Goal: Information Seeking & Learning: Learn about a topic

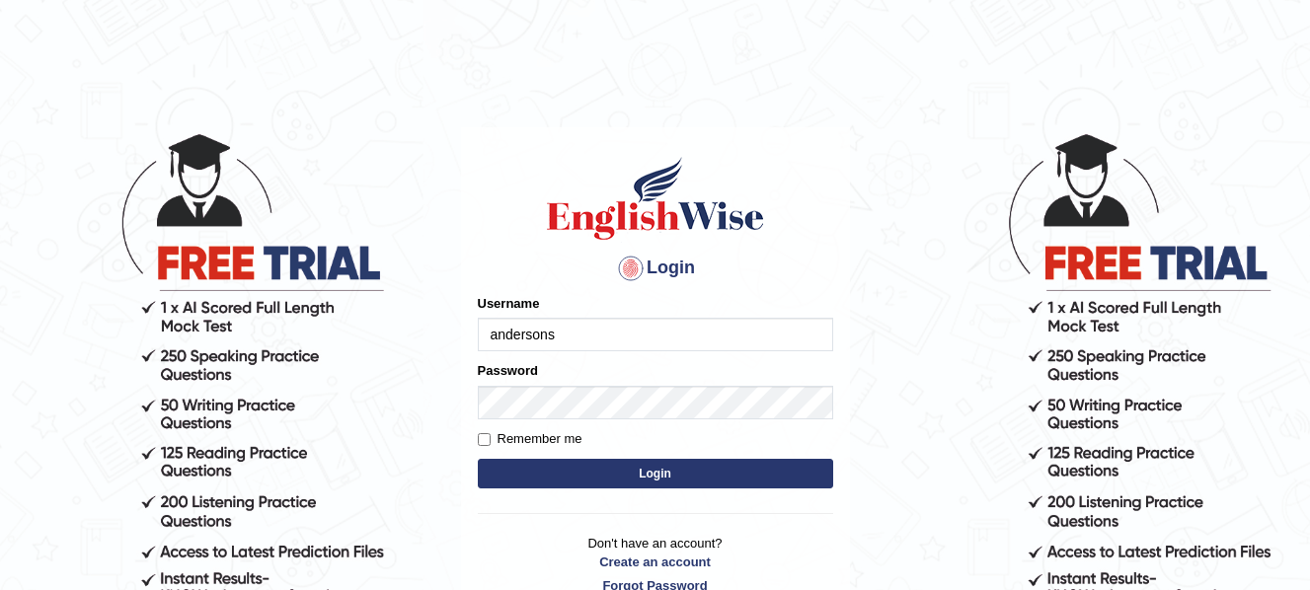
type input "andersons"
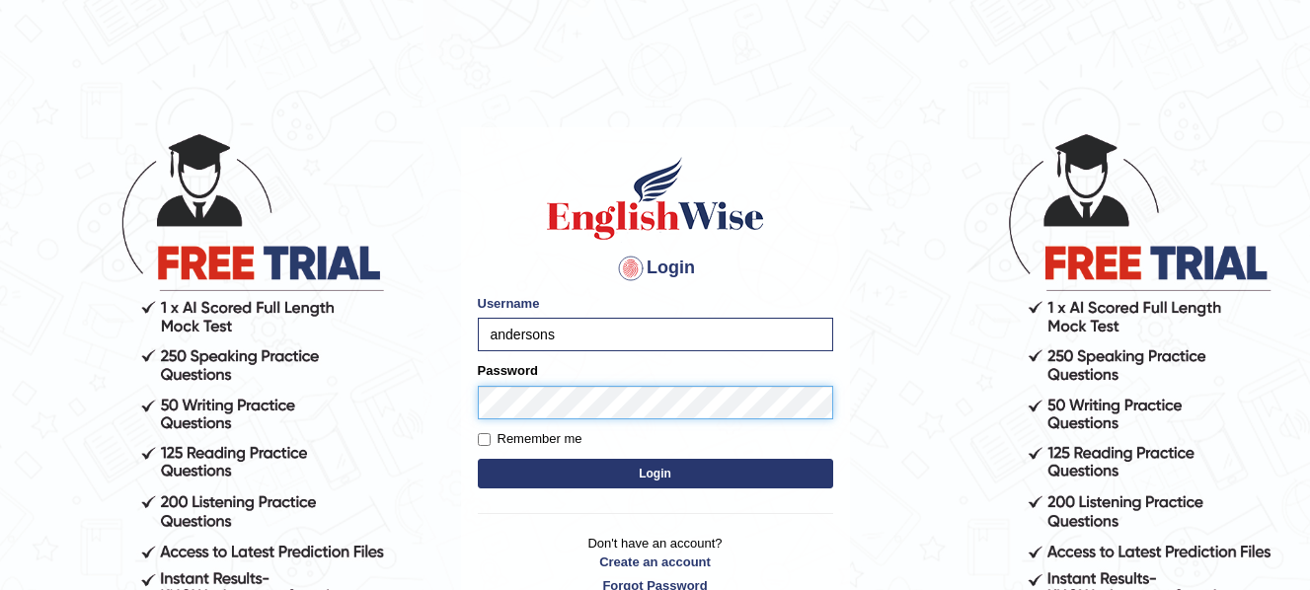
click at [478, 459] on button "Login" at bounding box center [655, 474] width 355 height 30
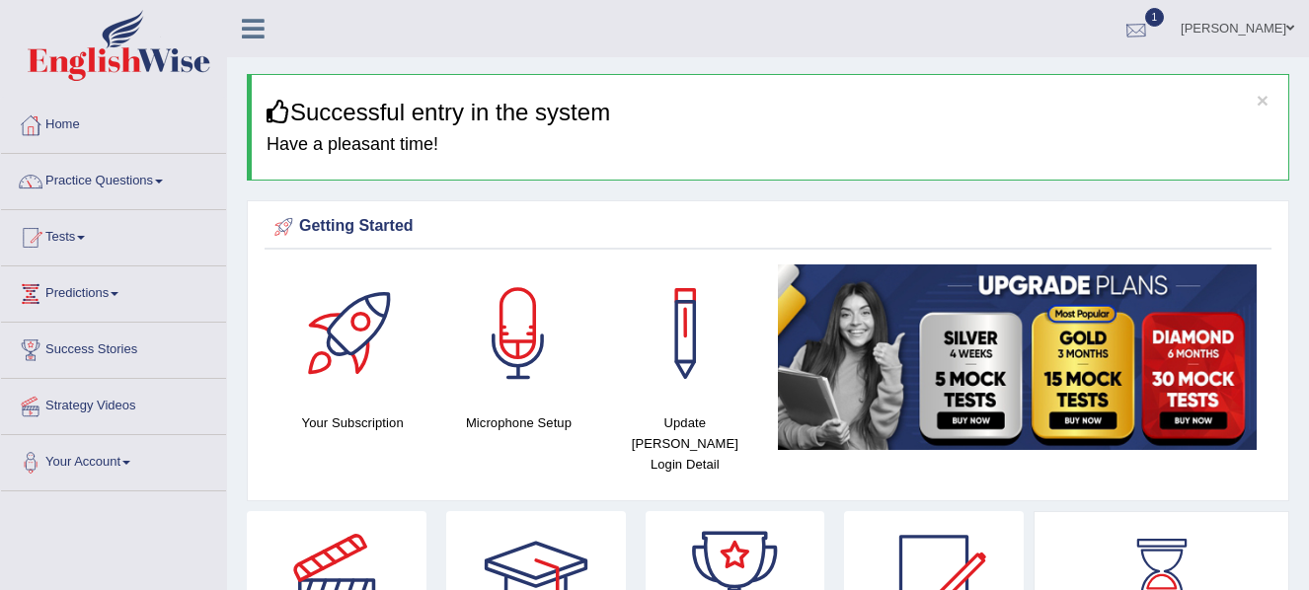
click at [1121, 15] on div at bounding box center [1136, 30] width 30 height 30
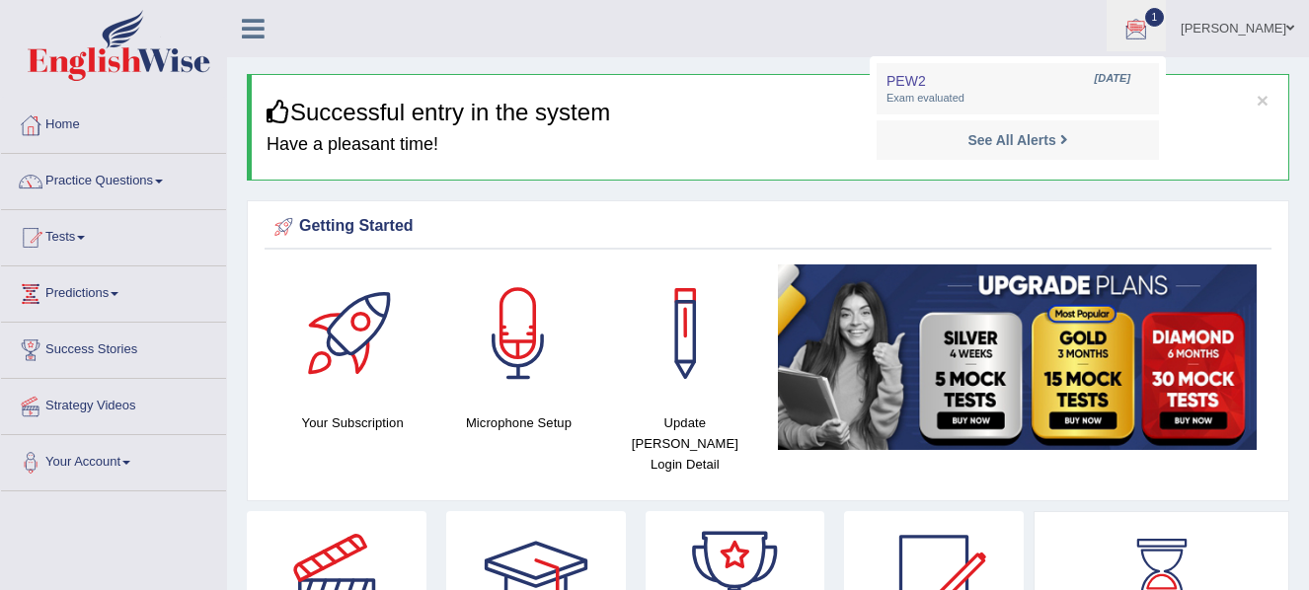
click at [1121, 15] on div at bounding box center [1136, 30] width 30 height 30
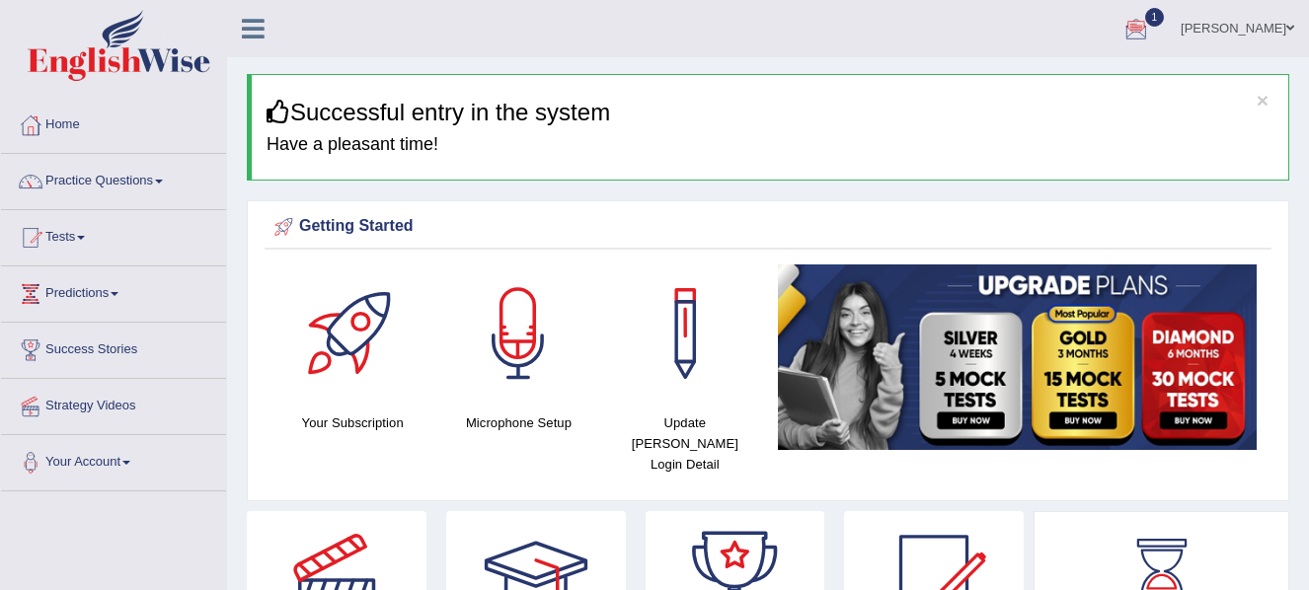
scroll to position [6, 0]
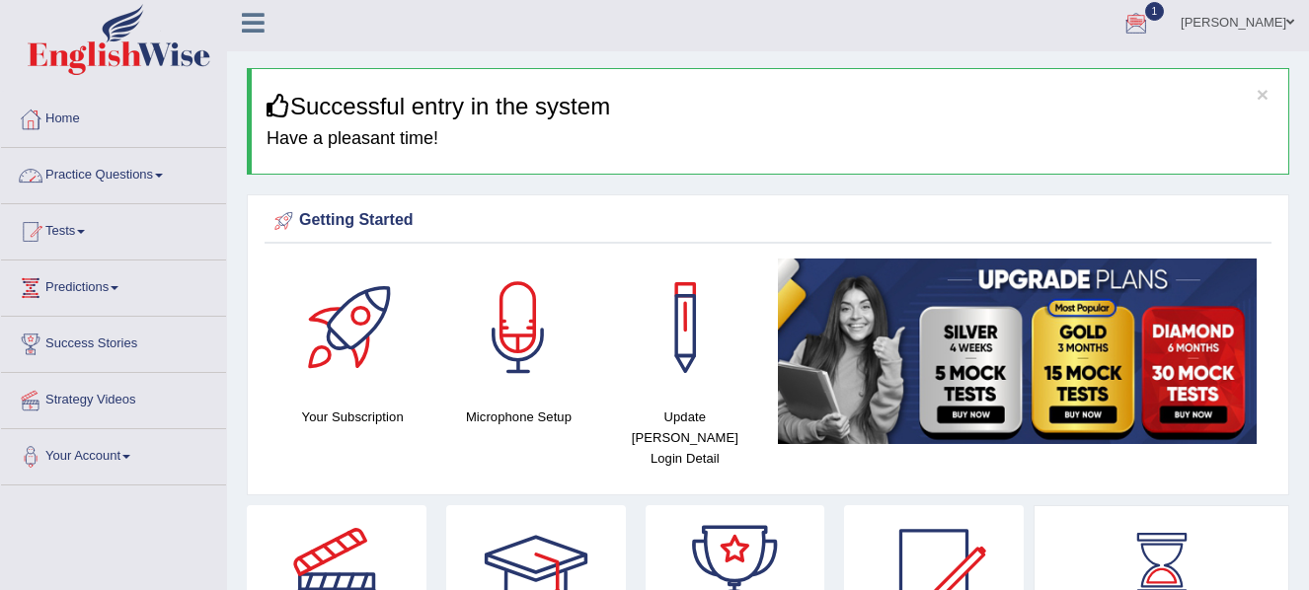
click at [103, 184] on link "Practice Questions" at bounding box center [113, 172] width 225 height 49
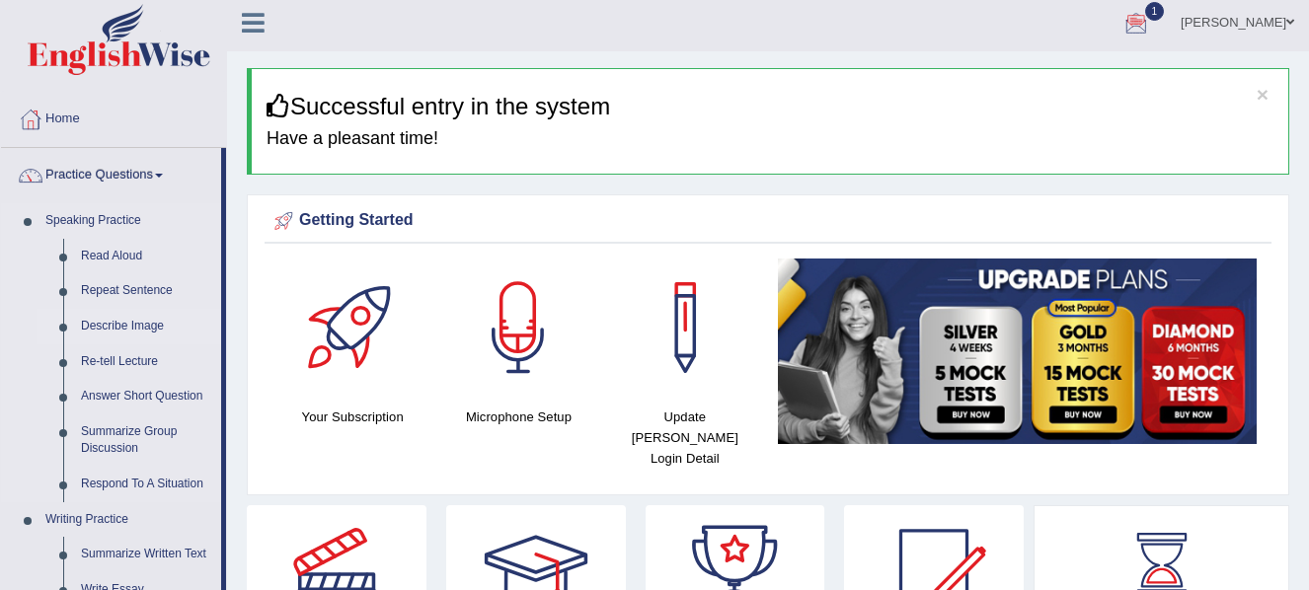
click at [139, 328] on link "Describe Image" at bounding box center [146, 327] width 149 height 36
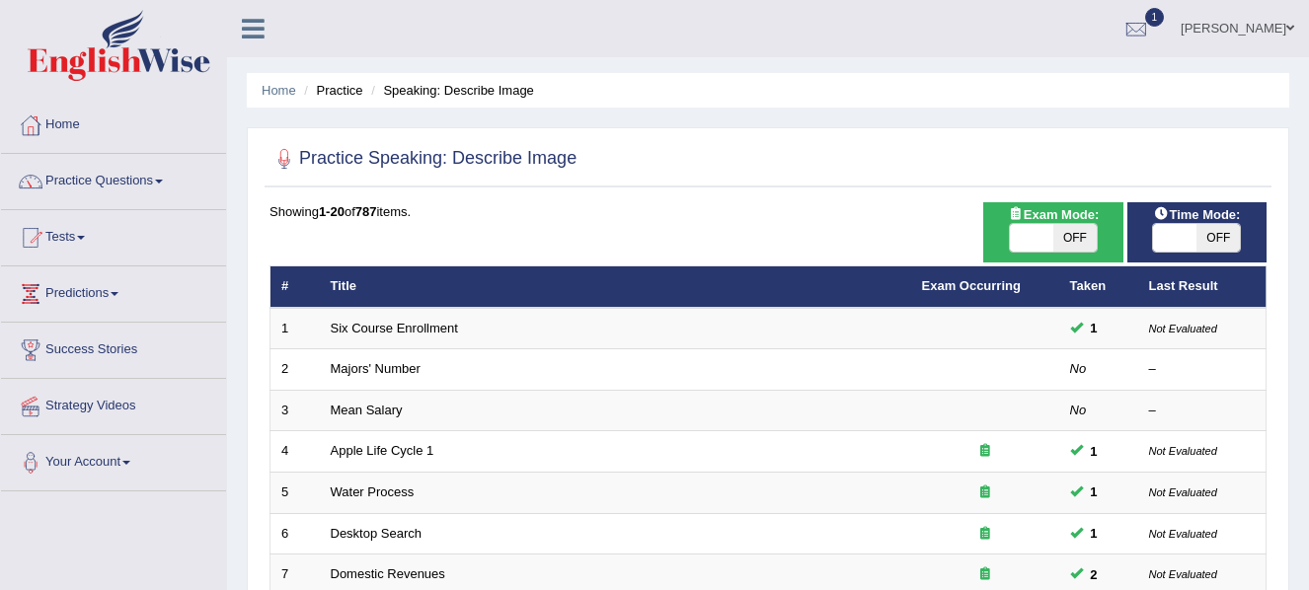
click at [1058, 223] on div "ON OFF" at bounding box center [1053, 238] width 89 height 30
drag, startPoint x: 1058, startPoint y: 223, endPoint x: 1079, endPoint y: 240, distance: 26.7
click at [1079, 240] on div "ON OFF" at bounding box center [1053, 238] width 89 height 30
click at [1221, 232] on span "OFF" at bounding box center [1217, 238] width 43 height 28
checkbox input "true"
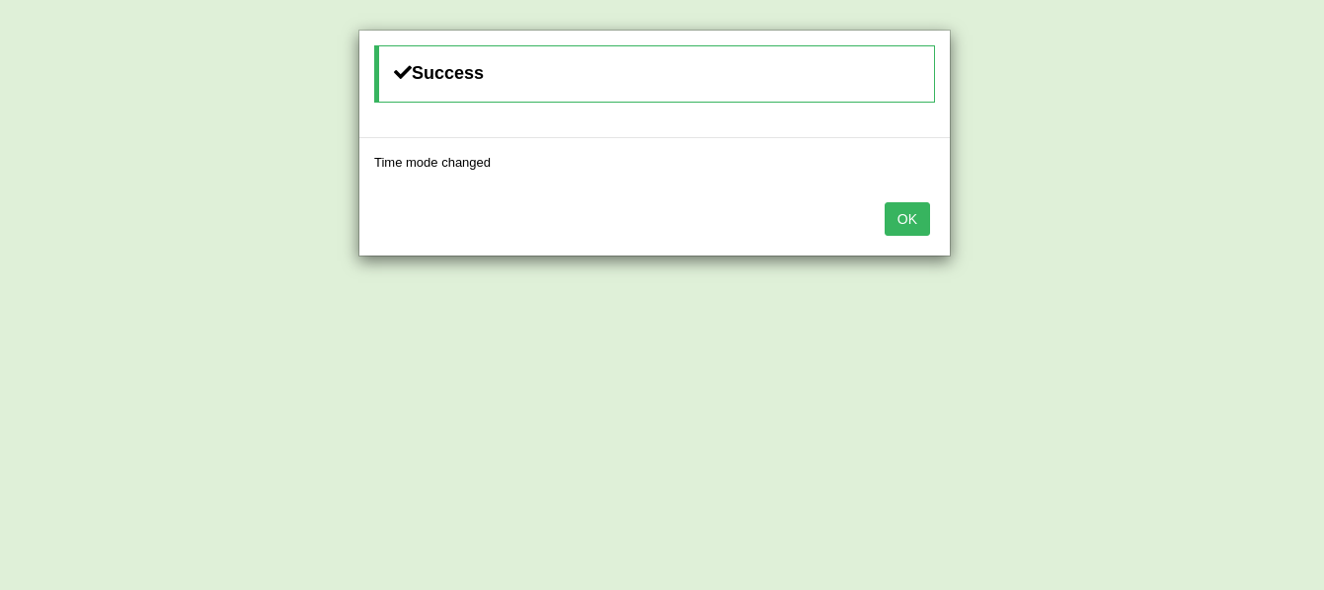
click at [889, 211] on button "OK" at bounding box center [906, 219] width 45 height 34
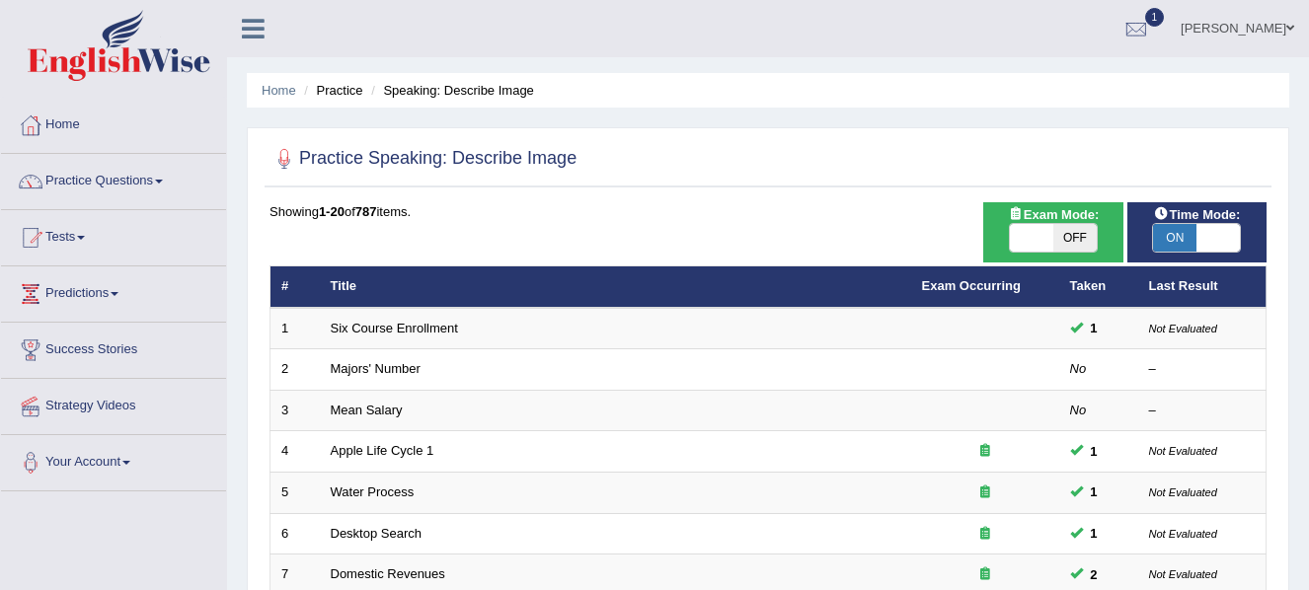
click at [1055, 232] on span "OFF" at bounding box center [1074, 238] width 43 height 28
checkbox input "true"
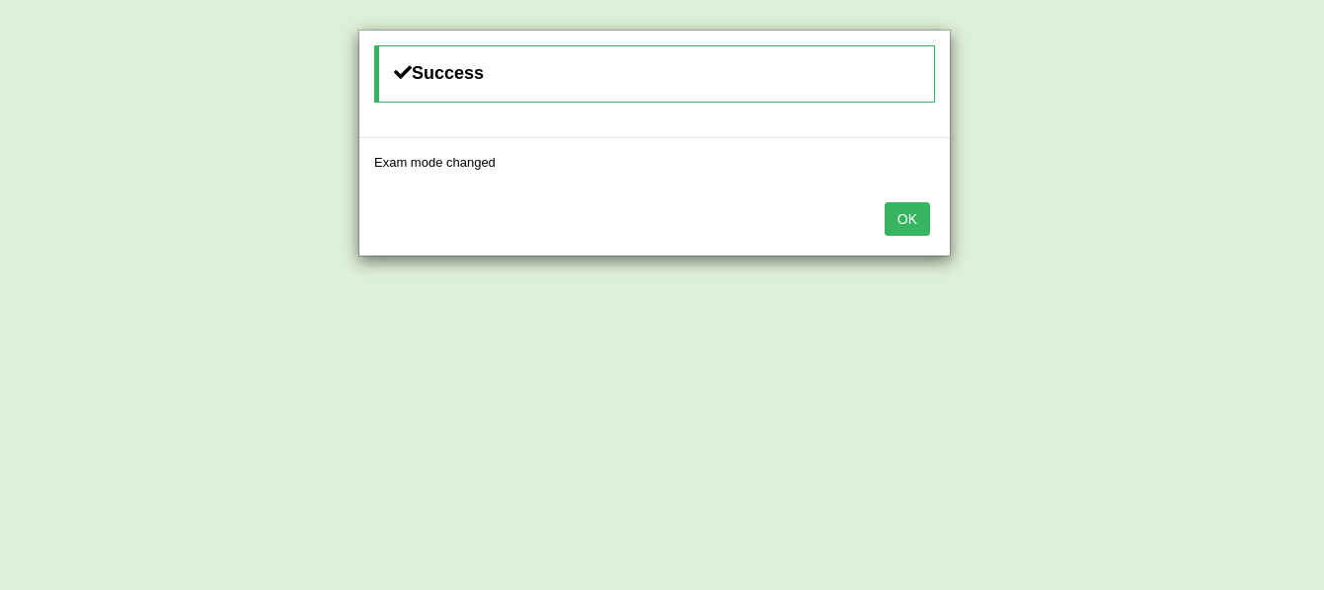
click at [905, 217] on button "OK" at bounding box center [906, 219] width 45 height 34
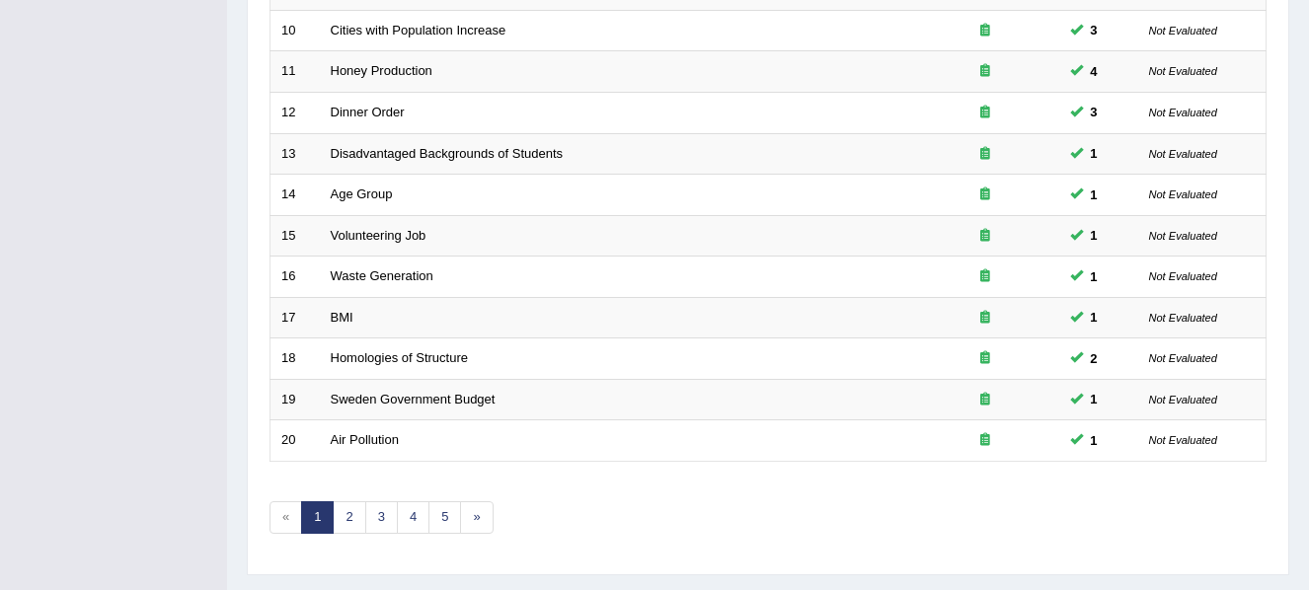
scroll to position [665, 0]
click at [358, 519] on link "2" at bounding box center [349, 519] width 33 height 33
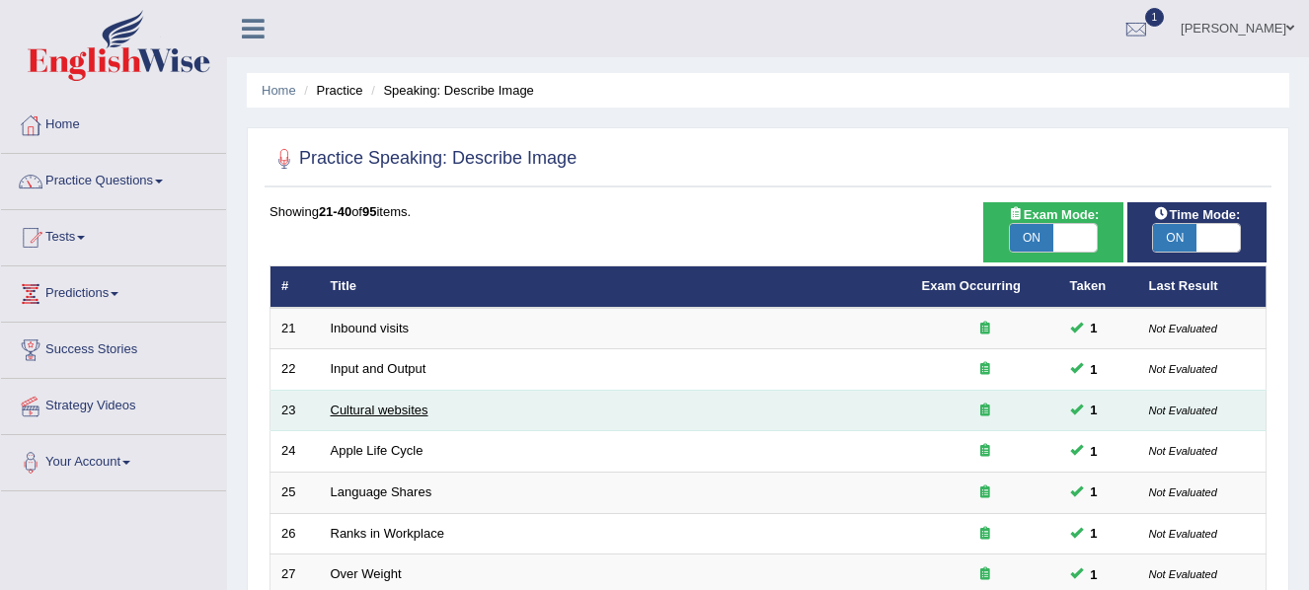
click at [372, 409] on link "Cultural websites" at bounding box center [380, 410] width 98 height 15
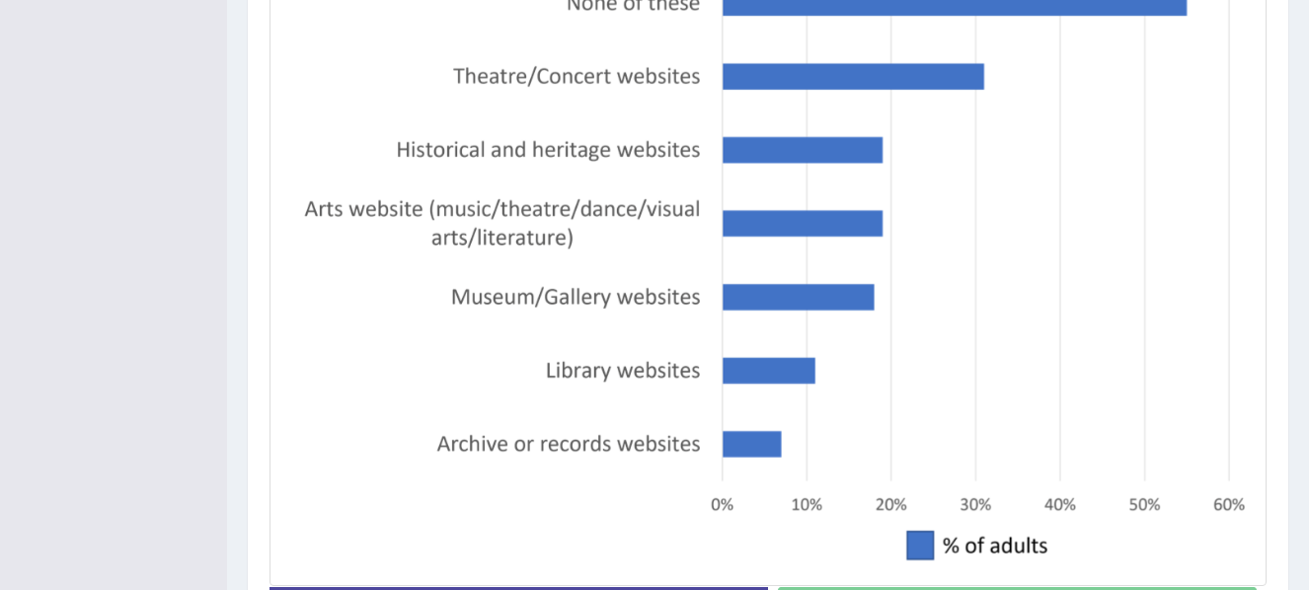
scroll to position [693, 0]
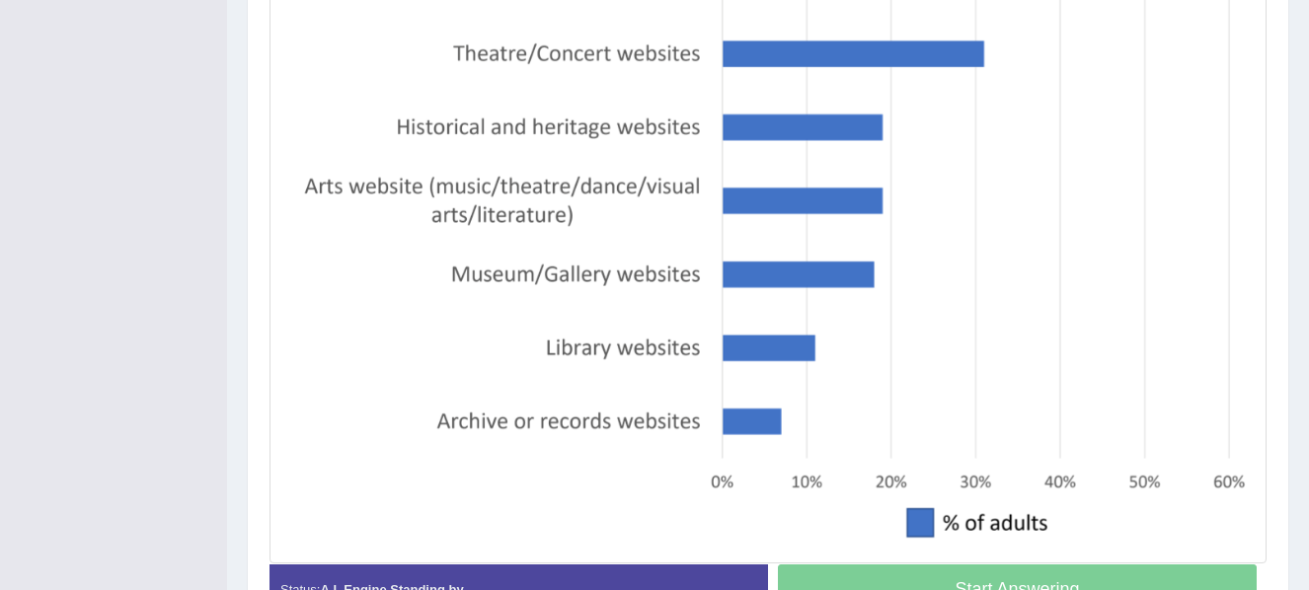
drag, startPoint x: 1312, startPoint y: 131, endPoint x: 1326, endPoint y: 404, distance: 272.8
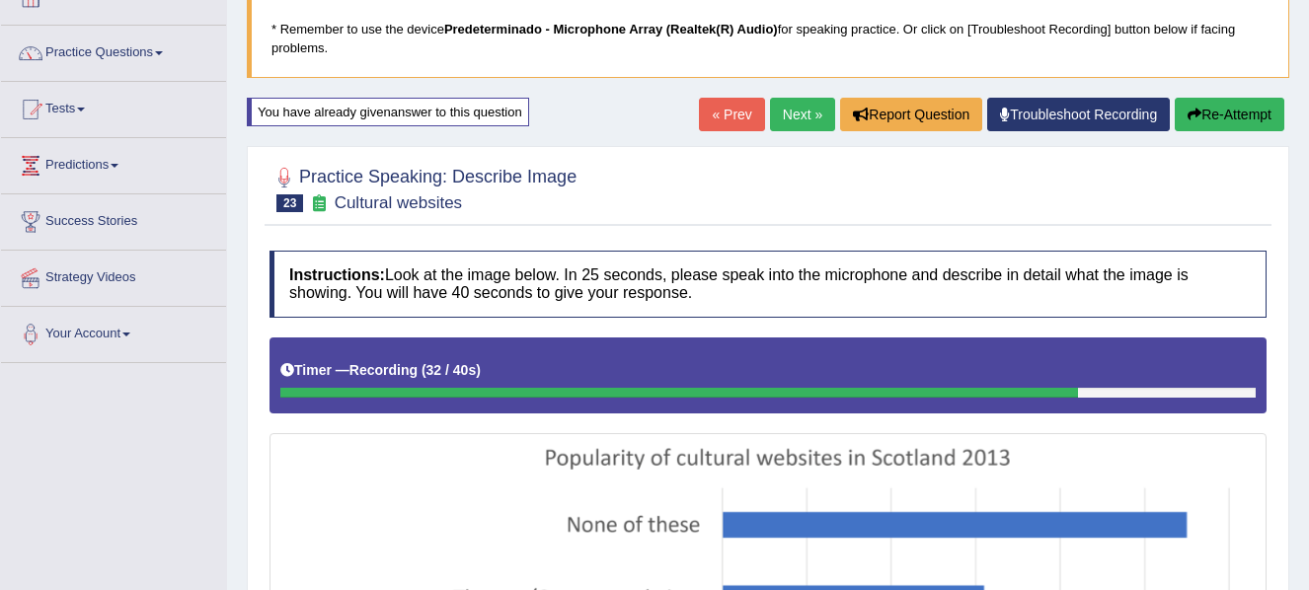
scroll to position [126, 0]
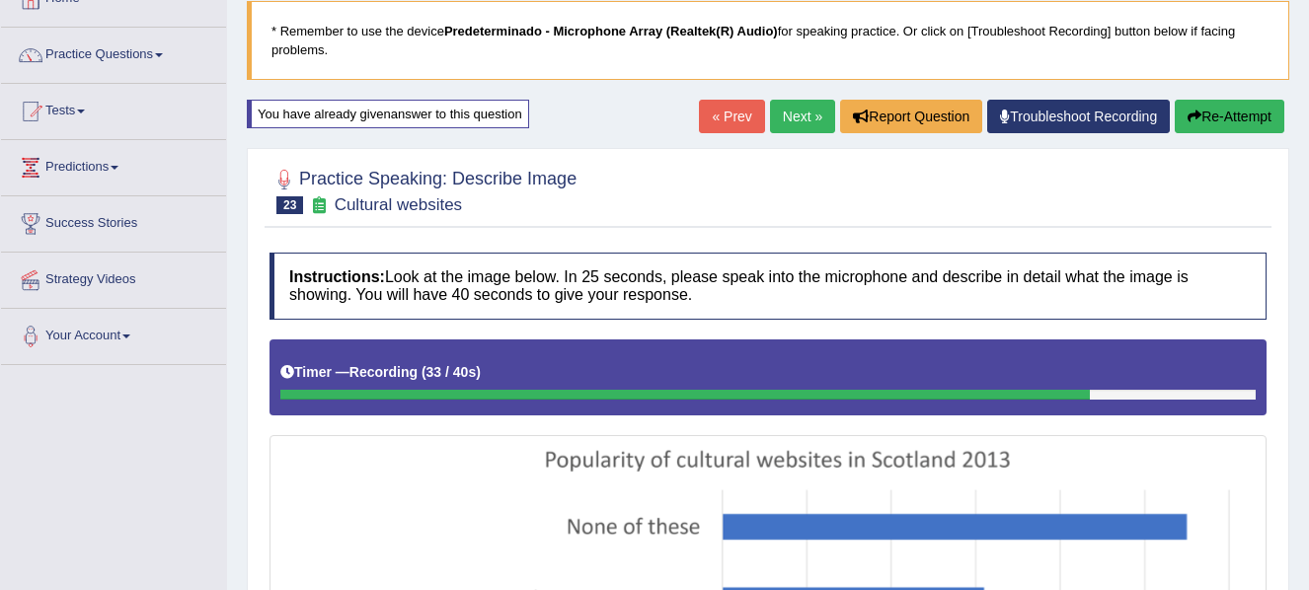
click at [1235, 123] on button "Re-Attempt" at bounding box center [1230, 117] width 110 height 34
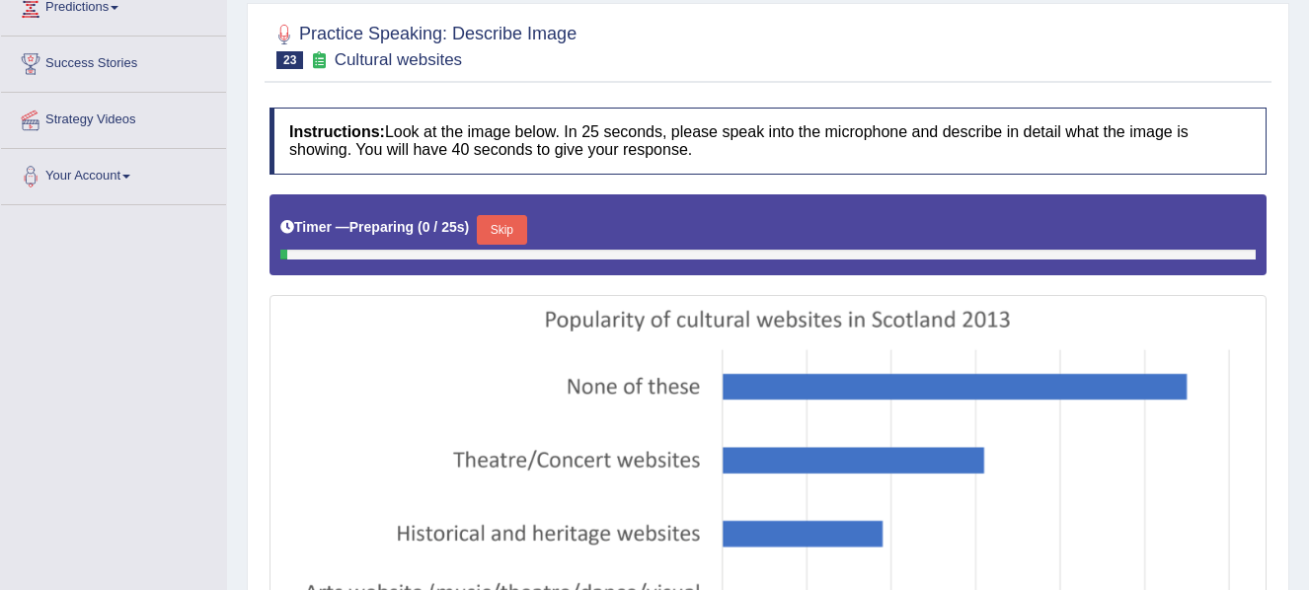
scroll to position [264, 0]
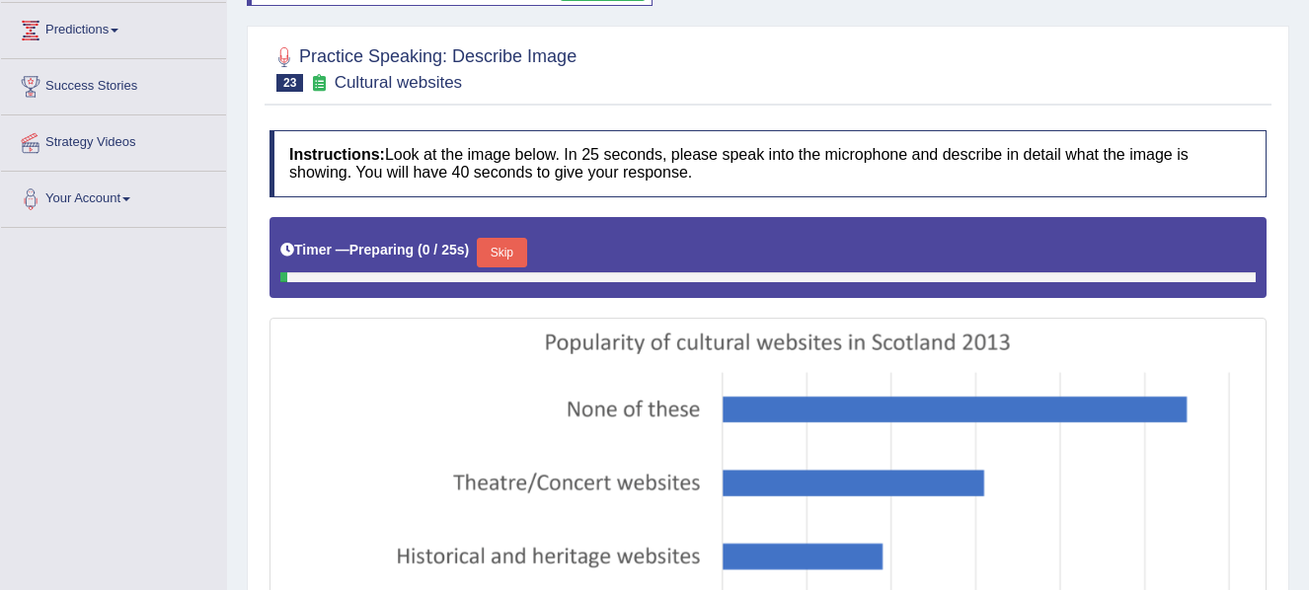
drag, startPoint x: 1312, startPoint y: 146, endPoint x: 1312, endPoint y: 206, distance: 60.2
click at [1308, 206] on html "Toggle navigation Home Practice Questions Speaking Practice Read Aloud Repeat S…" at bounding box center [654, 31] width 1309 height 590
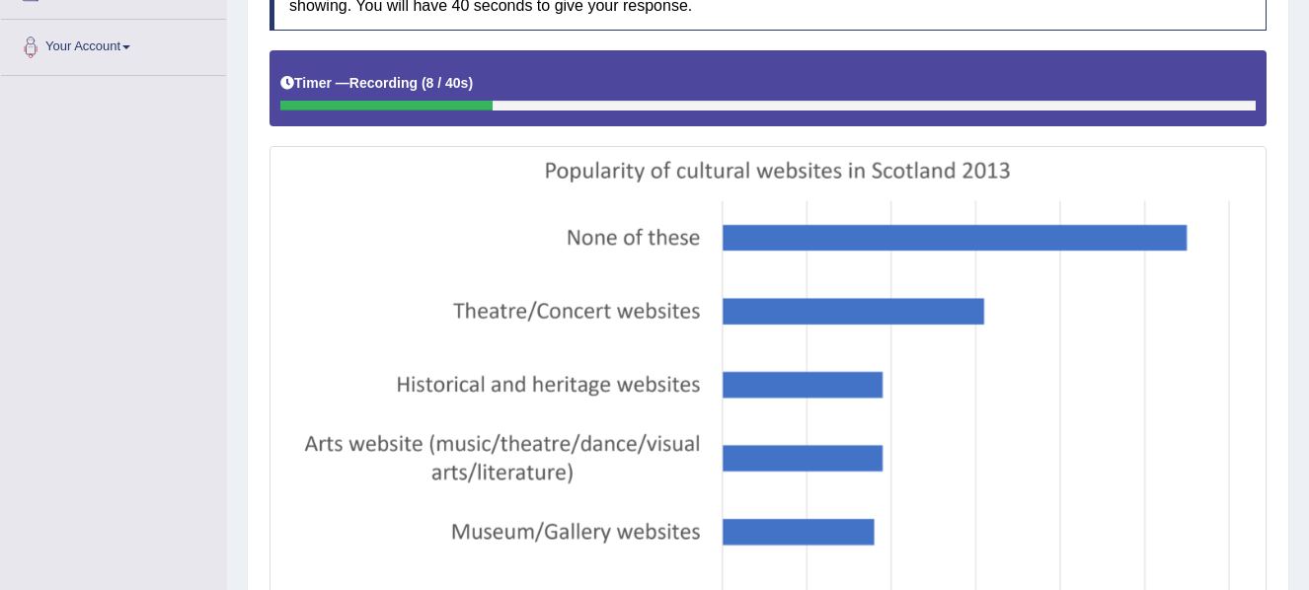
scroll to position [430, 0]
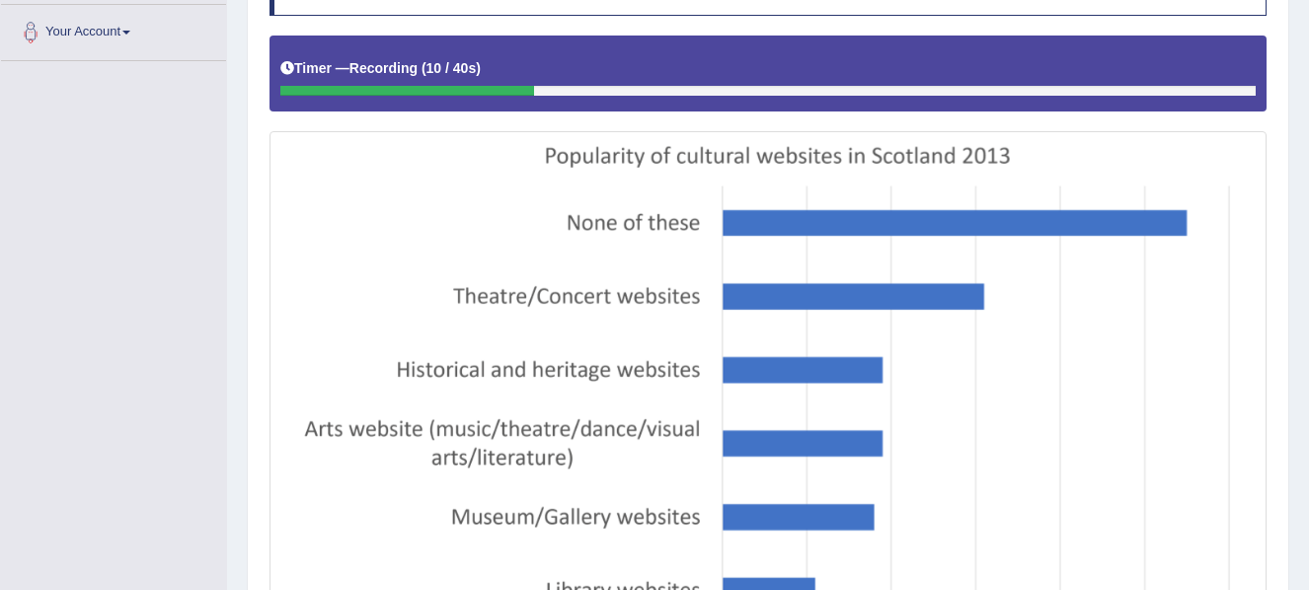
drag, startPoint x: 1307, startPoint y: 284, endPoint x: 1304, endPoint y: 317, distance: 32.7
click at [1304, 317] on div "Home Practice Speaking: Describe Image Cultural websites * Remember to use the …" at bounding box center [768, 240] width 1082 height 1340
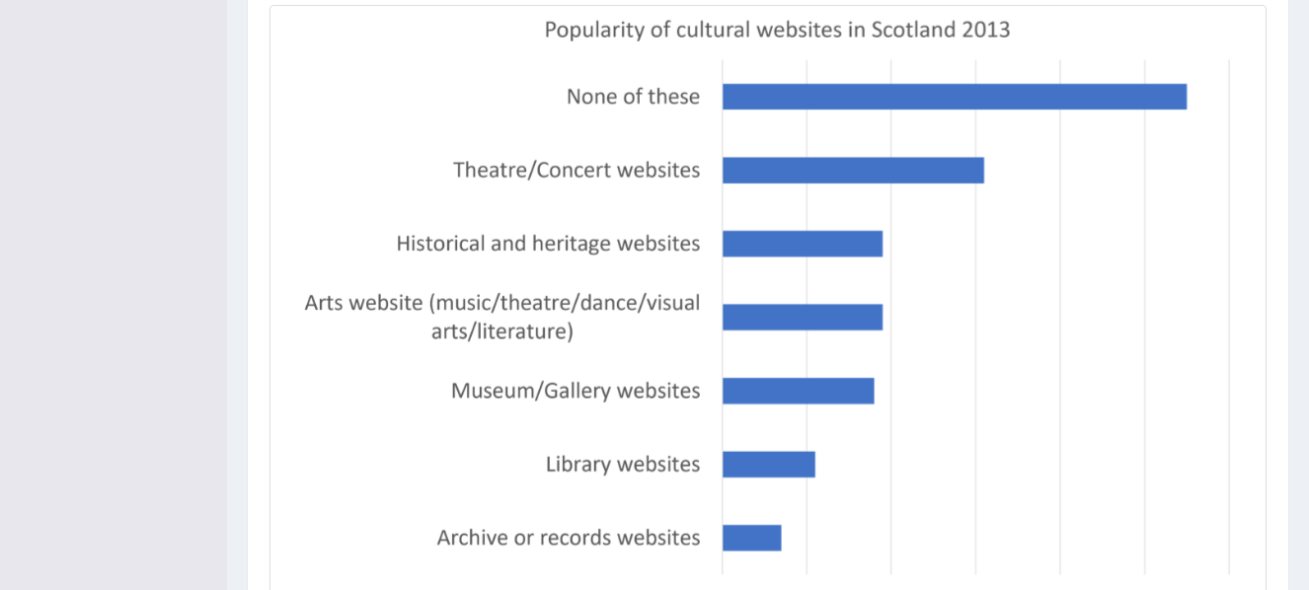
scroll to position [564, 0]
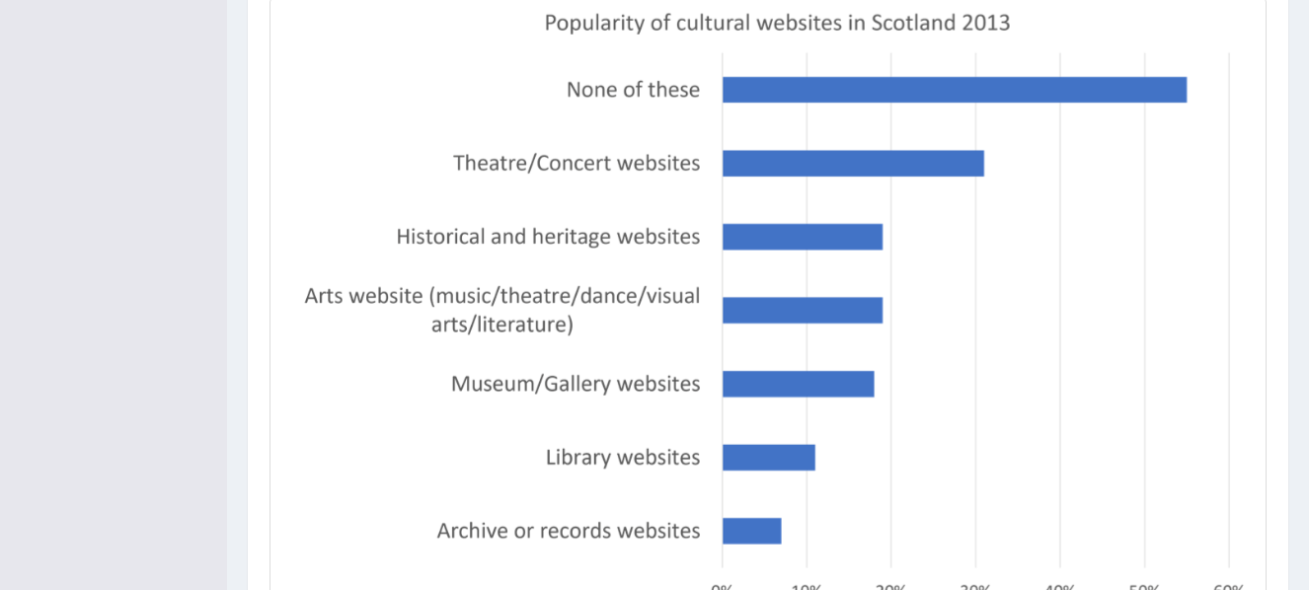
drag, startPoint x: 1305, startPoint y: 405, endPoint x: 1304, endPoint y: 440, distance: 35.5
click at [1304, 440] on div "Home Practice Speaking: Describe Image Cultural websites * Remember to use the …" at bounding box center [768, 106] width 1082 height 1340
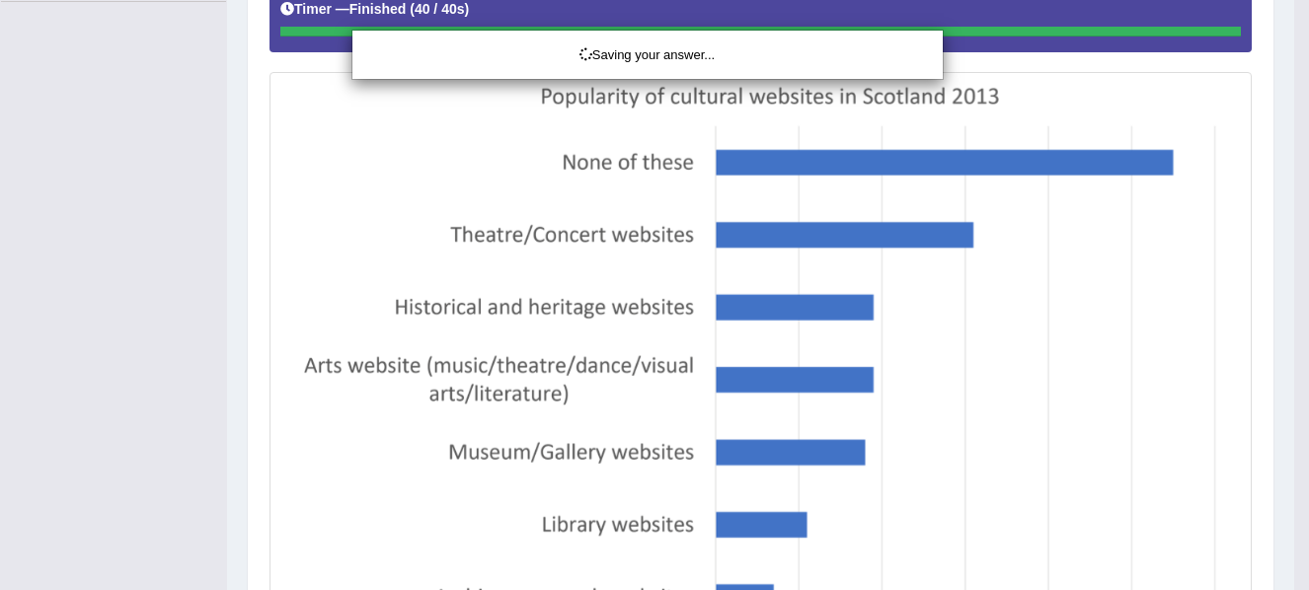
scroll to position [720, 0]
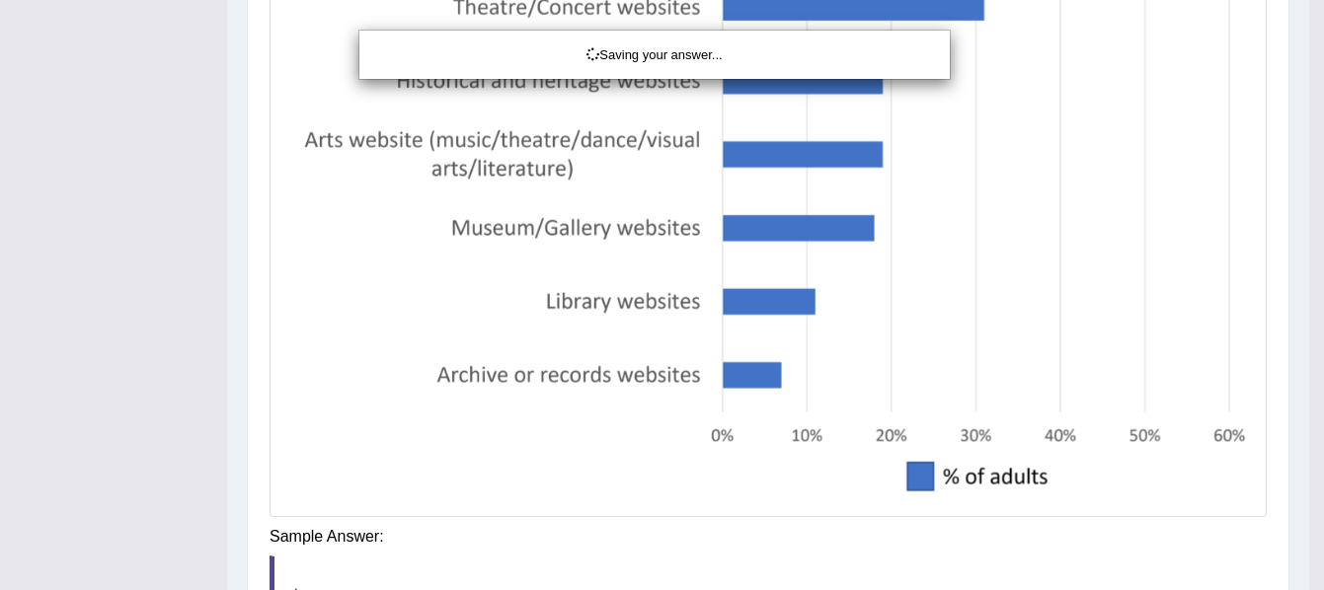
drag, startPoint x: 1319, startPoint y: 260, endPoint x: 1293, endPoint y: 406, distance: 148.3
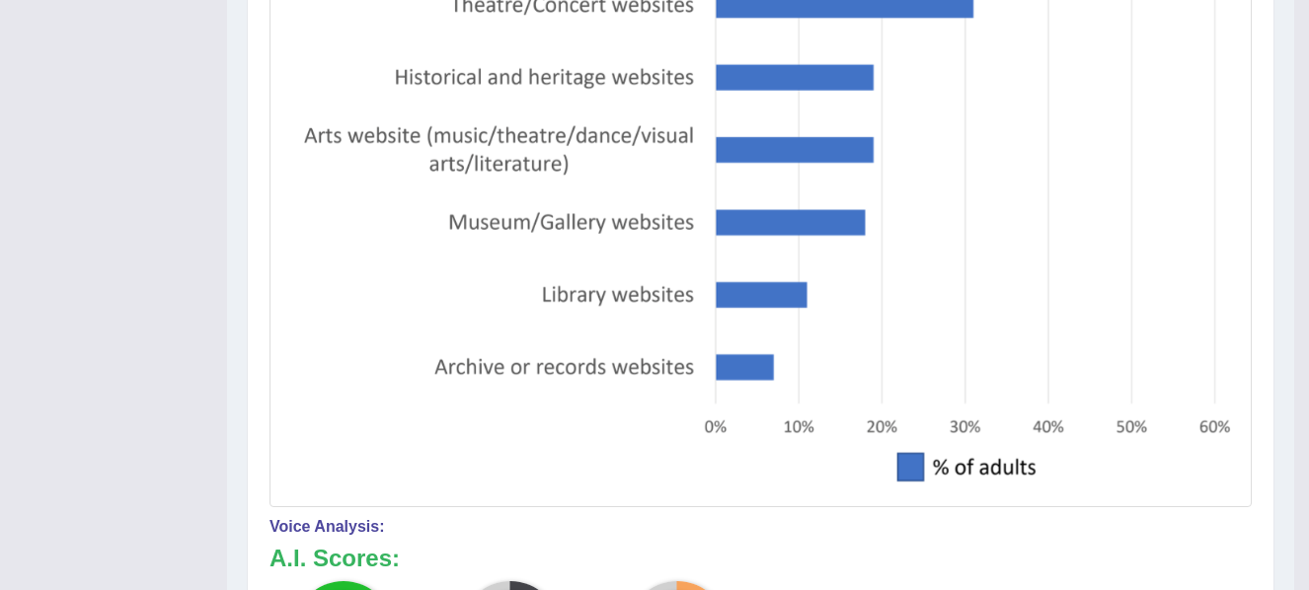
drag, startPoint x: 1315, startPoint y: 322, endPoint x: 1316, endPoint y: 346, distance: 24.7
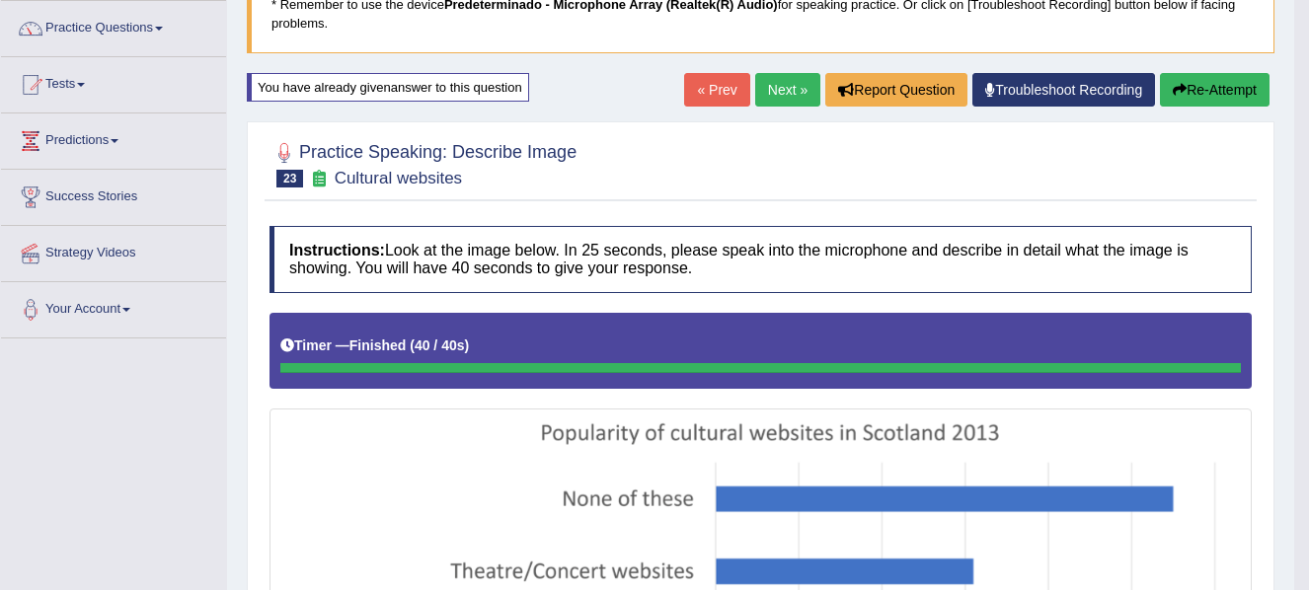
scroll to position [146, 0]
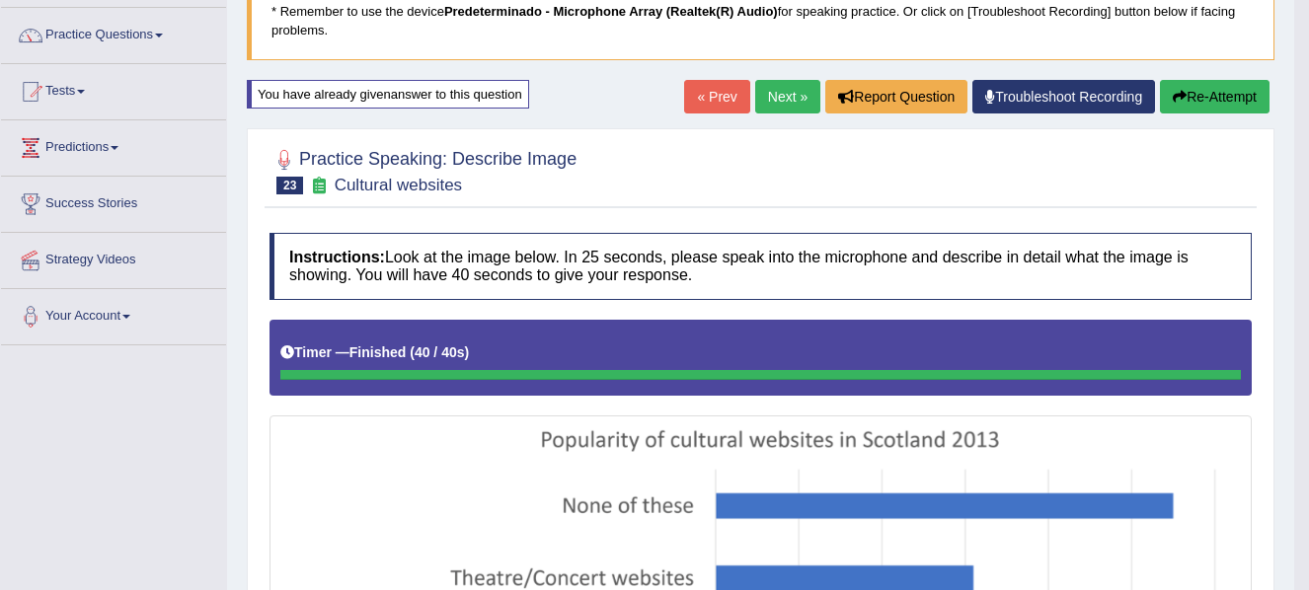
click at [760, 81] on link "Next »" at bounding box center [787, 97] width 65 height 34
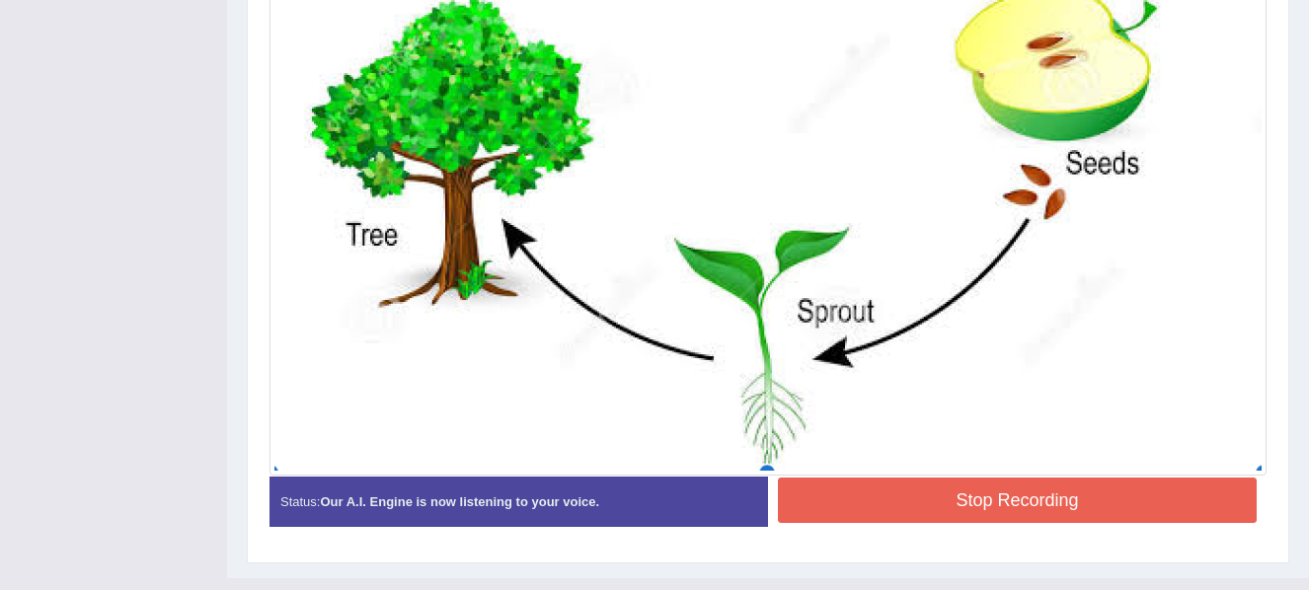
scroll to position [1066, 0]
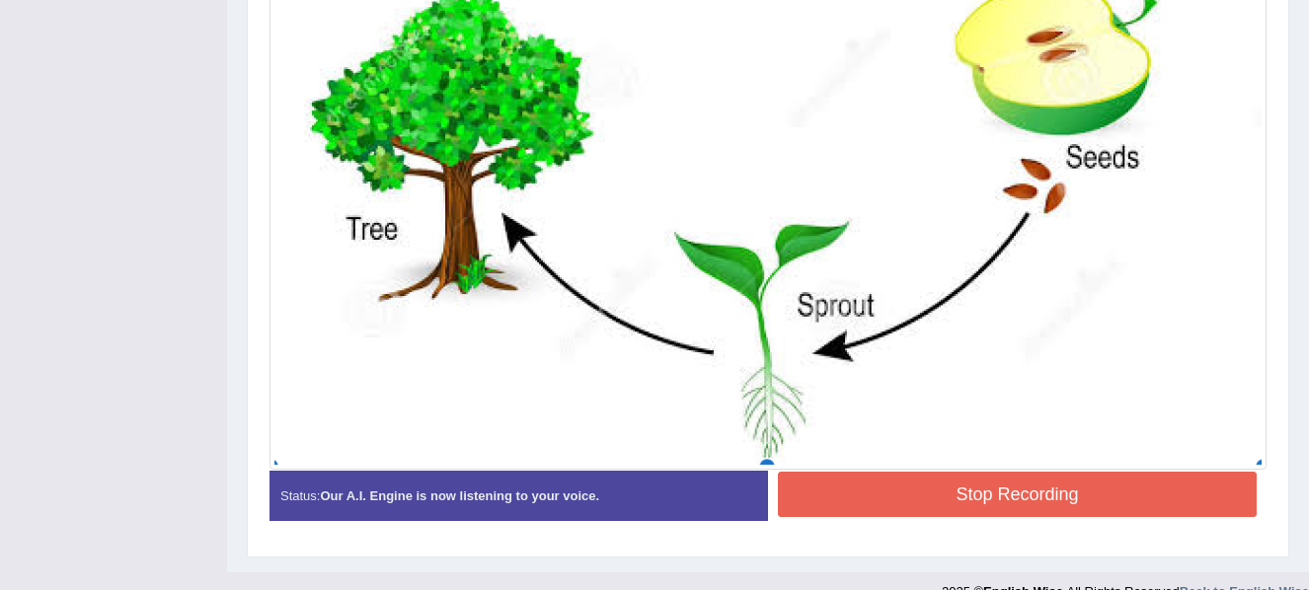
click at [1020, 506] on button "Stop Recording" at bounding box center [1017, 494] width 479 height 45
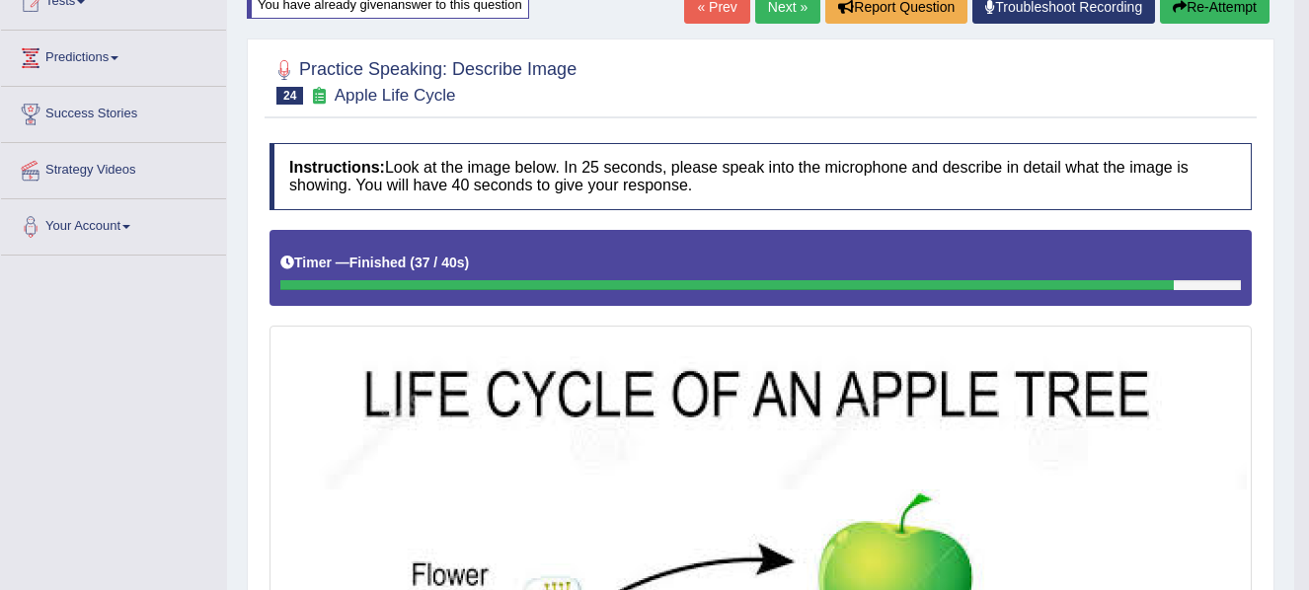
scroll to position [210, 0]
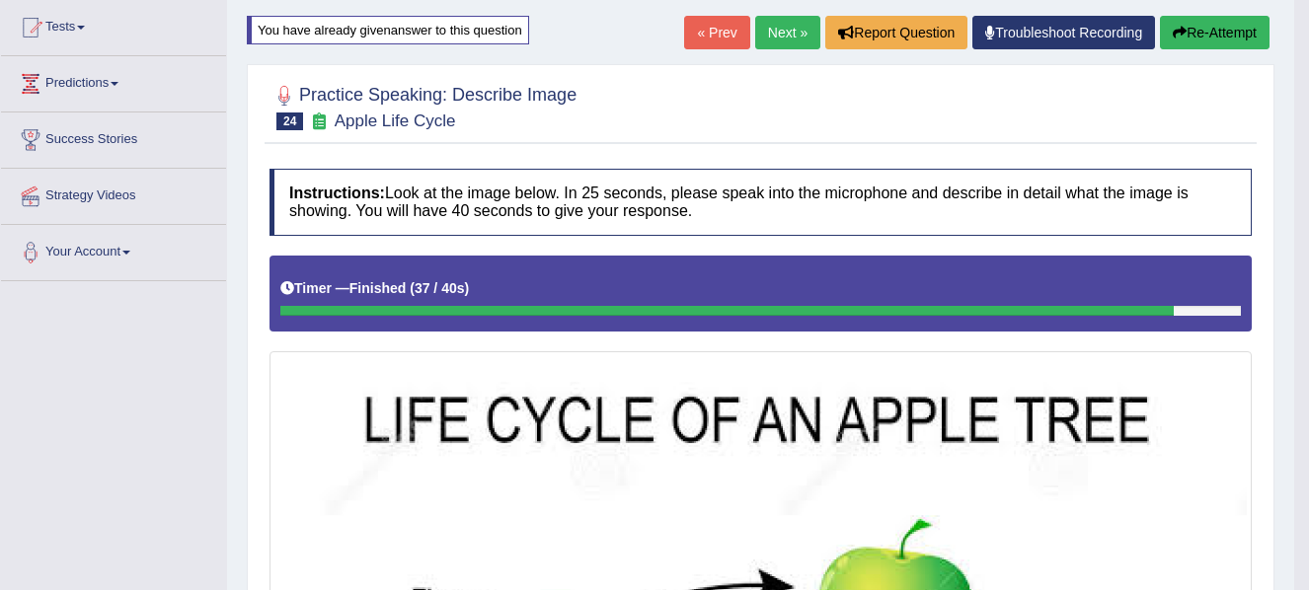
click at [772, 24] on link "Next »" at bounding box center [787, 33] width 65 height 34
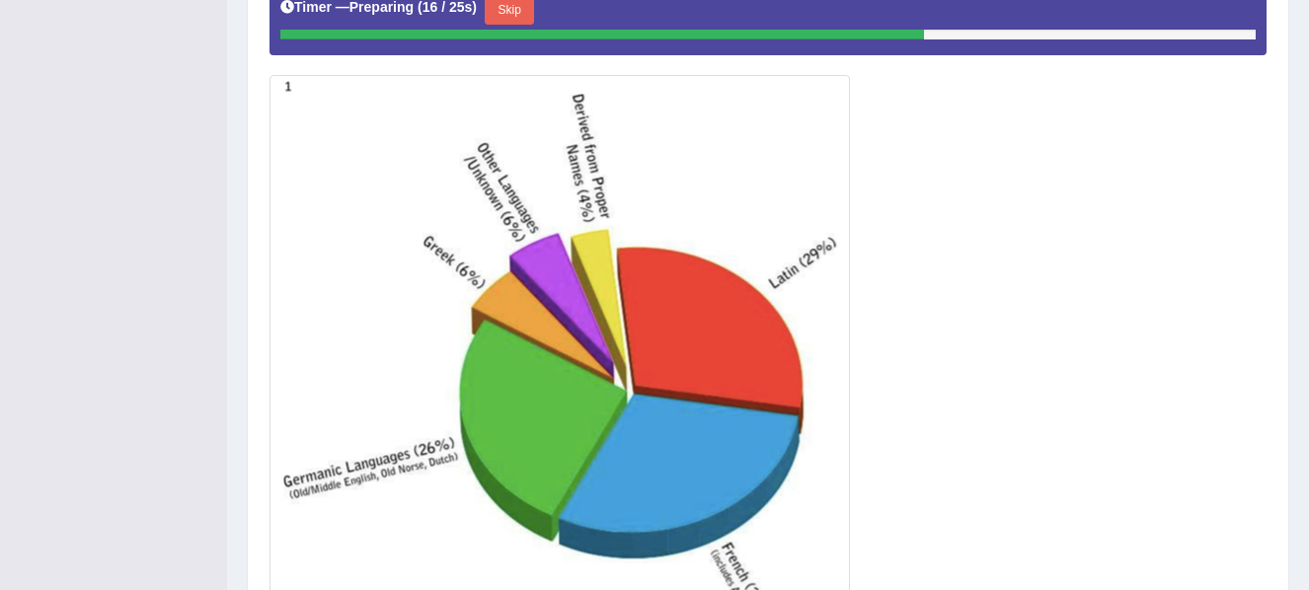
scroll to position [504, 0]
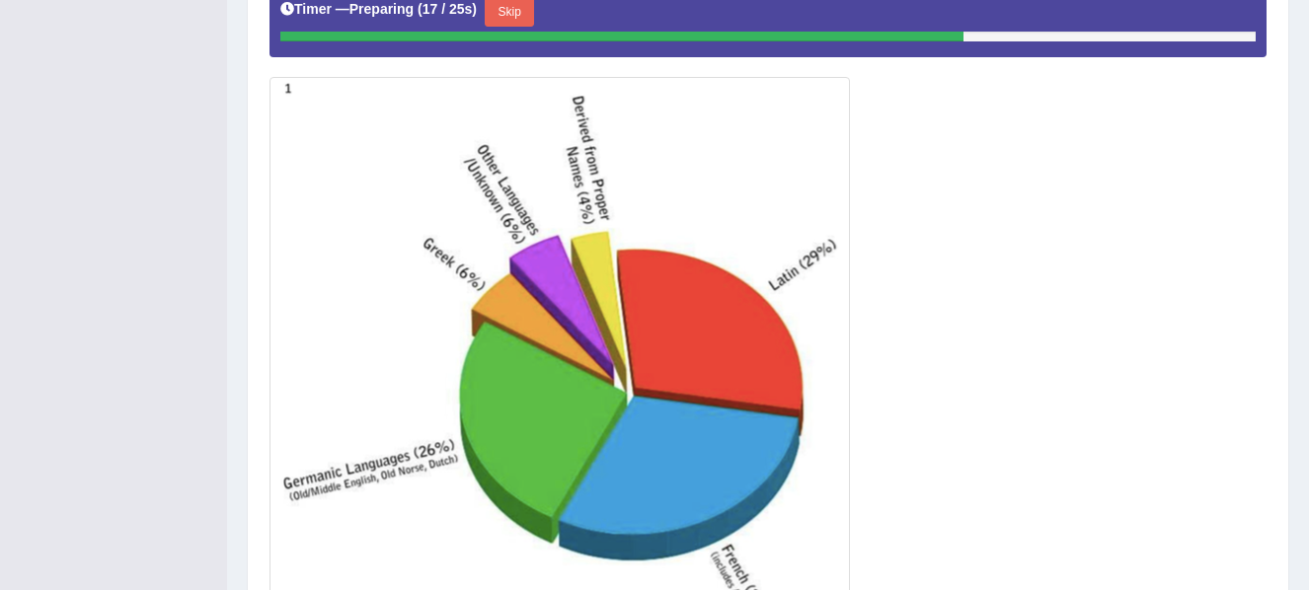
drag, startPoint x: 1314, startPoint y: 218, endPoint x: 1276, endPoint y: 582, distance: 366.2
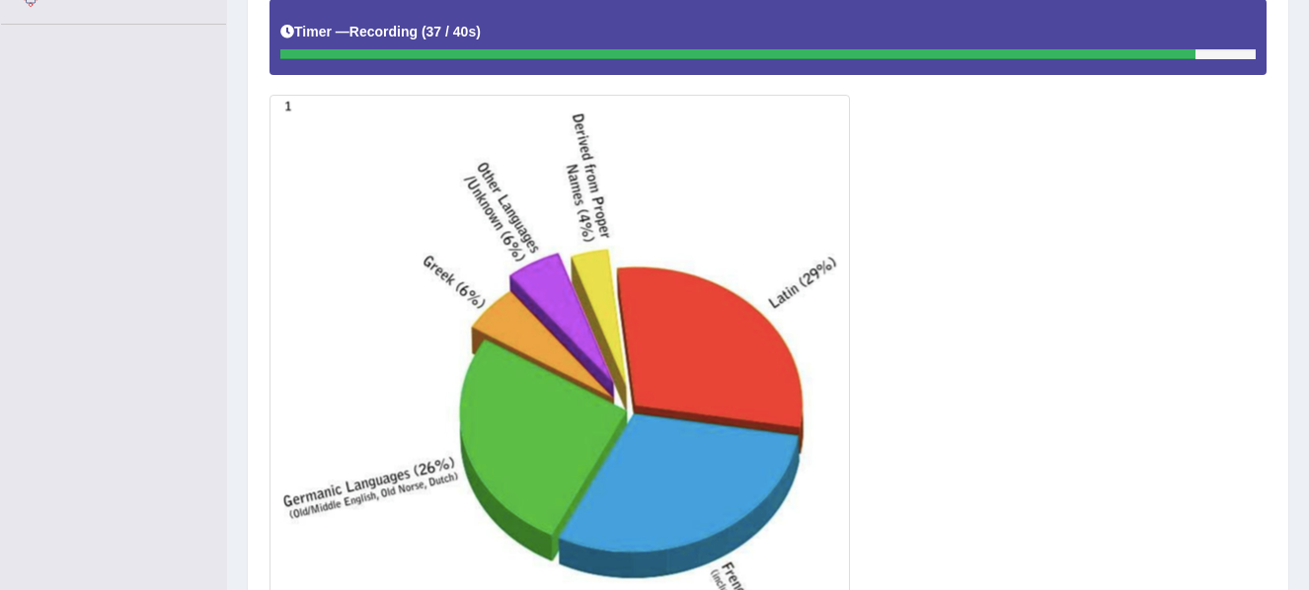
scroll to position [597, 0]
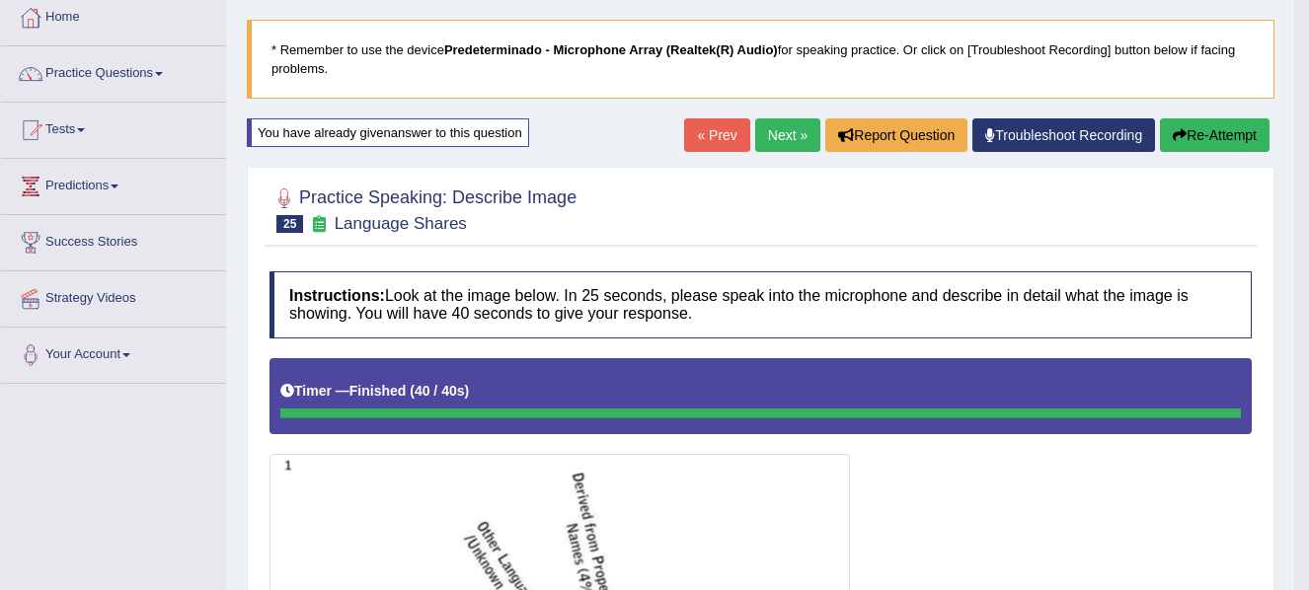
scroll to position [99, 0]
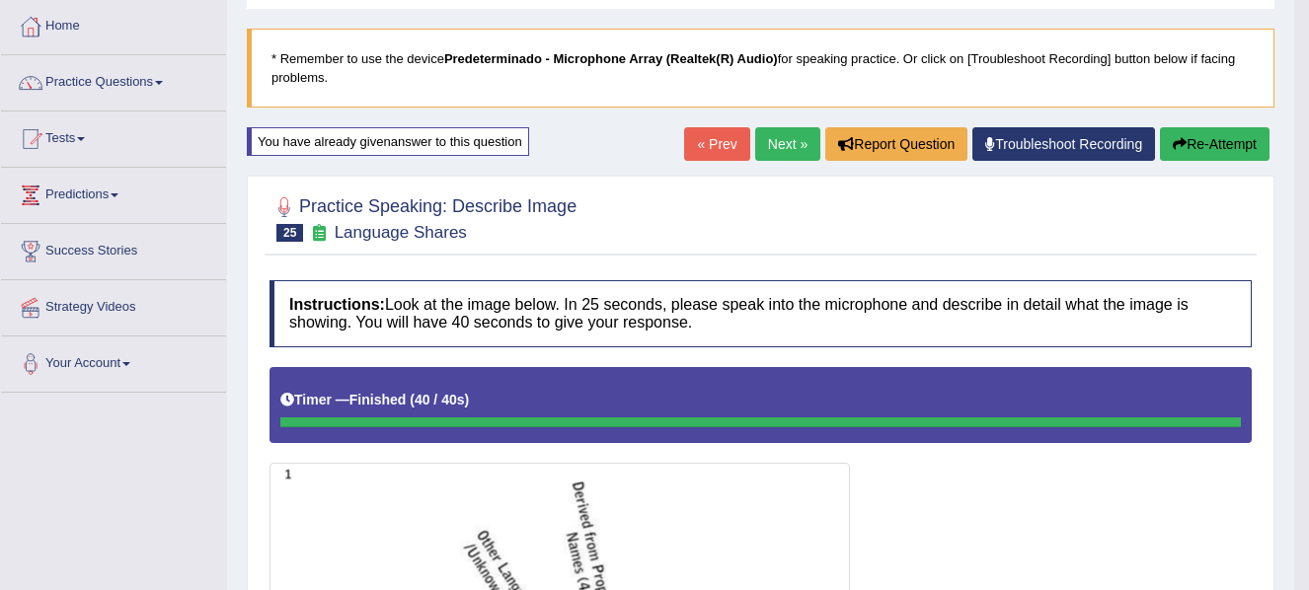
click at [781, 139] on link "Next »" at bounding box center [787, 144] width 65 height 34
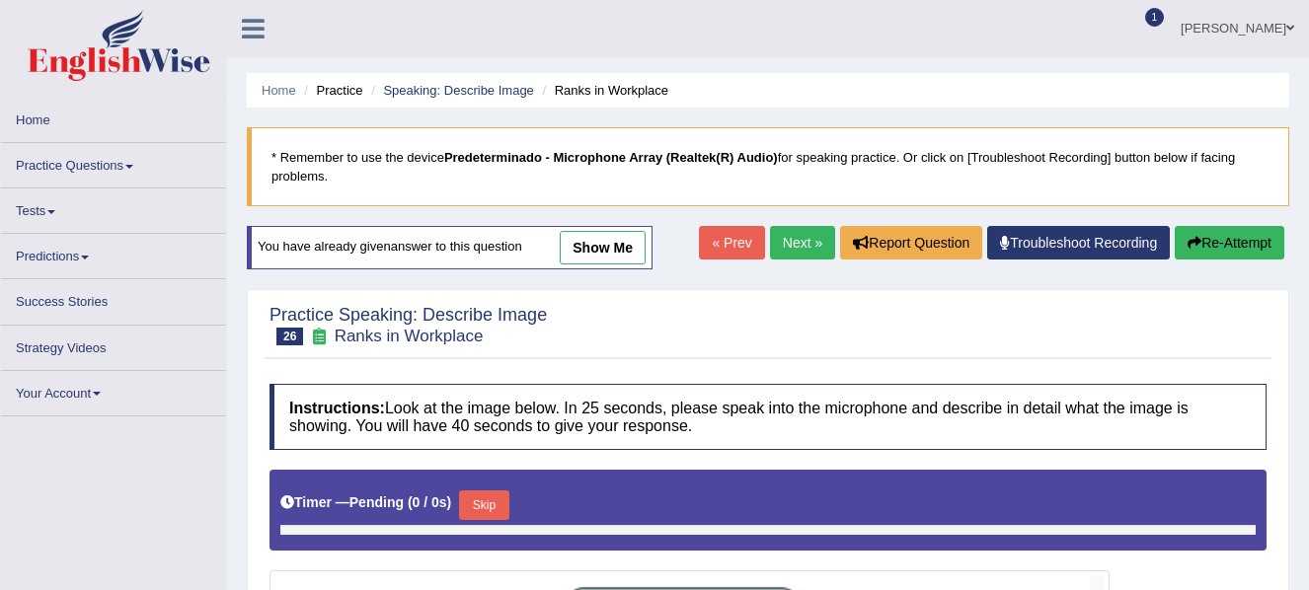
click at [1307, 191] on div "Home Practice Speaking: Describe Image Ranks in Workplace * Remember to use the…" at bounding box center [768, 594] width 1082 height 1189
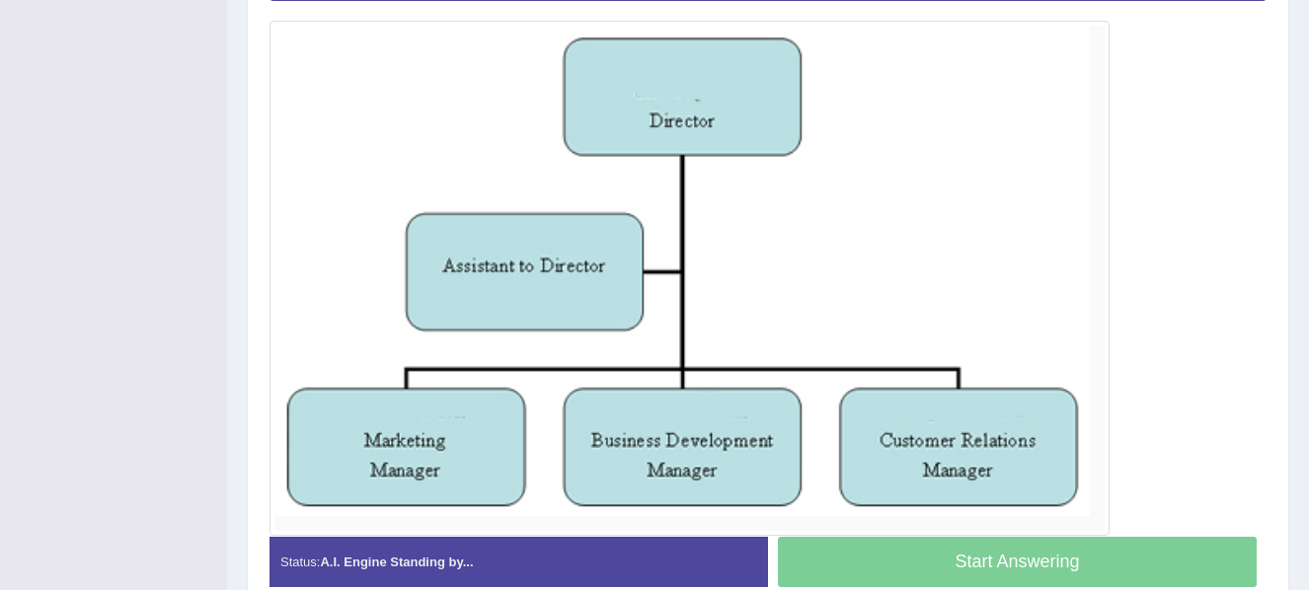
scroll to position [543, 0]
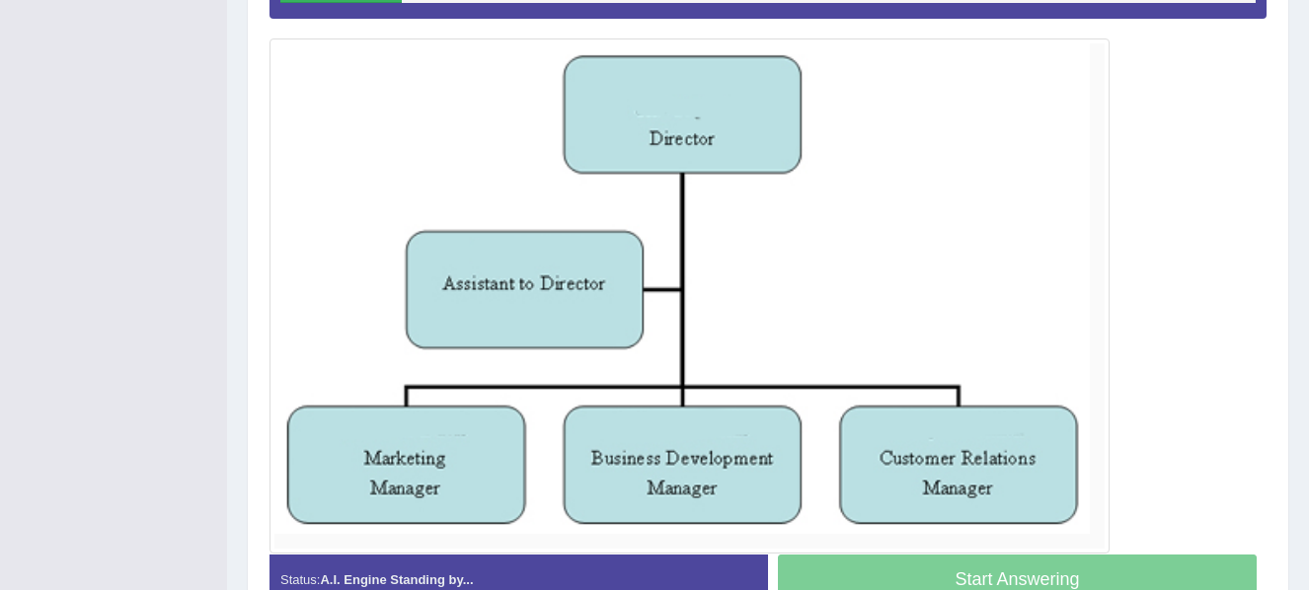
drag, startPoint x: 1315, startPoint y: 196, endPoint x: 1301, endPoint y: 437, distance: 241.2
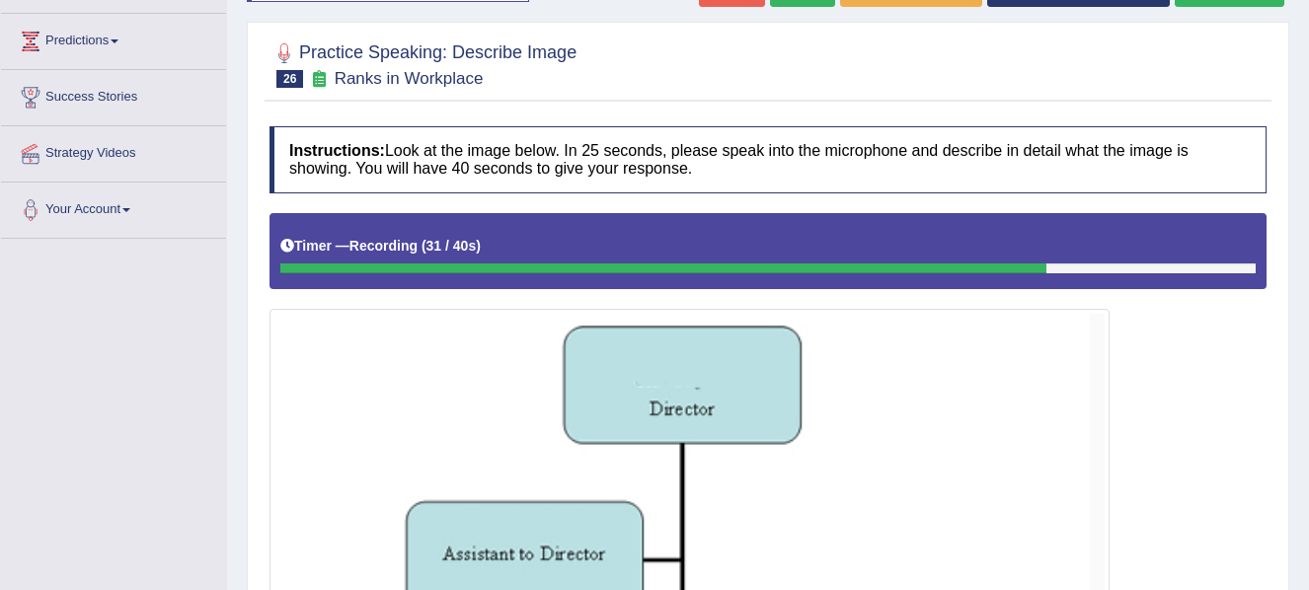
scroll to position [237, 0]
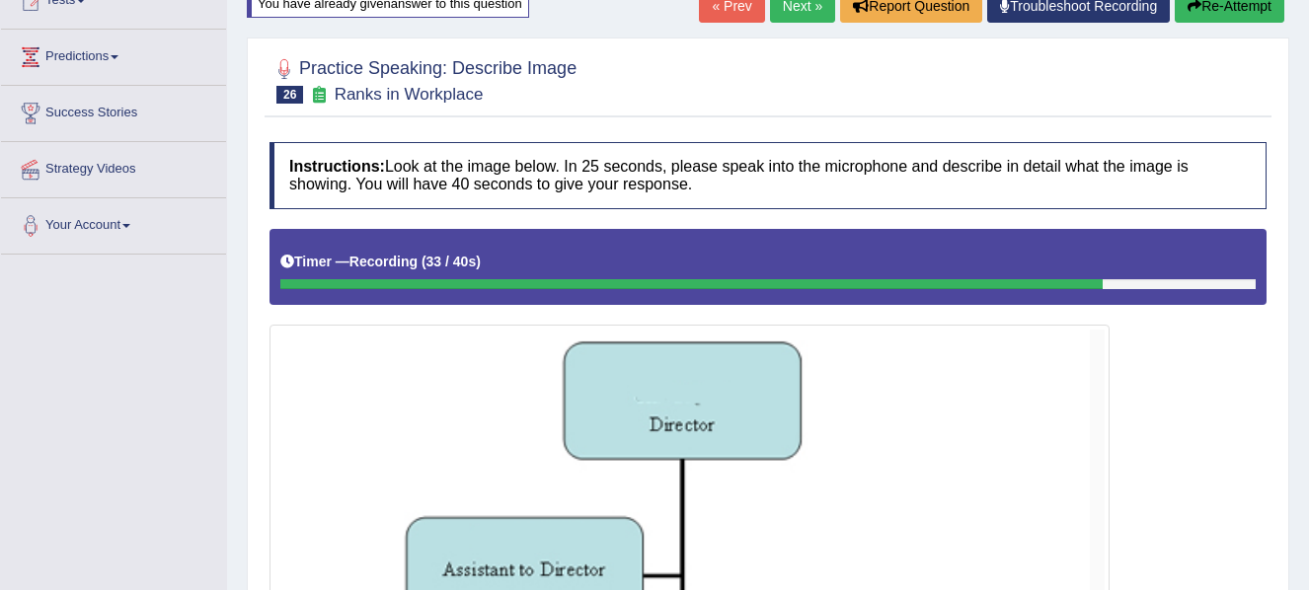
drag, startPoint x: 1304, startPoint y: 225, endPoint x: 1304, endPoint y: 258, distance: 32.6
click at [1304, 258] on div "Home Practice Speaking: Describe Image Ranks in Workplace * Remember to use the…" at bounding box center [768, 353] width 1082 height 1180
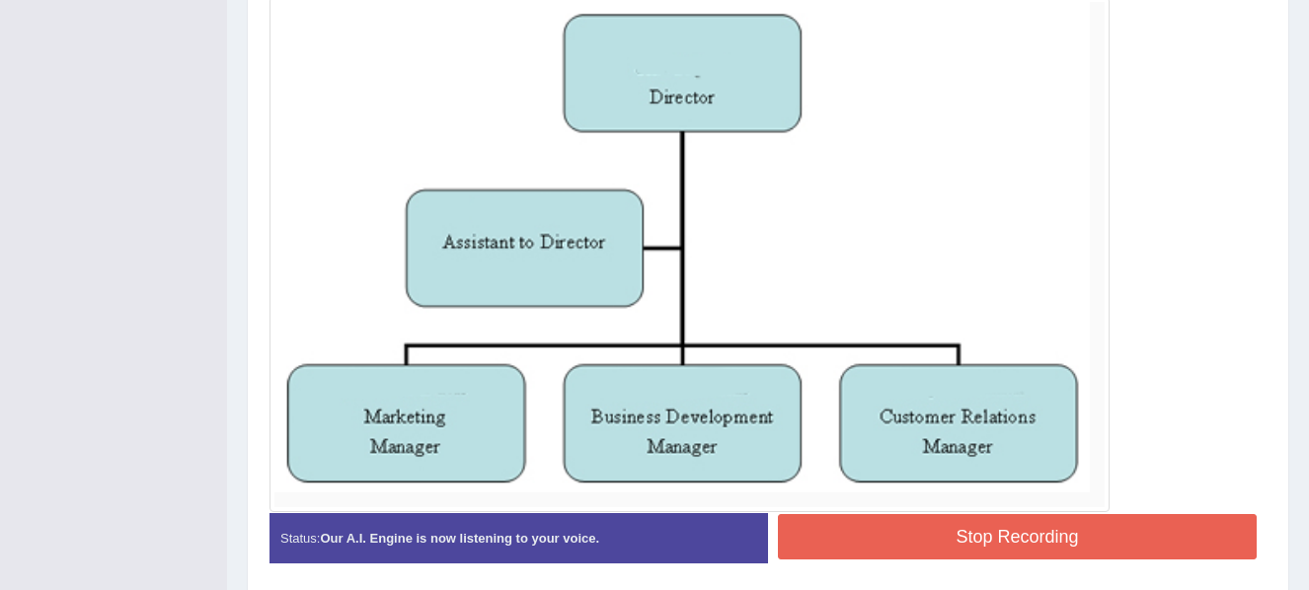
scroll to position [574, 0]
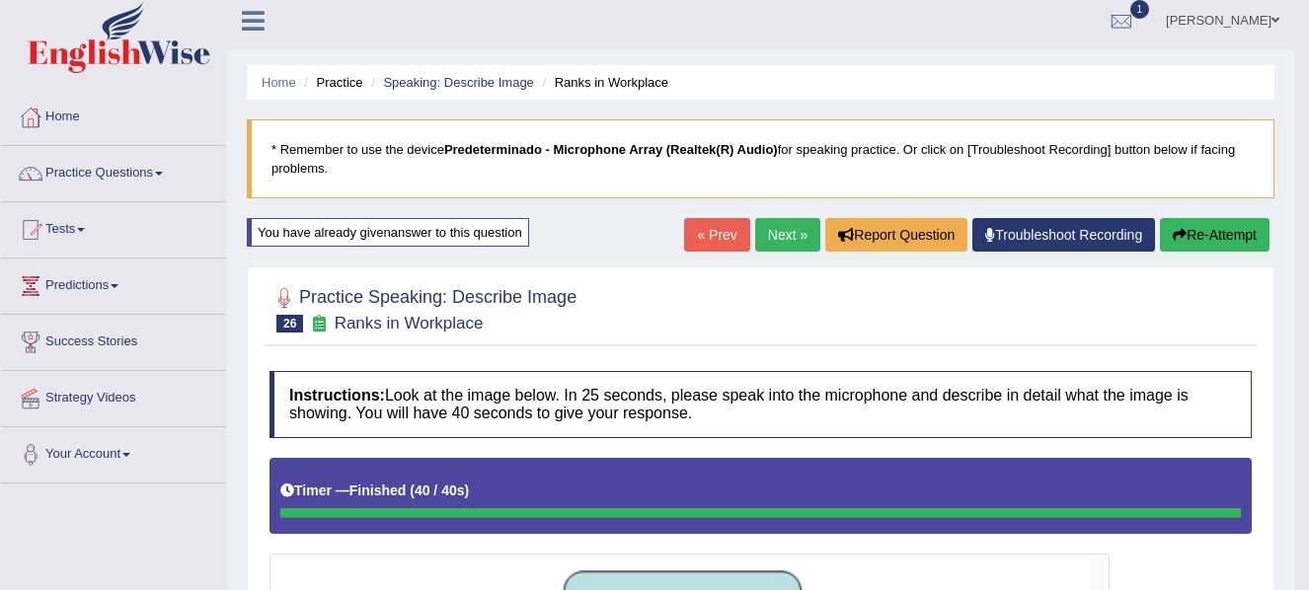
scroll to position [0, 0]
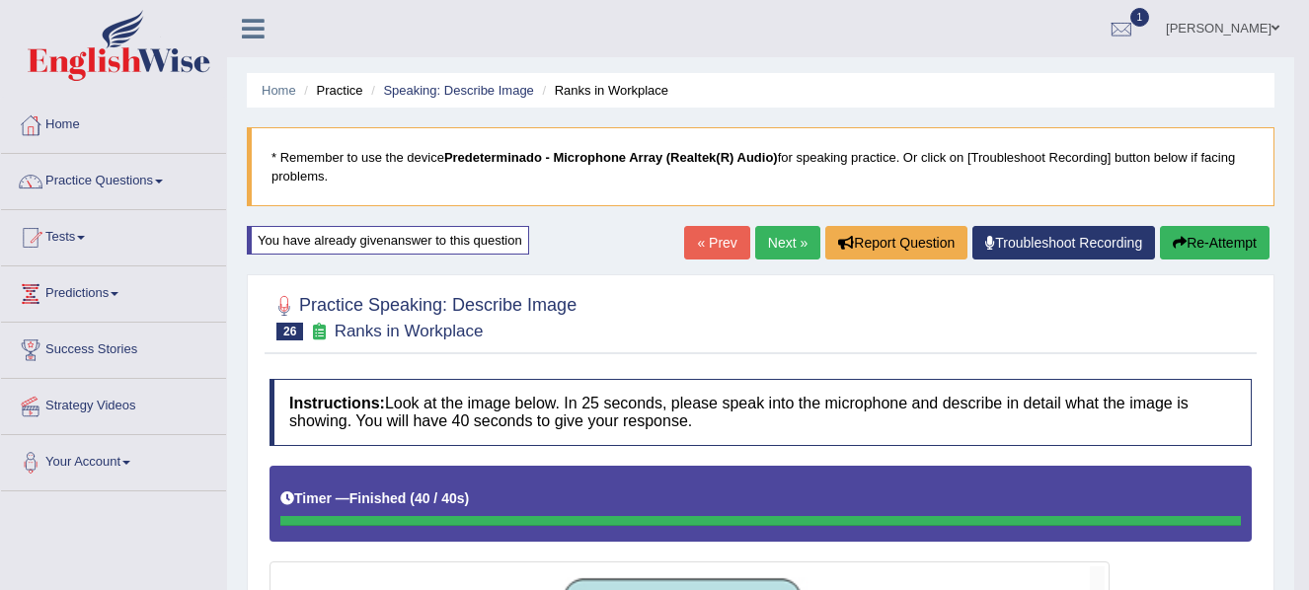
click at [778, 255] on link "Next »" at bounding box center [787, 243] width 65 height 34
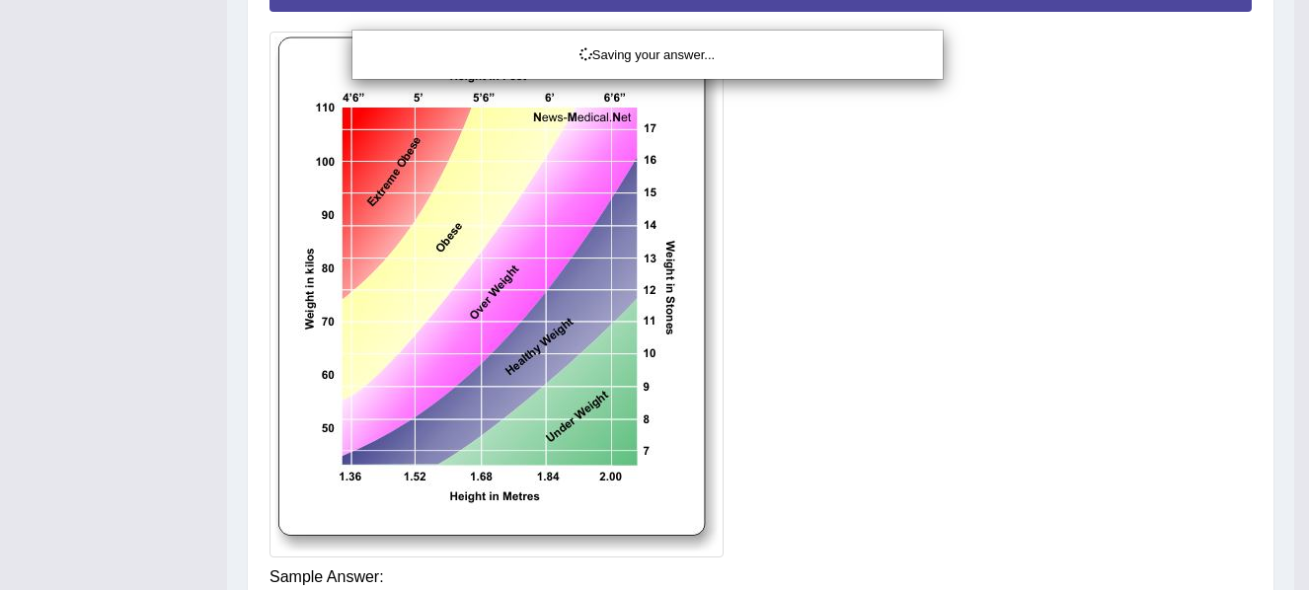
scroll to position [490, 0]
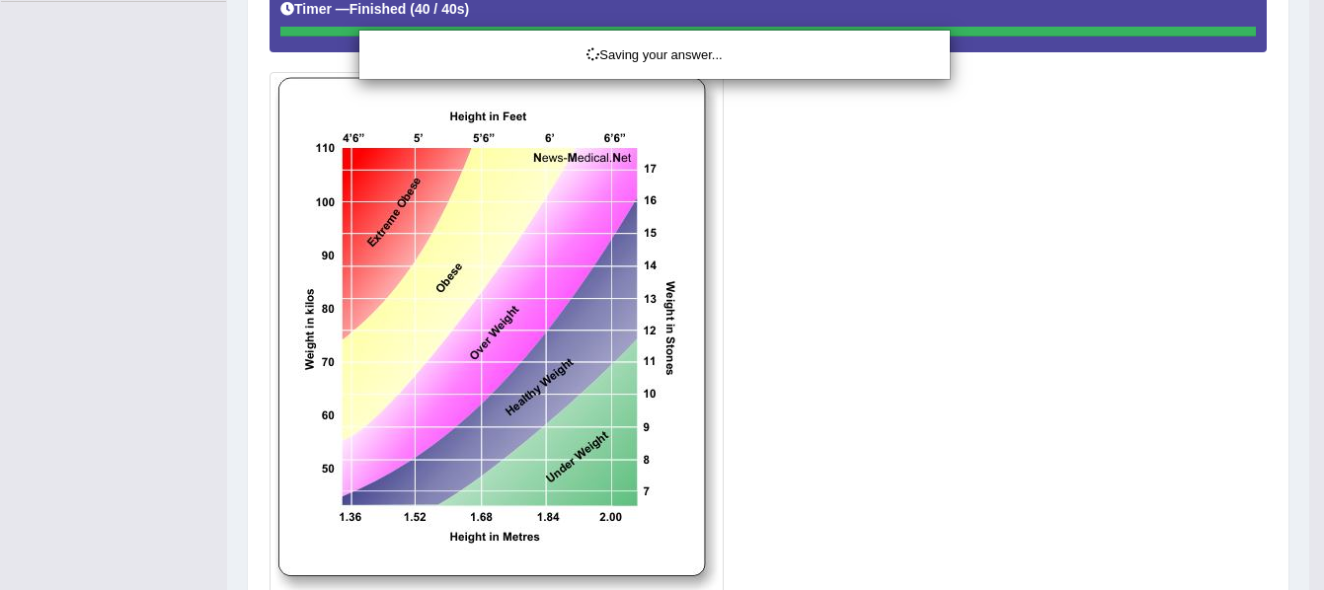
drag, startPoint x: 1317, startPoint y: 355, endPoint x: 1315, endPoint y: 287, distance: 68.1
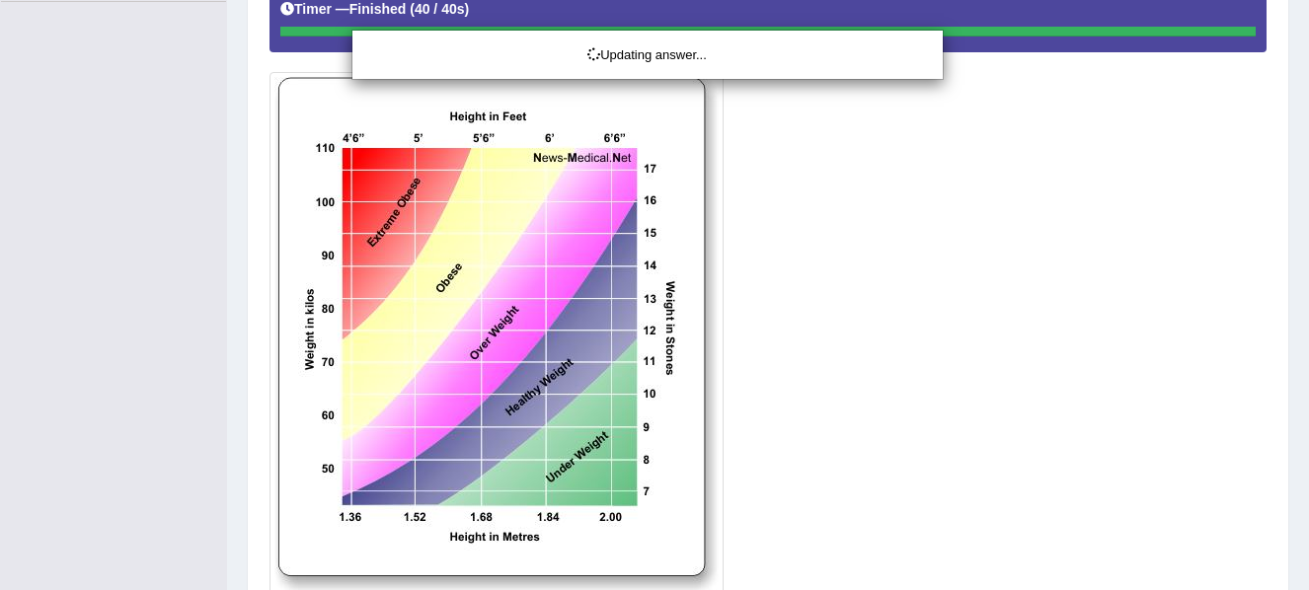
drag, startPoint x: 1313, startPoint y: 235, endPoint x: 1313, endPoint y: 287, distance: 52.3
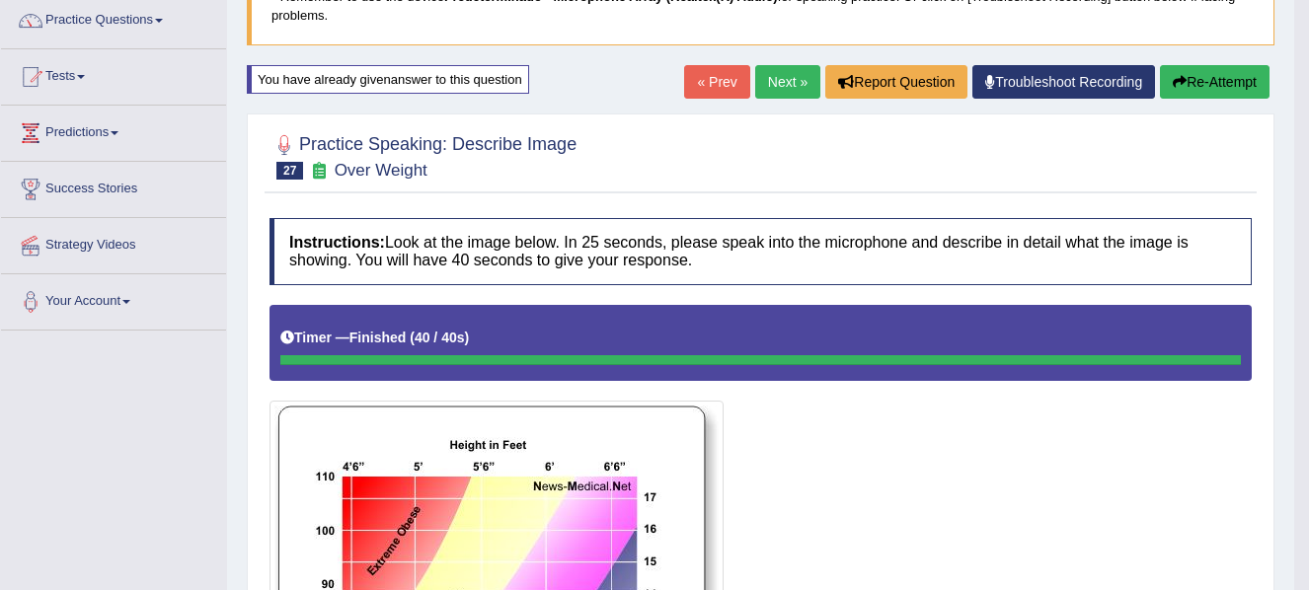
scroll to position [0, 0]
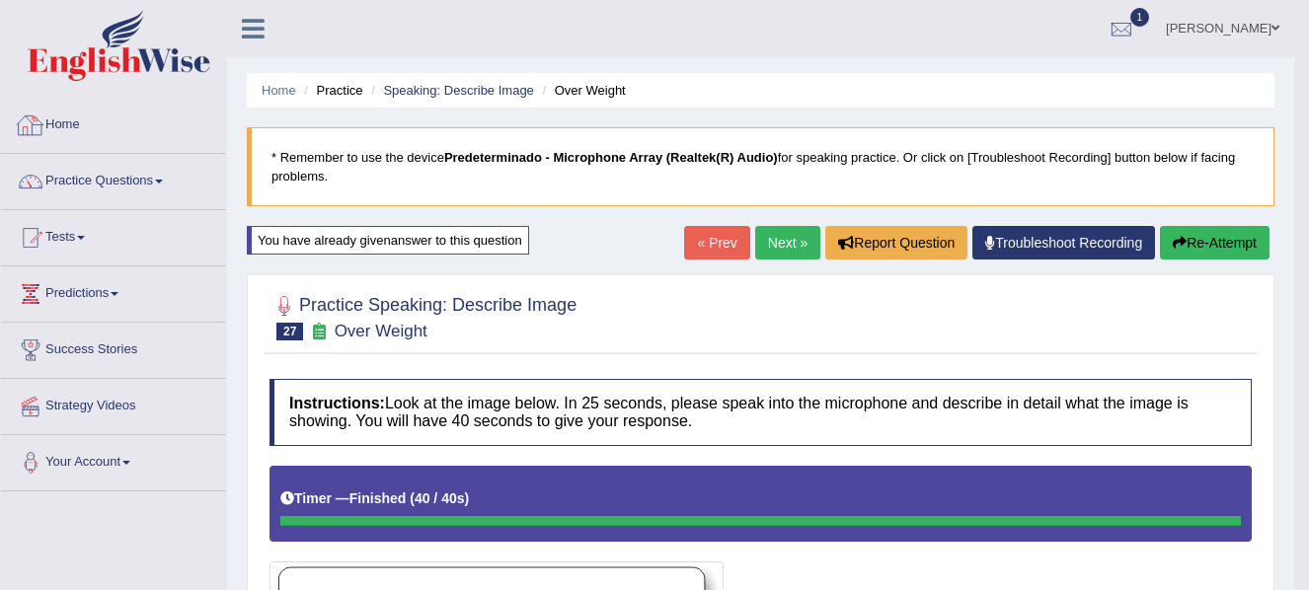
click at [71, 122] on link "Home" at bounding box center [113, 122] width 225 height 49
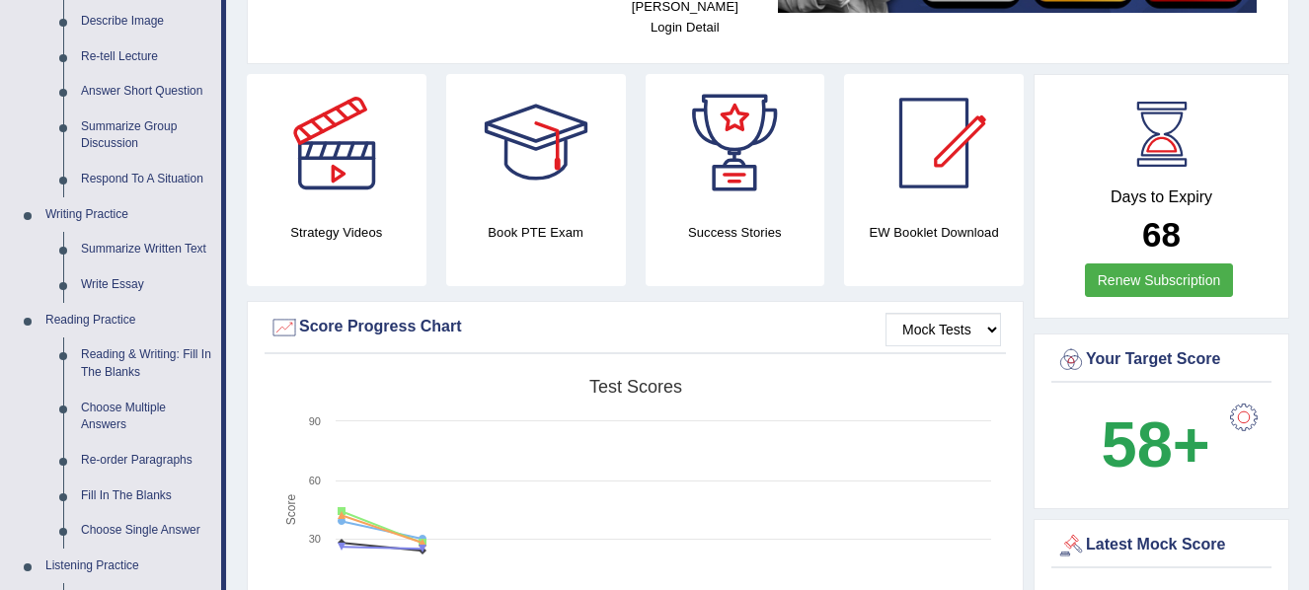
scroll to position [185, 0]
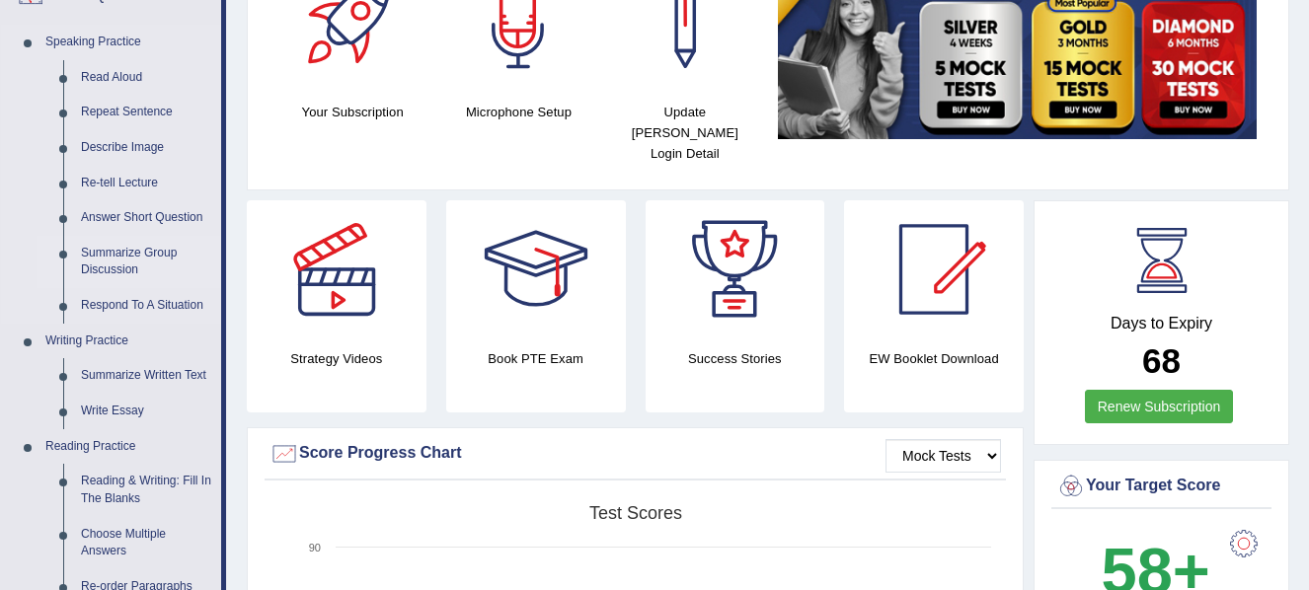
click at [125, 255] on link "Summarize Group Discussion" at bounding box center [146, 262] width 149 height 52
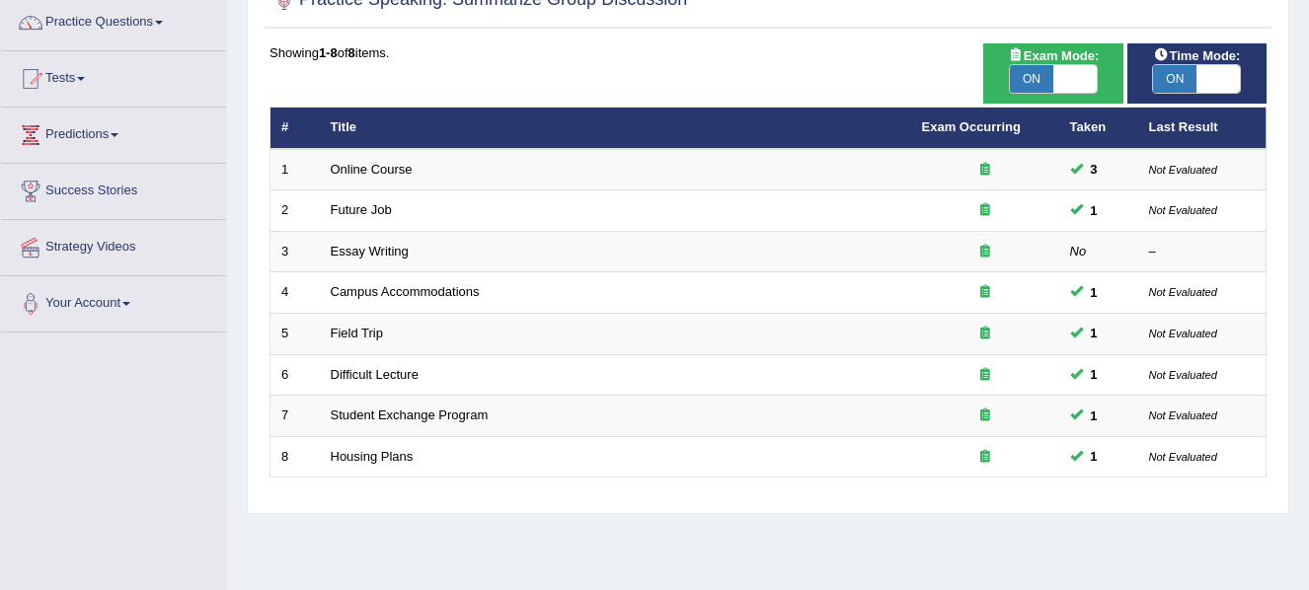
scroll to position [249, 0]
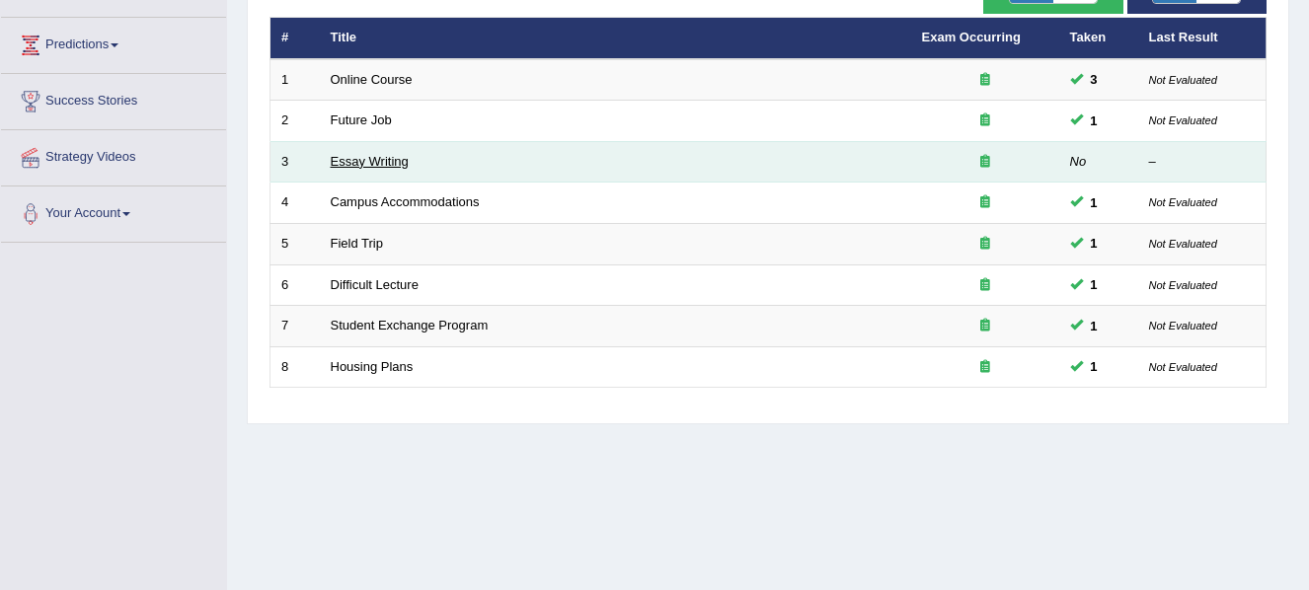
click at [345, 166] on link "Essay Writing" at bounding box center [370, 161] width 78 height 15
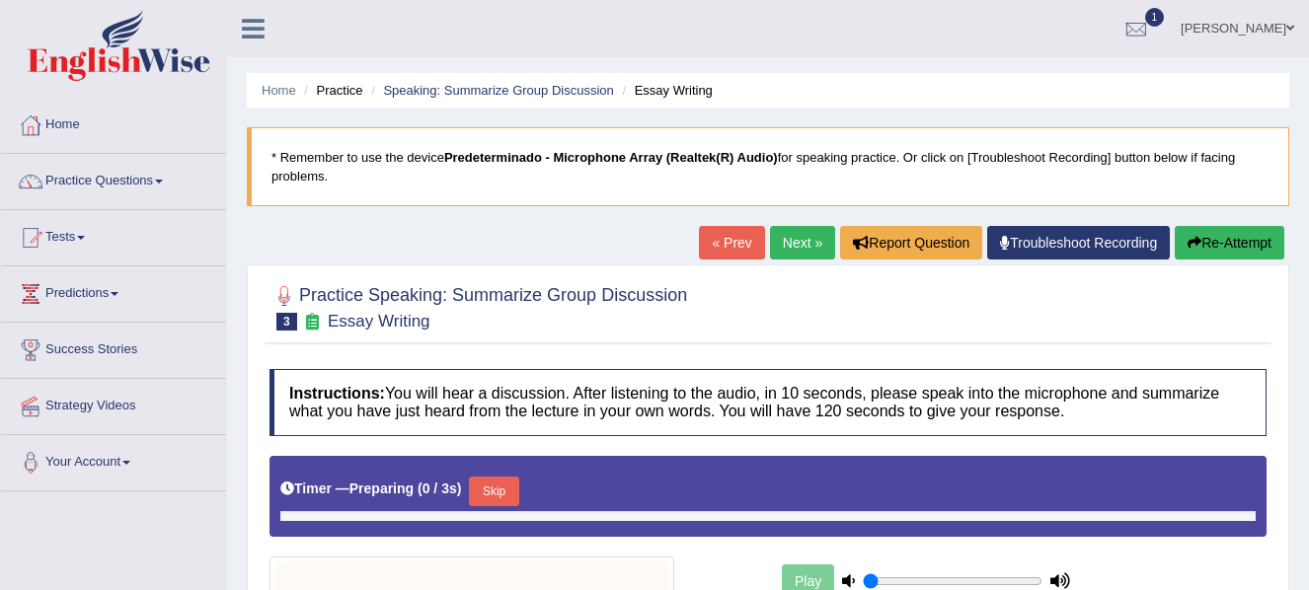
type input "0.85"
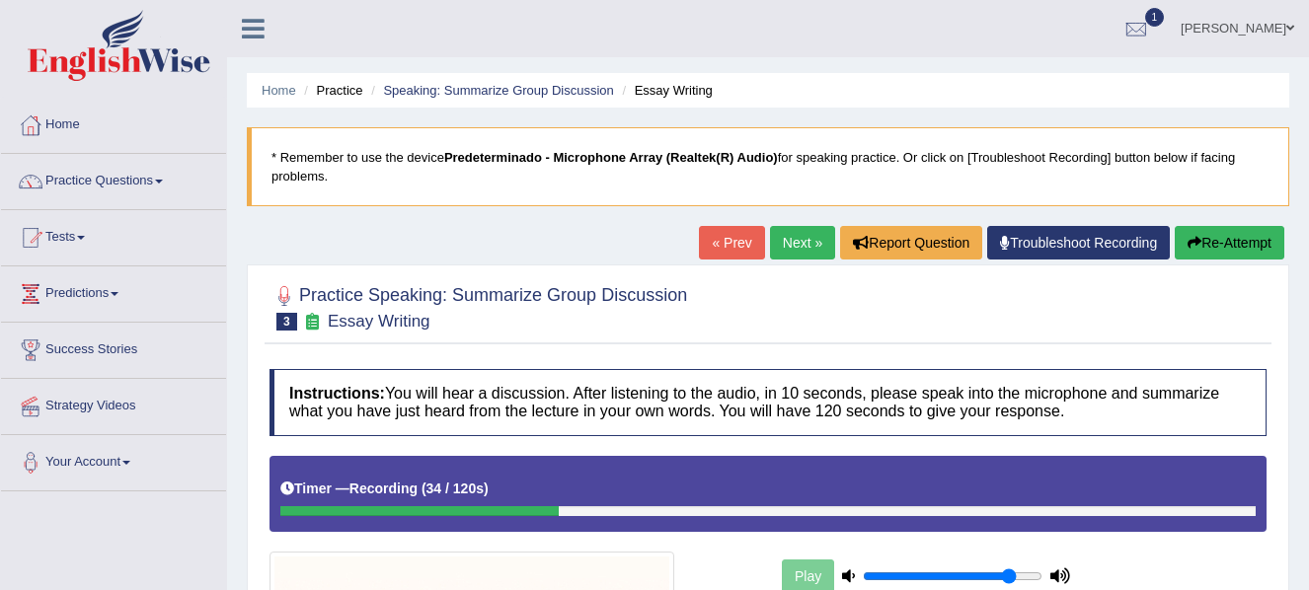
click at [1216, 233] on button "Re-Attempt" at bounding box center [1230, 243] width 110 height 34
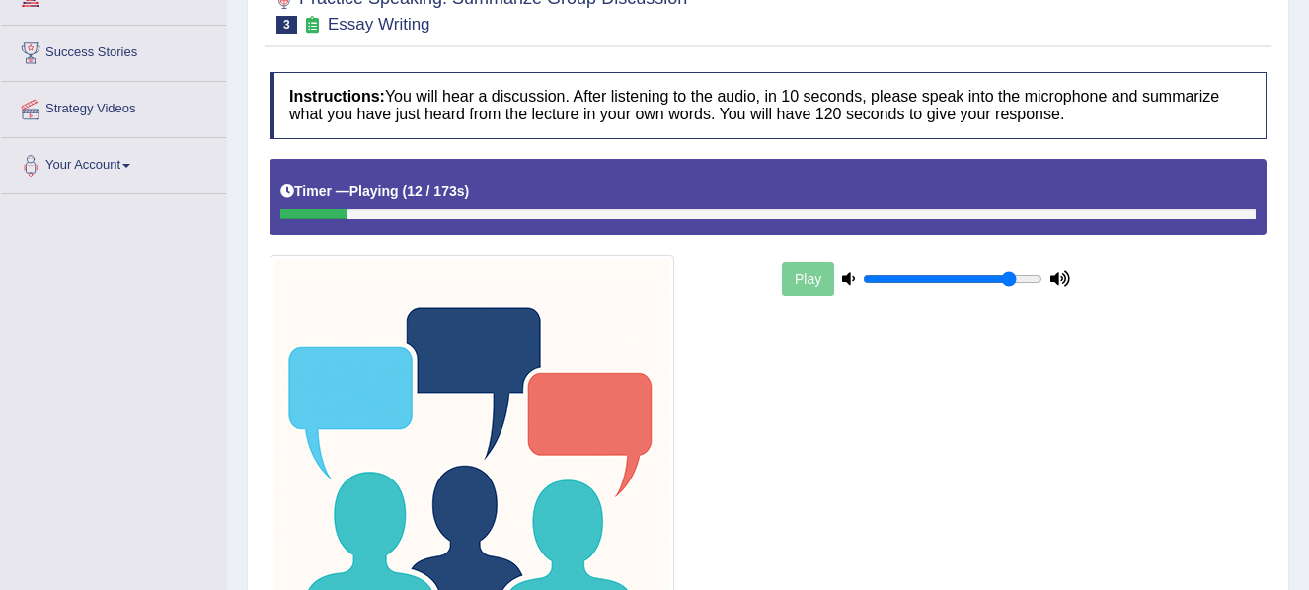
scroll to position [260, 0]
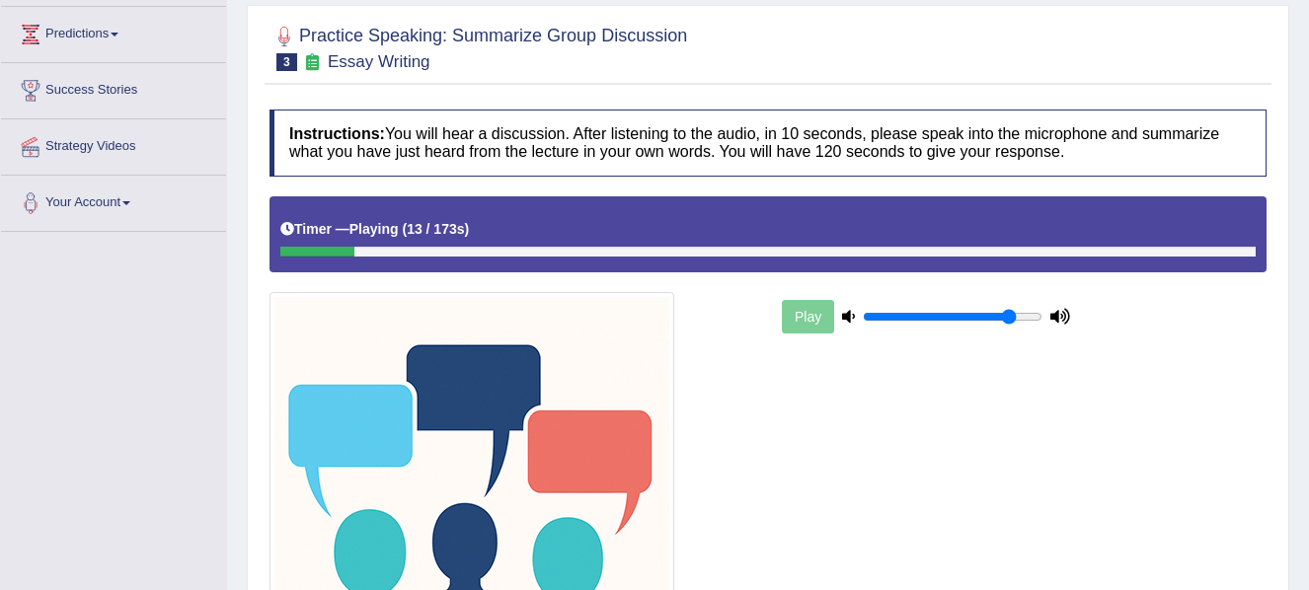
click at [883, 249] on div at bounding box center [767, 252] width 975 height 10
drag, startPoint x: 357, startPoint y: 264, endPoint x: 599, endPoint y: 266, distance: 241.8
click at [599, 266] on div "Timer — Playing ( 15 / 173s ) Skip" at bounding box center [767, 234] width 997 height 76
drag, startPoint x: 335, startPoint y: 251, endPoint x: 681, endPoint y: 240, distance: 346.6
click at [681, 240] on div "Timer — Playing ( 17 / 173s ) Skip" at bounding box center [767, 234] width 997 height 76
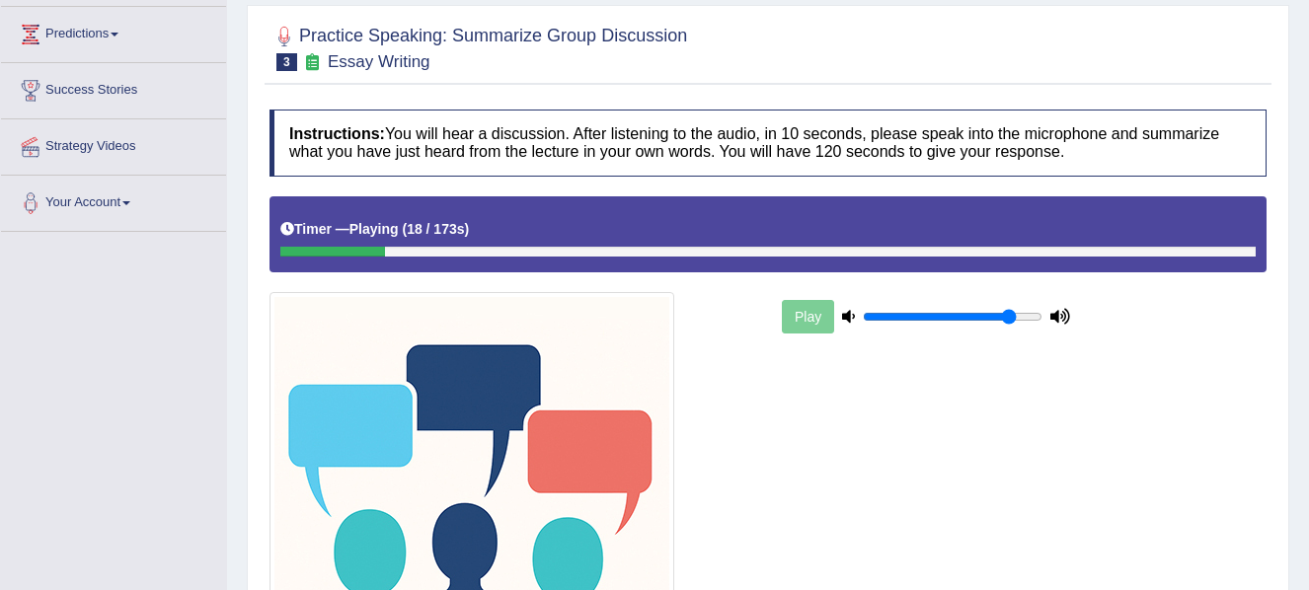
scroll to position [518, 0]
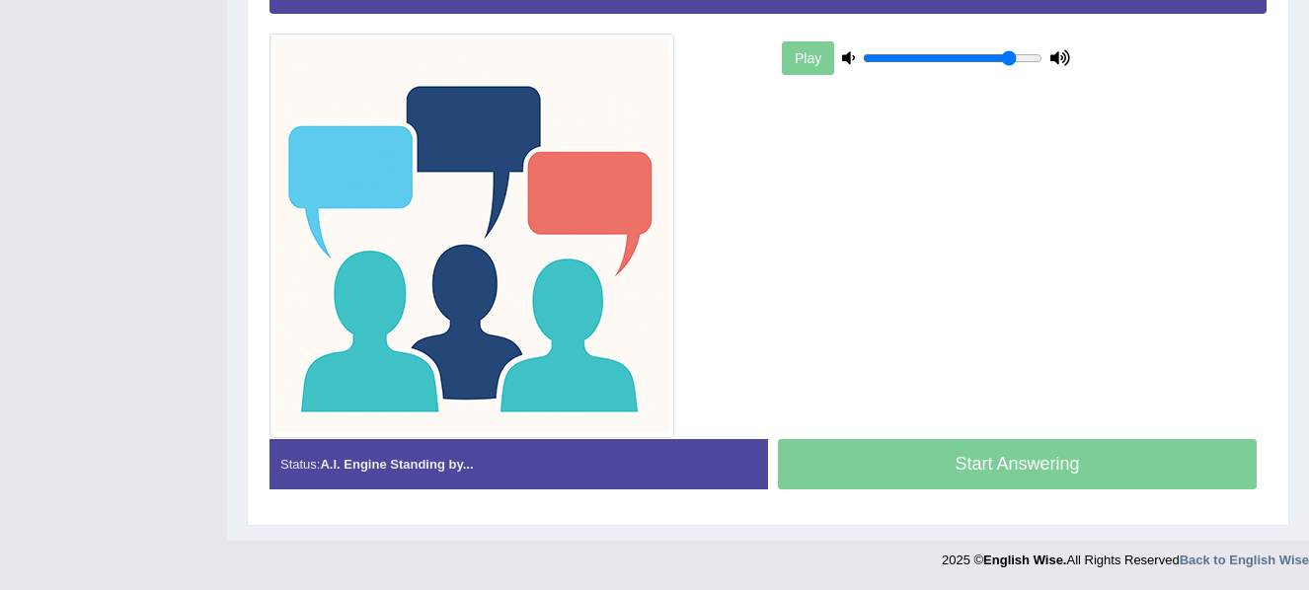
click at [1013, 448] on div "Start Answering" at bounding box center [1017, 466] width 498 height 55
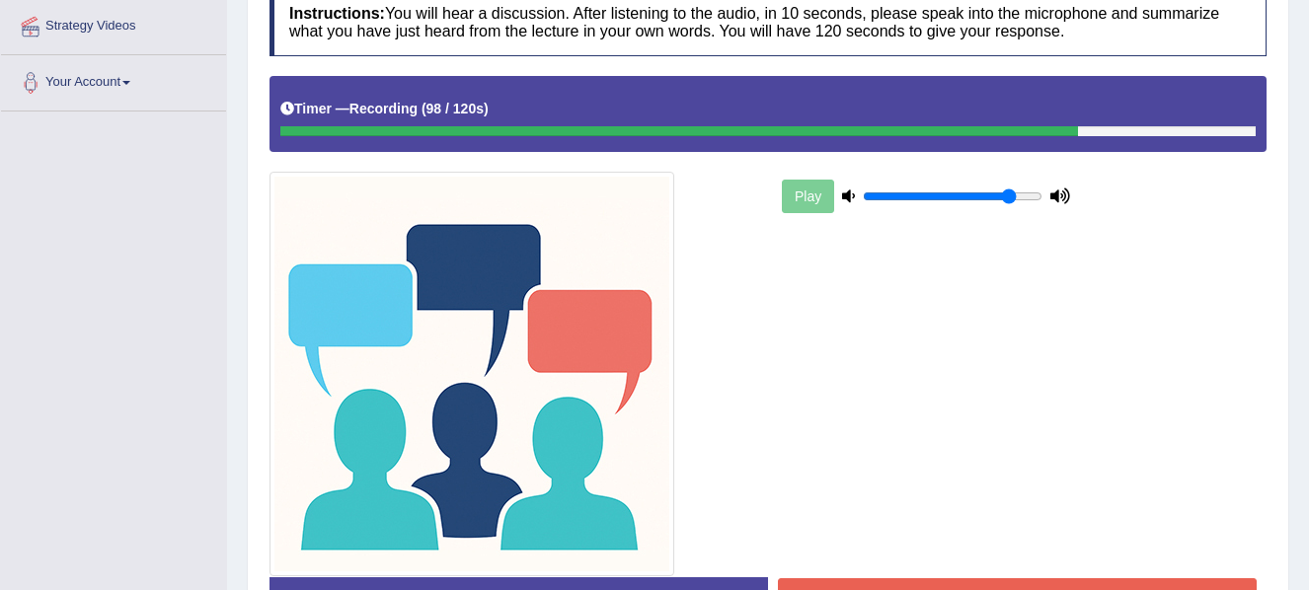
scroll to position [516, 0]
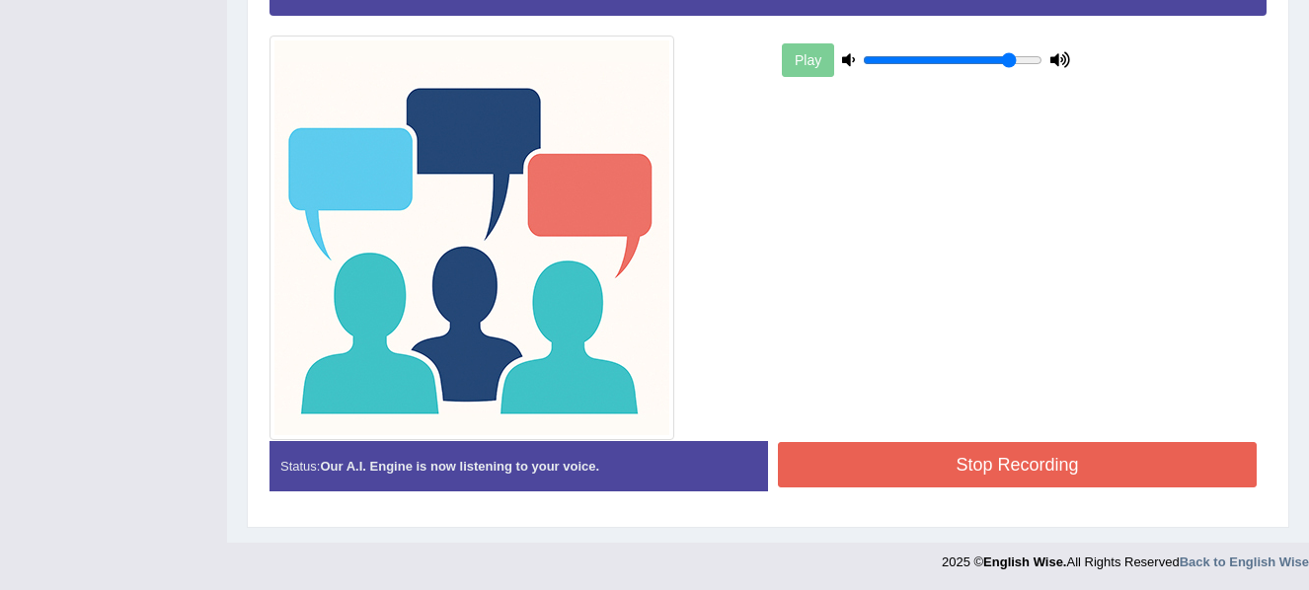
click at [1075, 446] on button "Stop Recording" at bounding box center [1017, 464] width 479 height 45
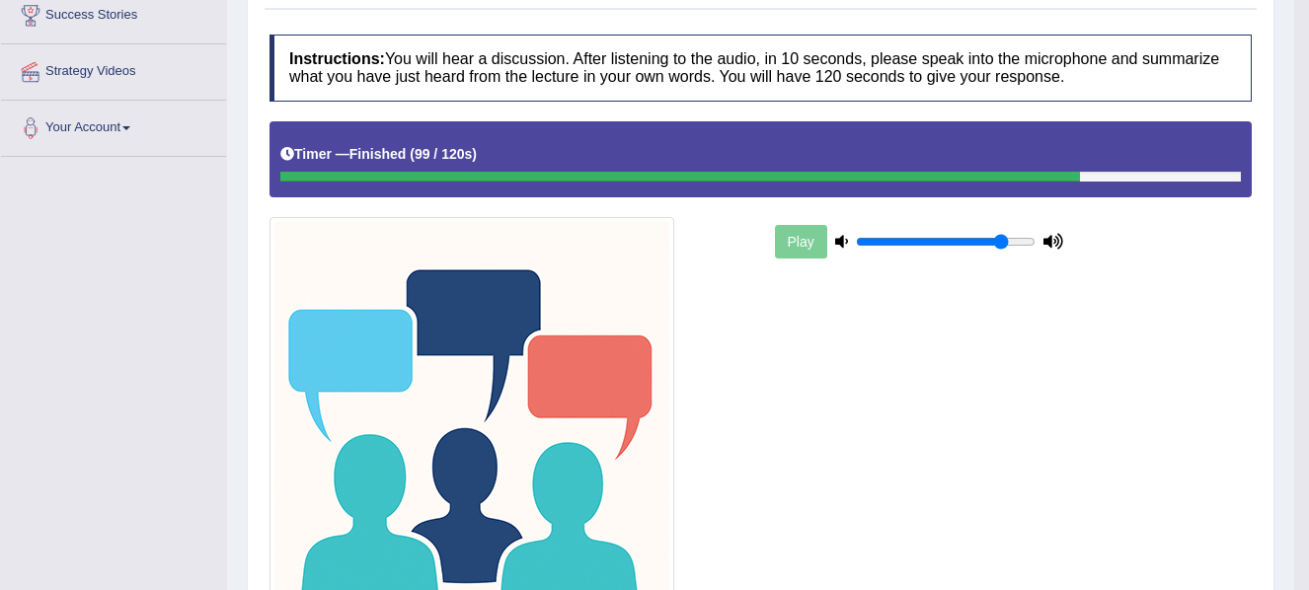
scroll to position [24, 0]
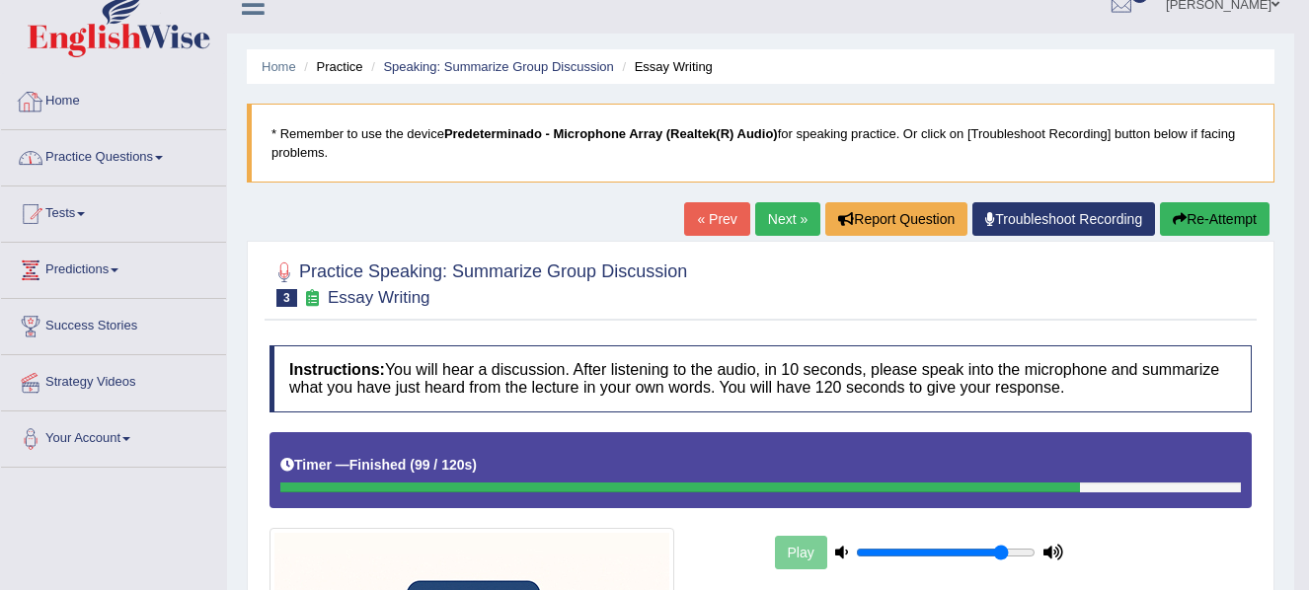
click at [91, 158] on link "Practice Questions" at bounding box center [113, 154] width 225 height 49
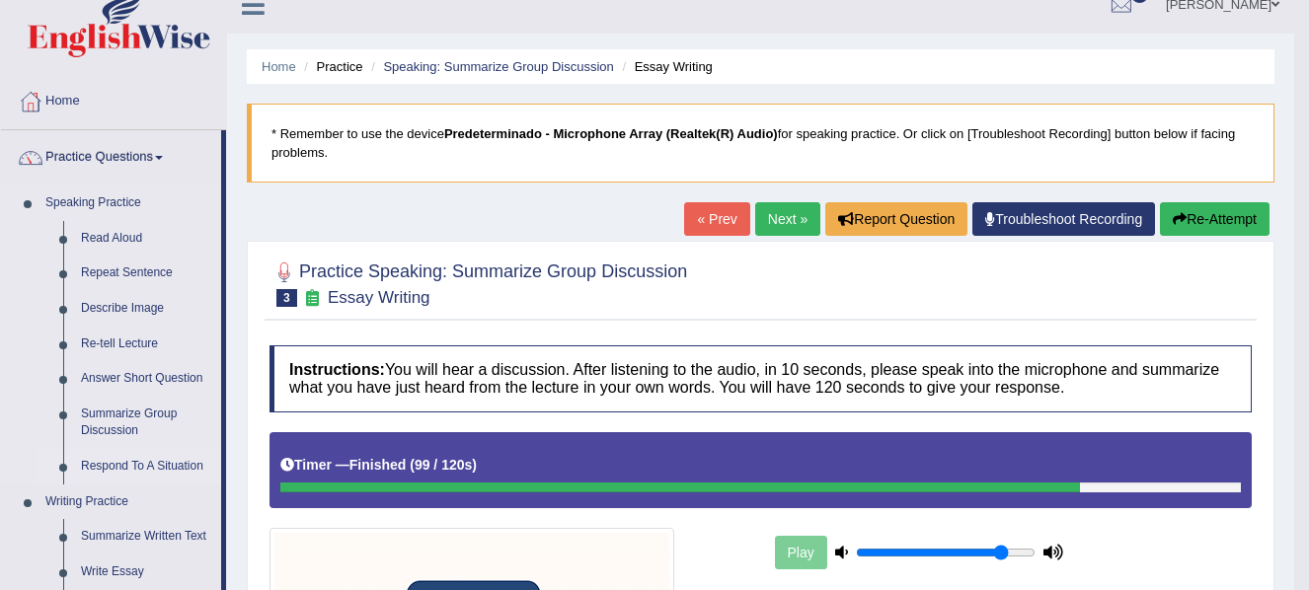
click at [159, 451] on link "Respond To A Situation" at bounding box center [146, 467] width 149 height 36
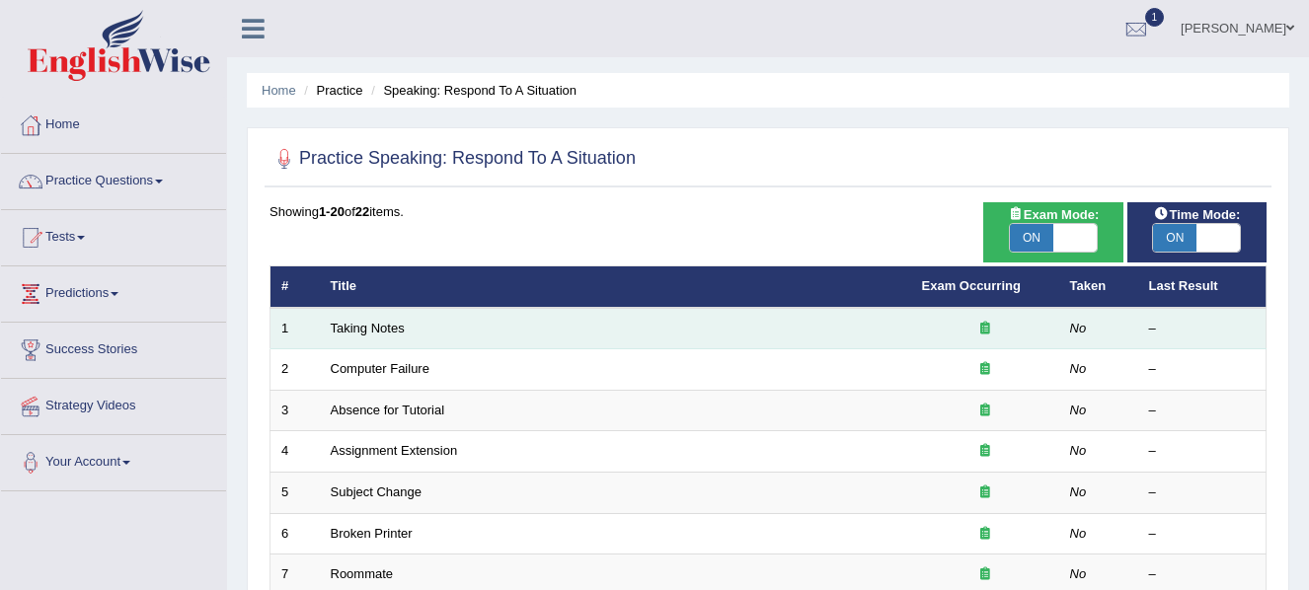
click at [372, 336] on td "Taking Notes" at bounding box center [615, 328] width 591 height 41
click at [372, 331] on link "Taking Notes" at bounding box center [368, 328] width 74 height 15
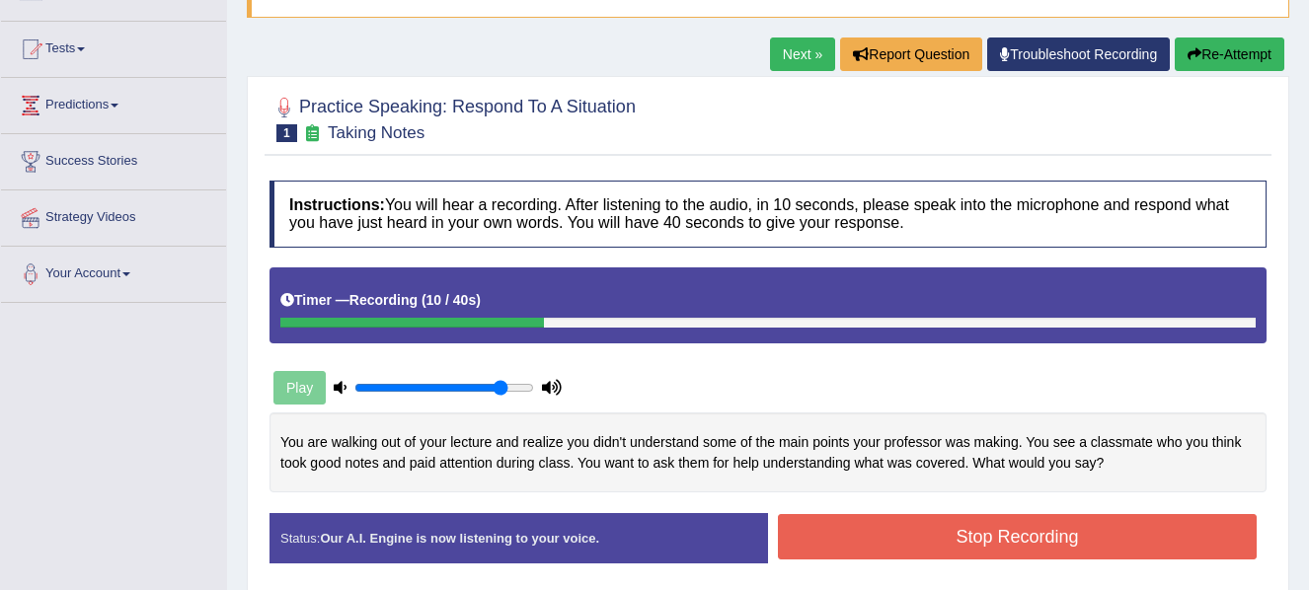
scroll to position [185, 0]
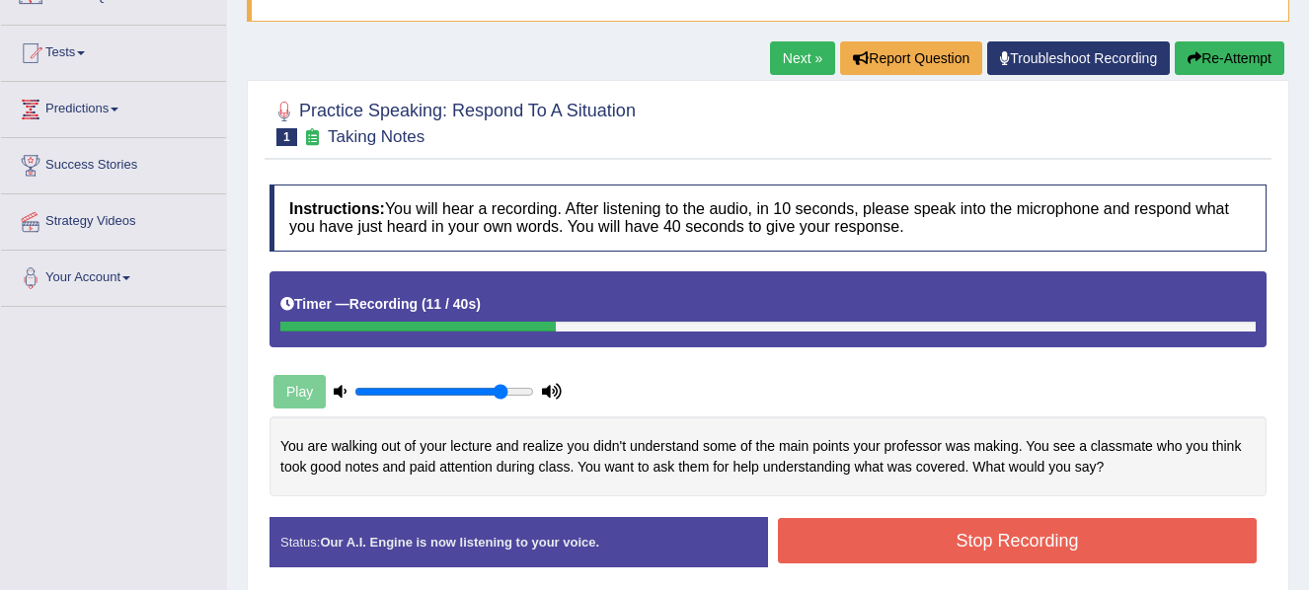
click at [1231, 56] on button "Re-Attempt" at bounding box center [1230, 58] width 110 height 34
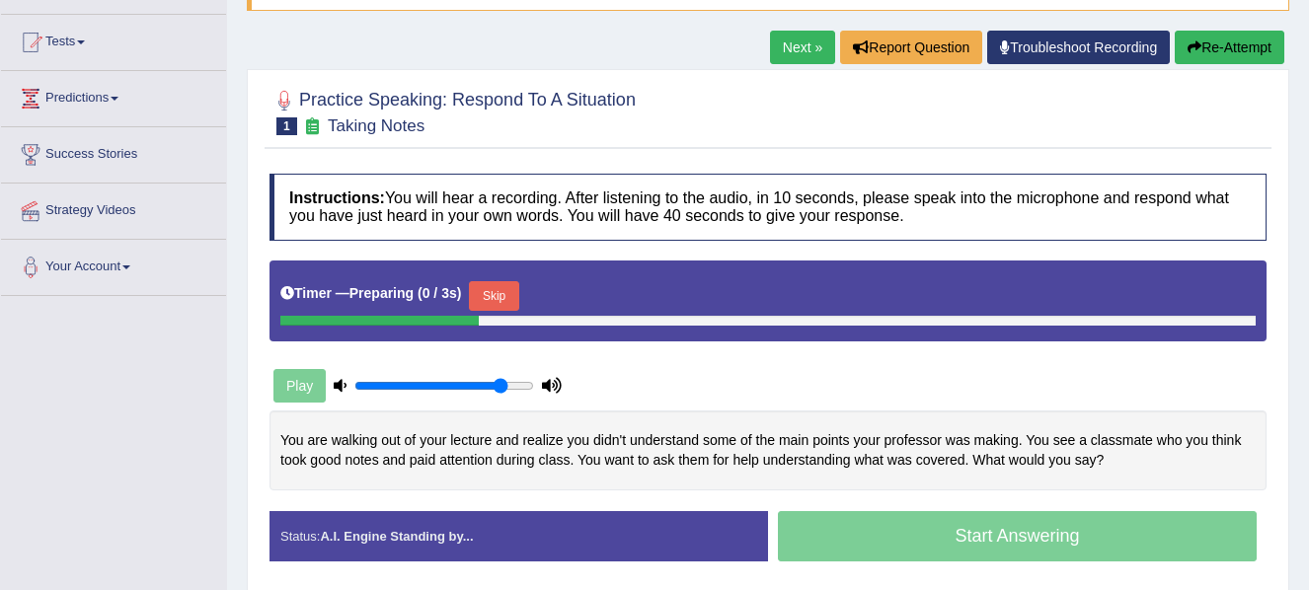
scroll to position [185, 0]
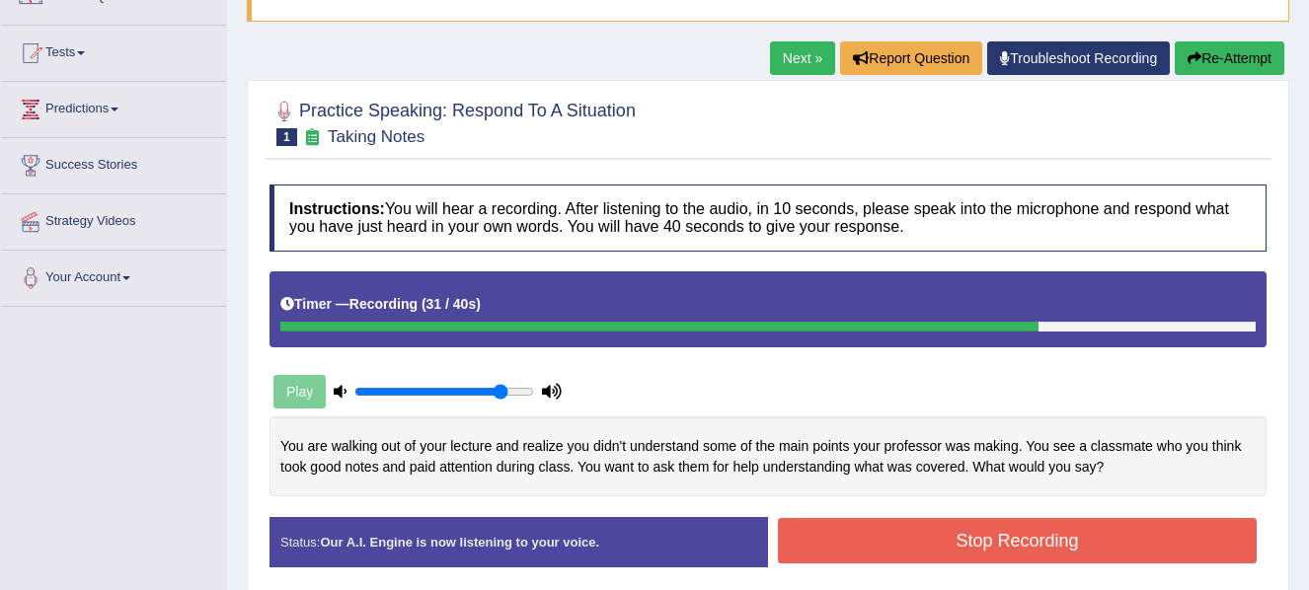
click at [1251, 59] on button "Re-Attempt" at bounding box center [1230, 58] width 110 height 34
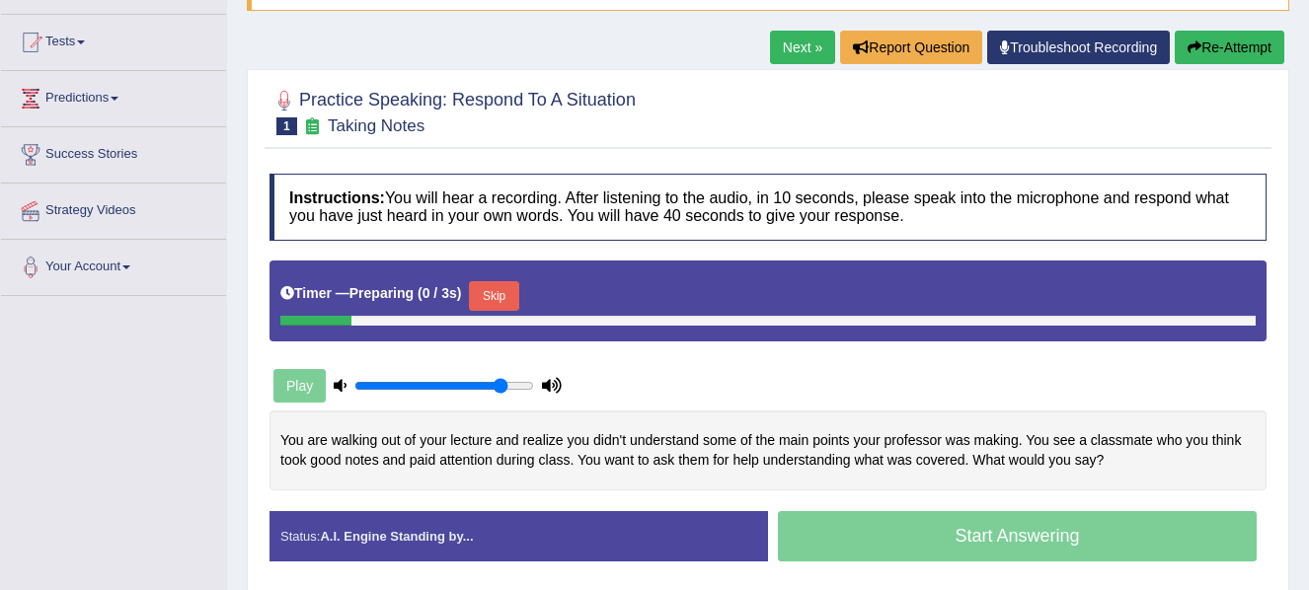
scroll to position [185, 0]
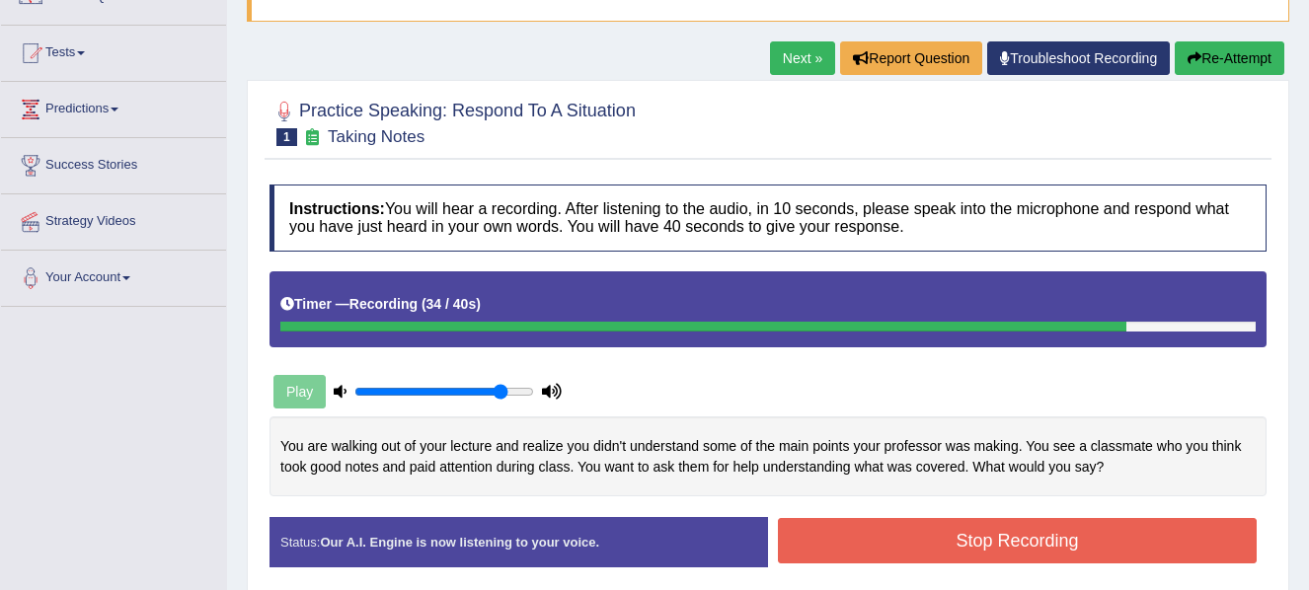
click at [1041, 551] on button "Stop Recording" at bounding box center [1017, 540] width 479 height 45
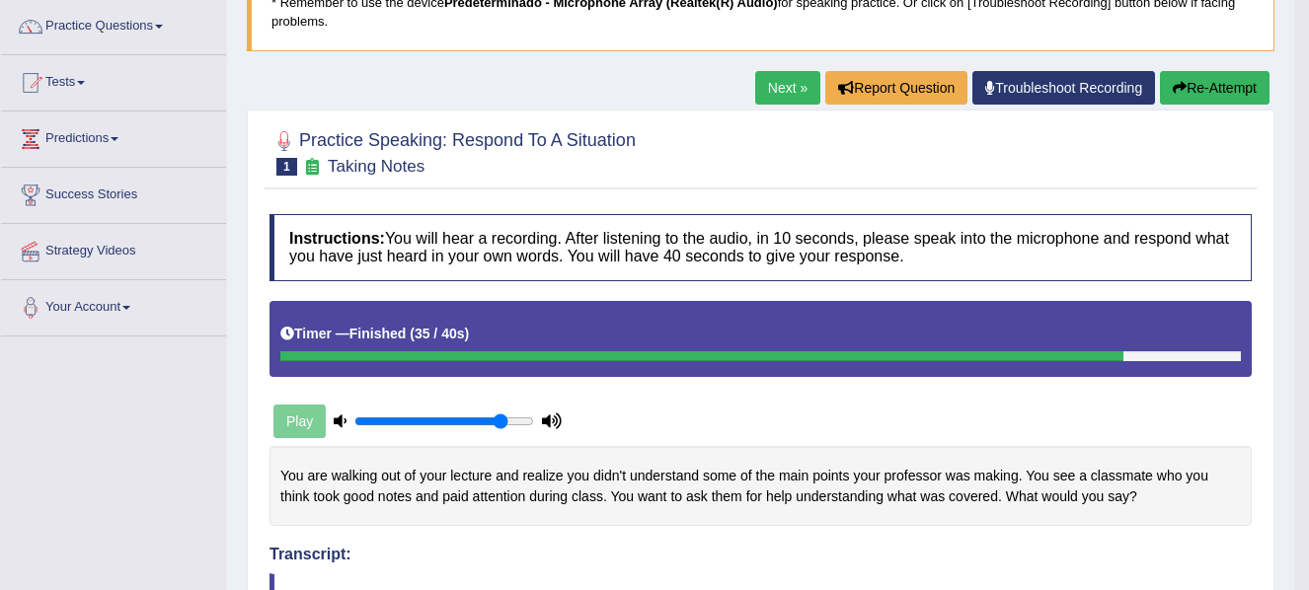
scroll to position [152, 0]
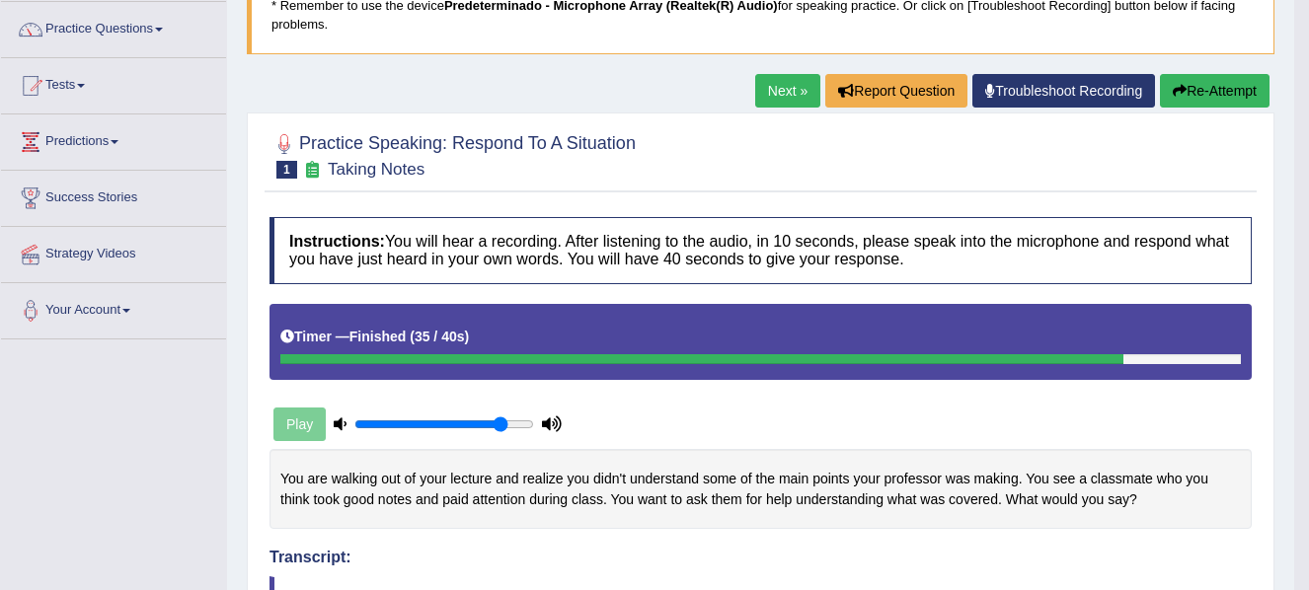
click at [769, 91] on link "Next »" at bounding box center [787, 91] width 65 height 34
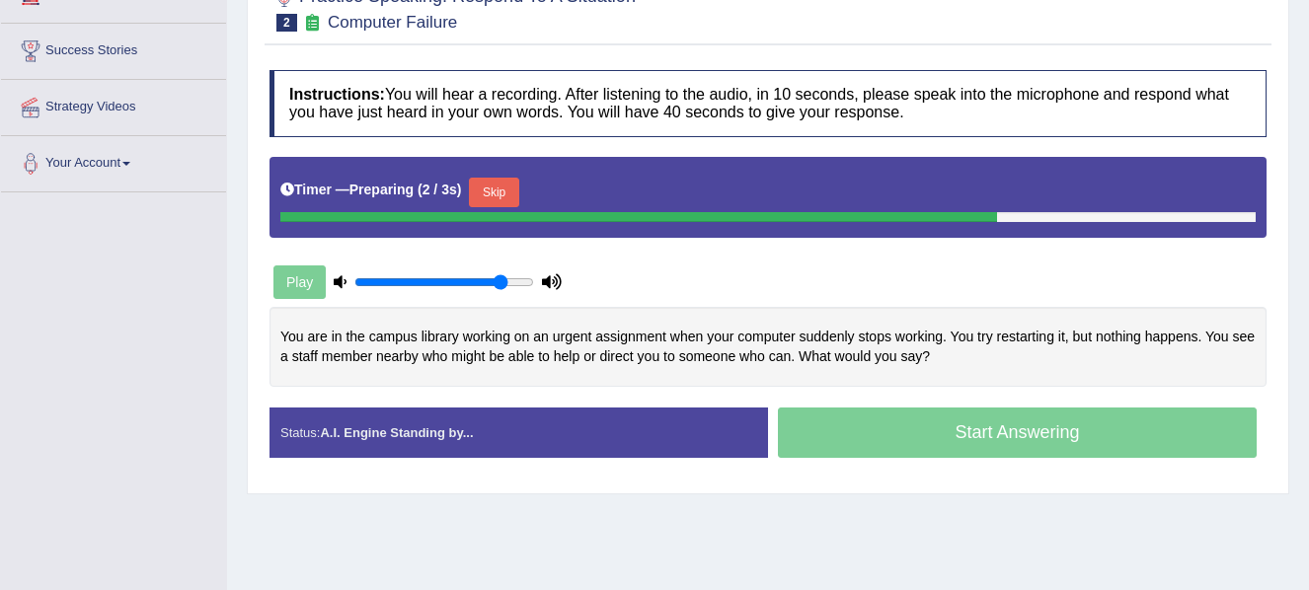
scroll to position [319, 0]
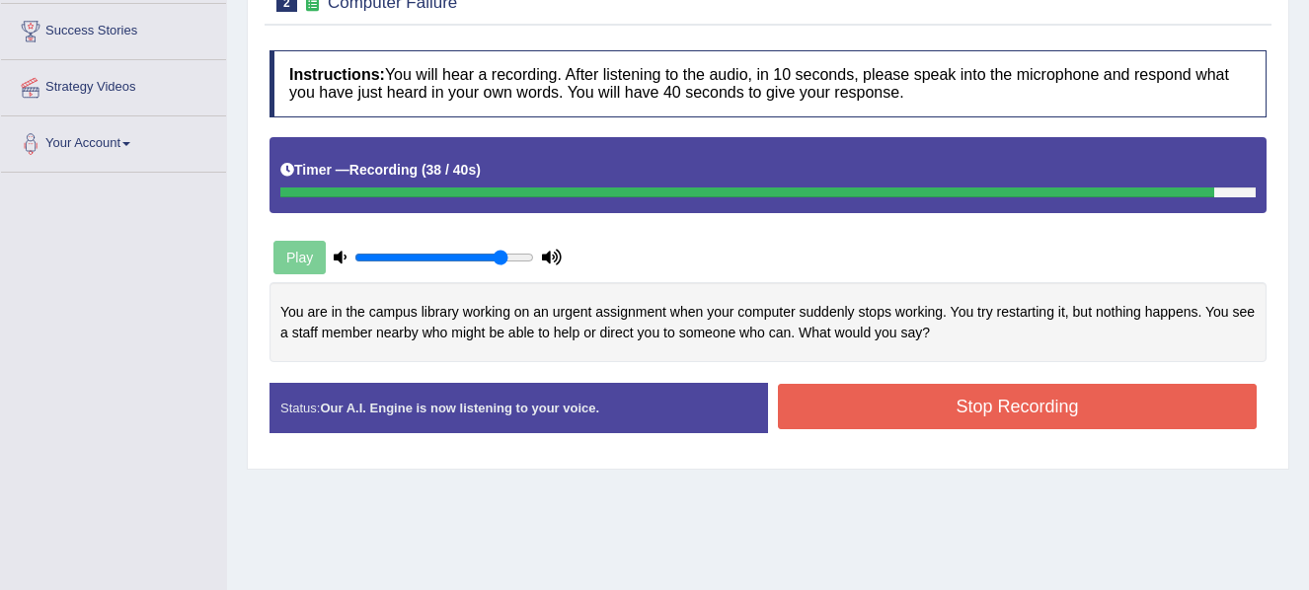
click at [1122, 412] on button "Stop Recording" at bounding box center [1017, 406] width 479 height 45
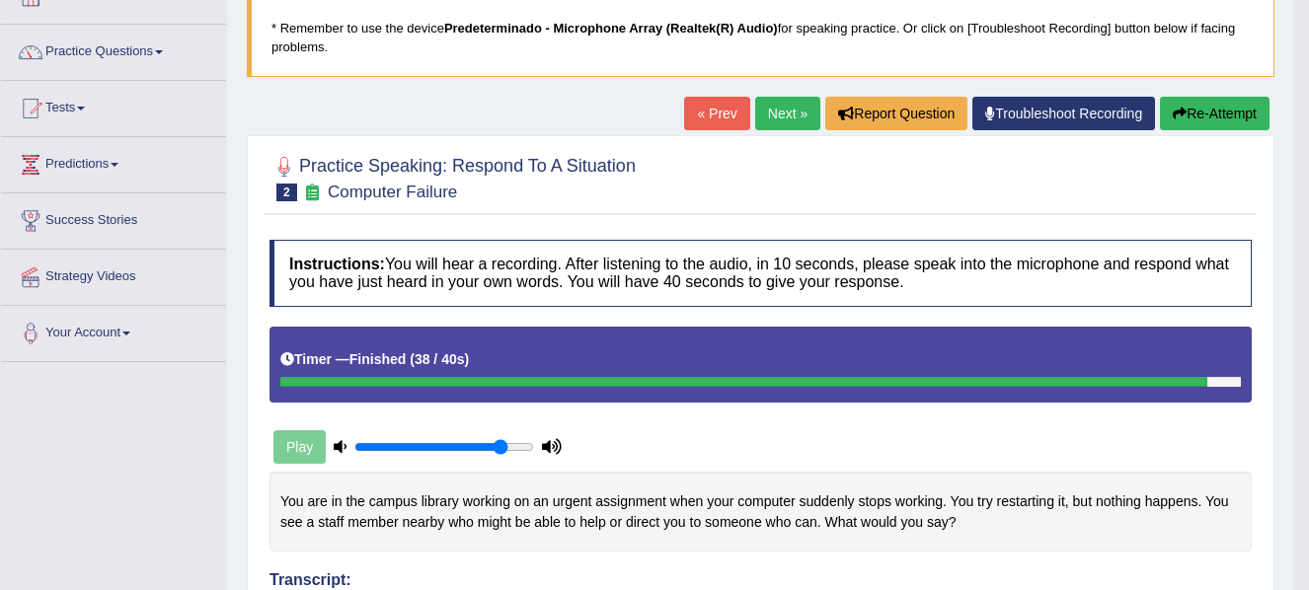
scroll to position [0, 0]
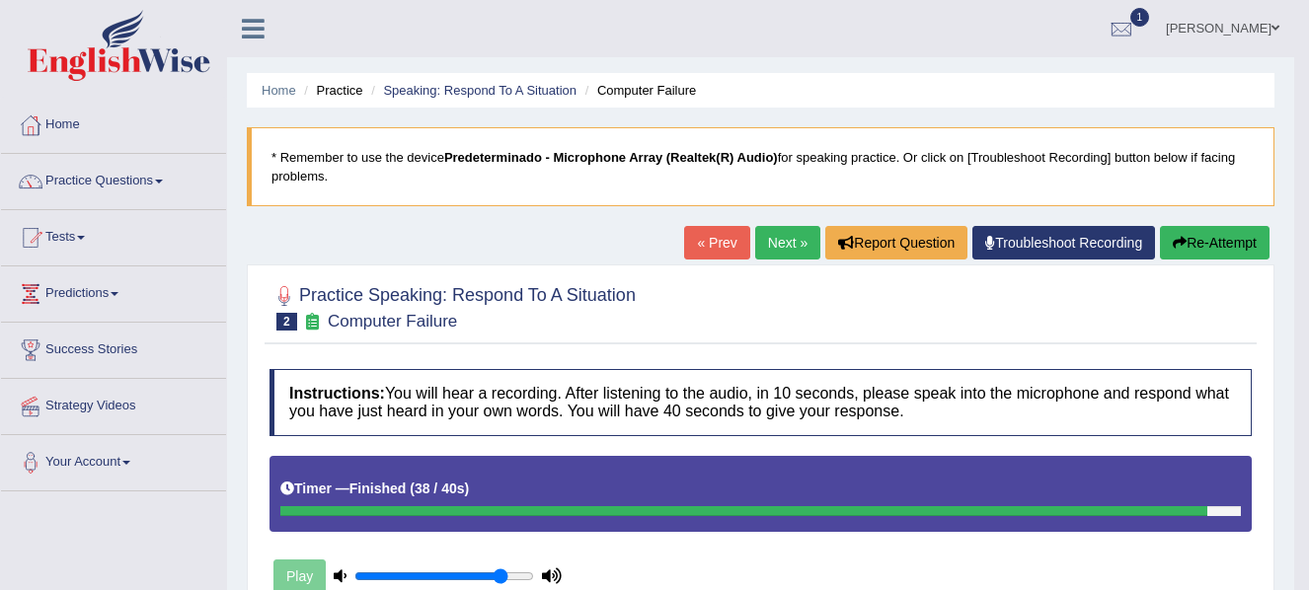
click at [770, 233] on link "Next »" at bounding box center [787, 243] width 65 height 34
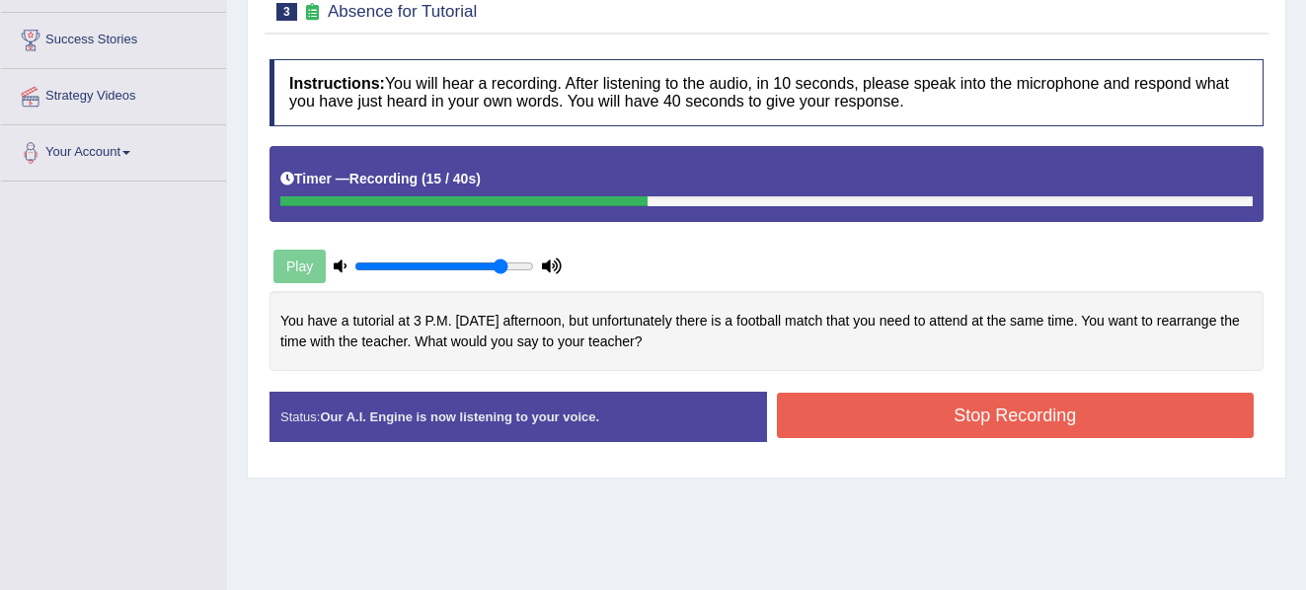
scroll to position [125, 0]
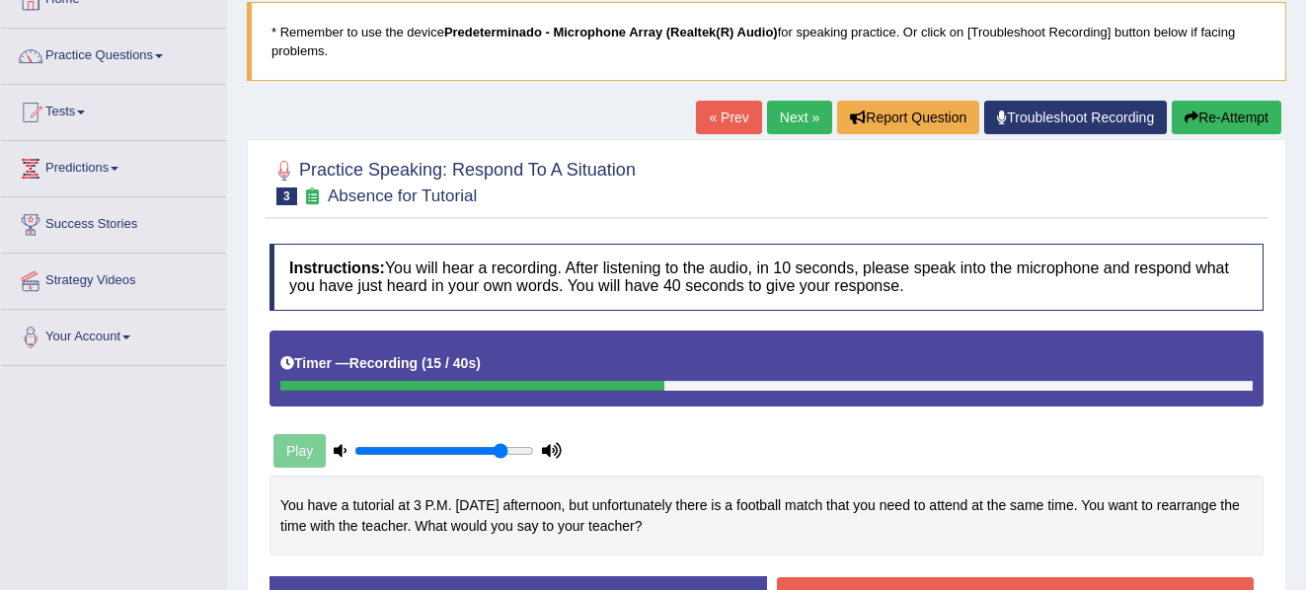
click at [1243, 122] on button "Re-Attempt" at bounding box center [1227, 118] width 110 height 34
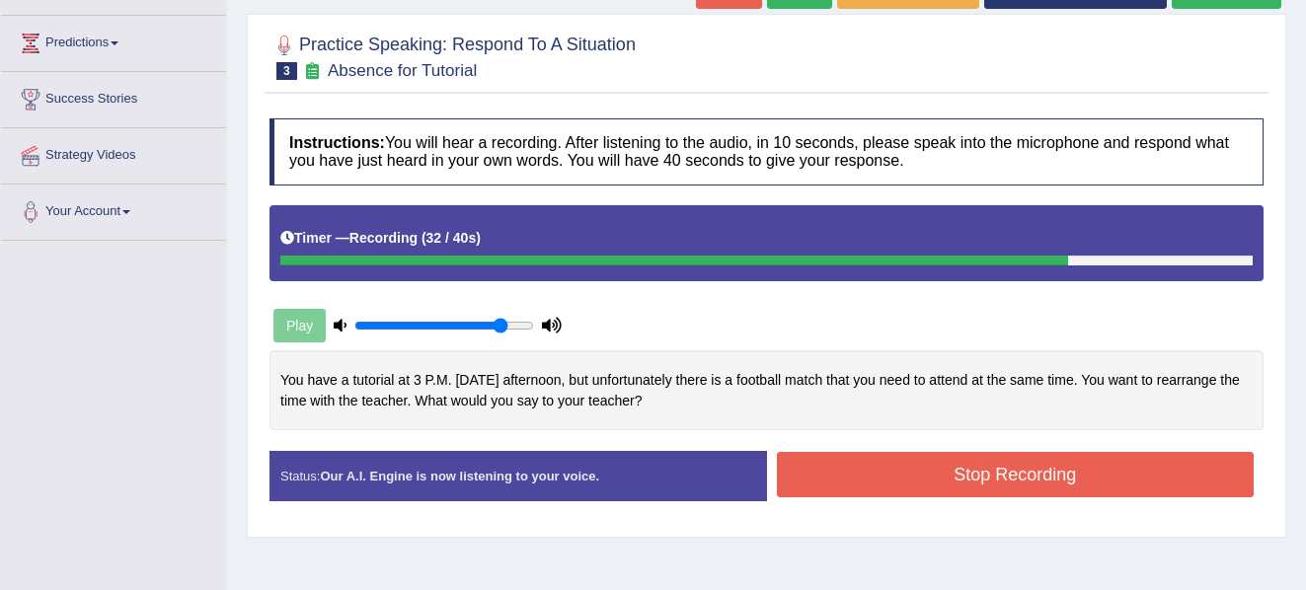
scroll to position [278, 0]
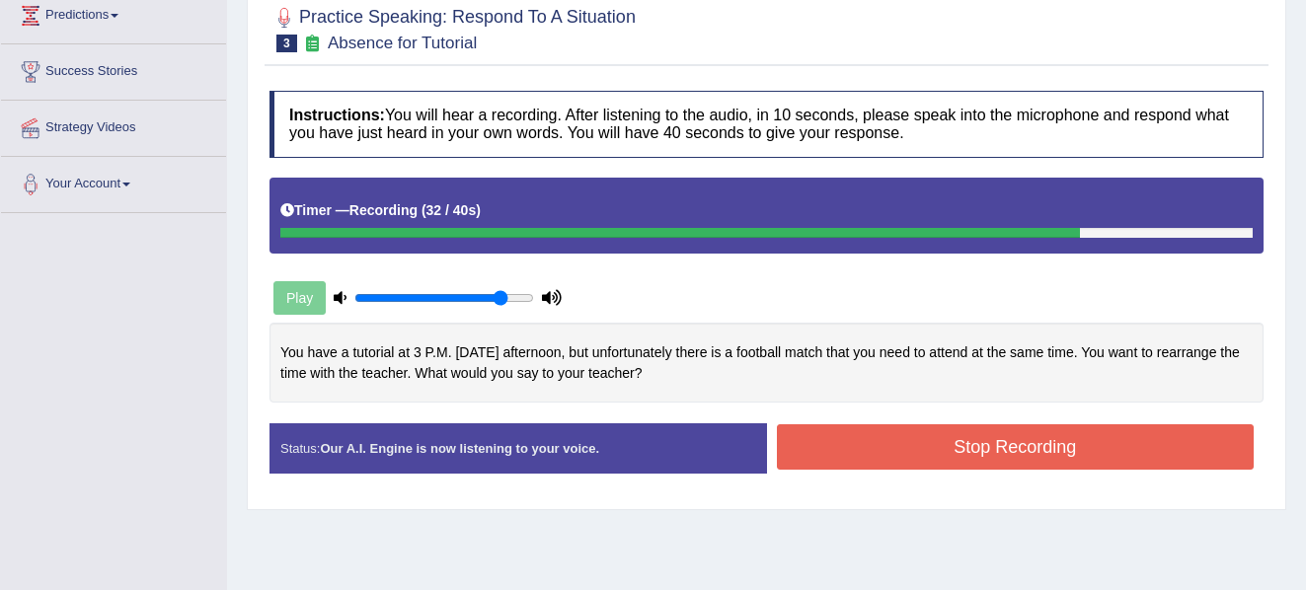
click at [1106, 455] on button "Stop Recording" at bounding box center [1016, 446] width 478 height 45
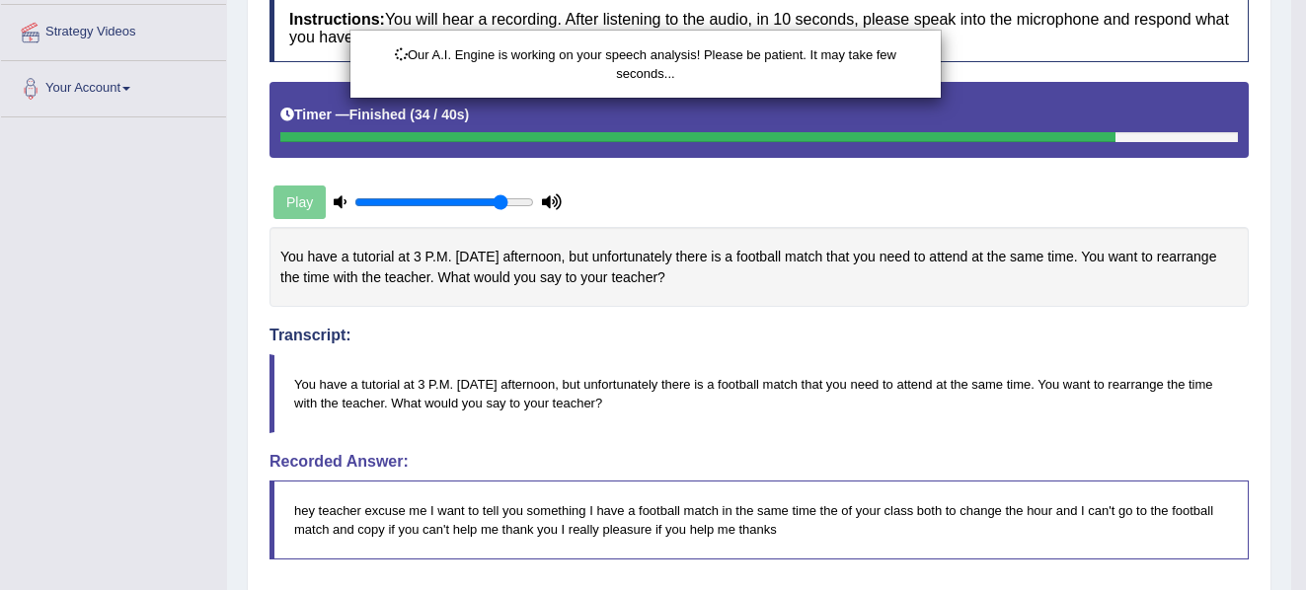
scroll to position [378, 0]
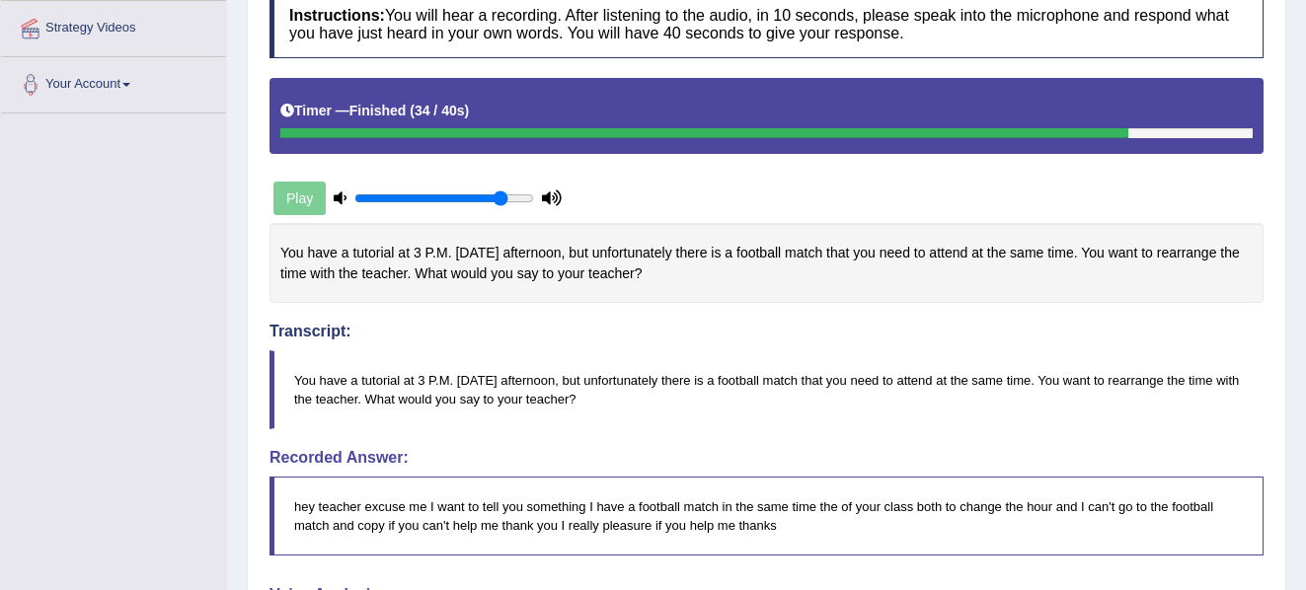
drag, startPoint x: 1309, startPoint y: 239, endPoint x: 1312, endPoint y: 415, distance: 175.7
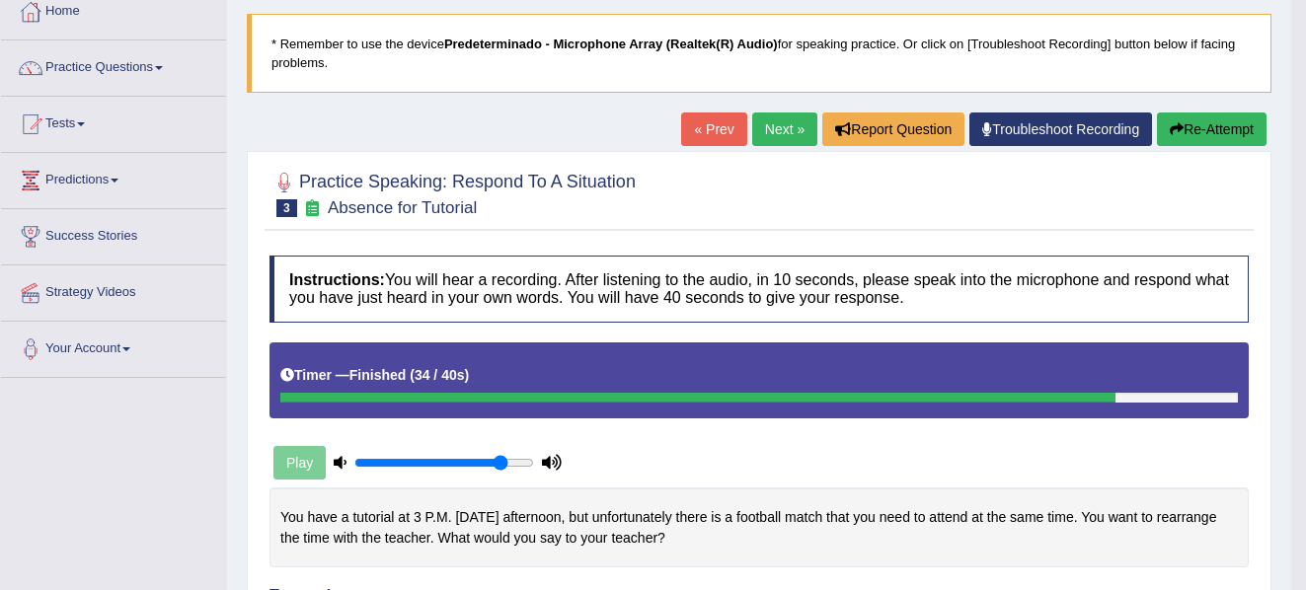
scroll to position [65, 0]
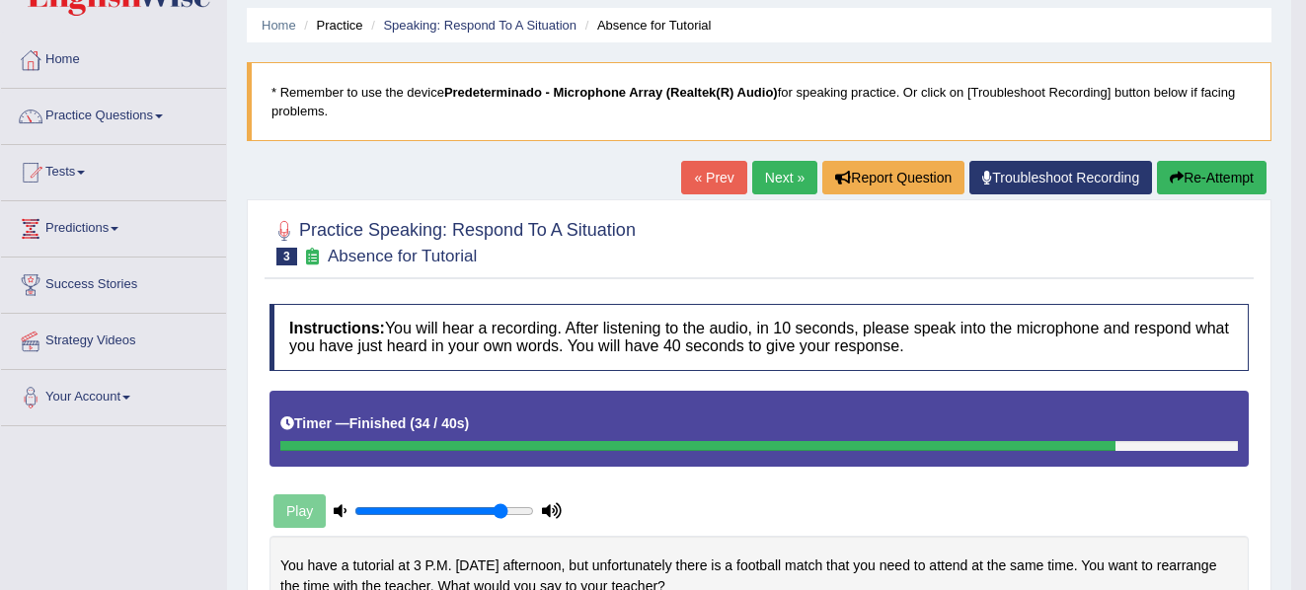
click at [777, 174] on link "Next »" at bounding box center [784, 178] width 65 height 34
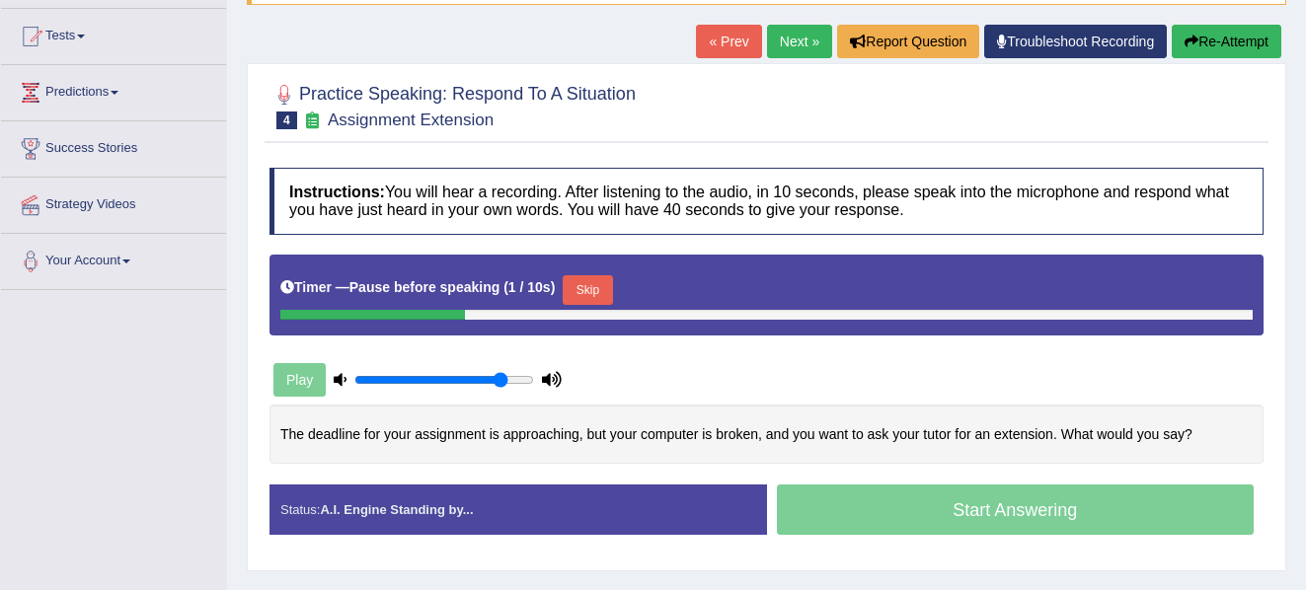
scroll to position [212, 0]
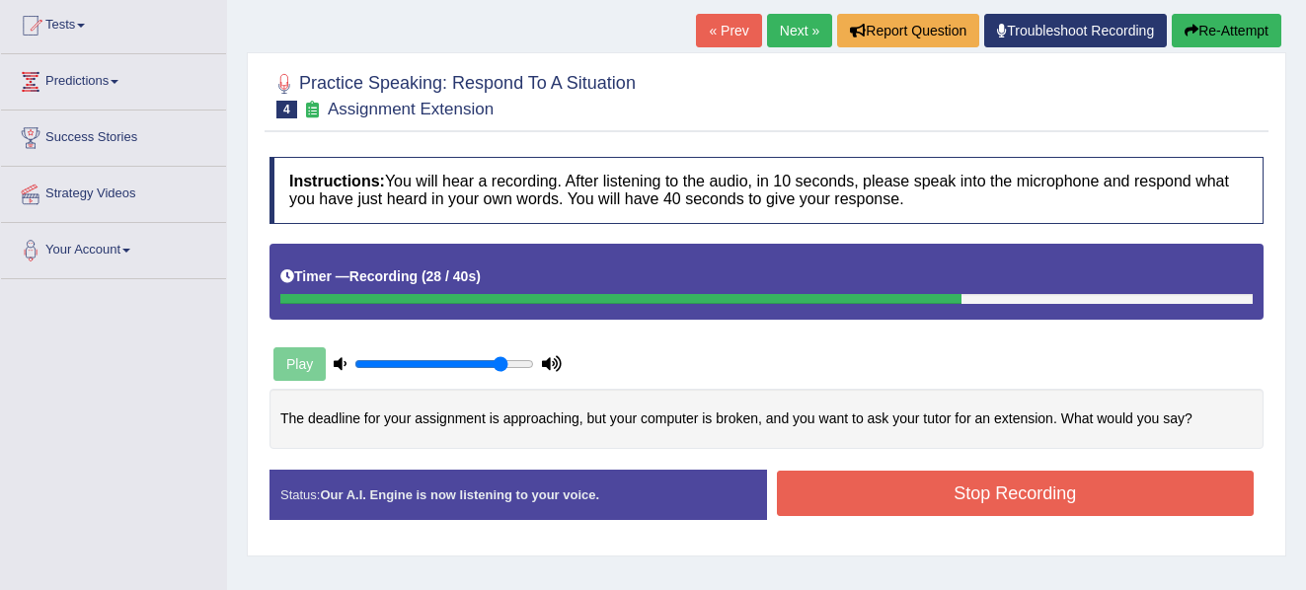
click at [939, 489] on button "Stop Recording" at bounding box center [1016, 493] width 478 height 45
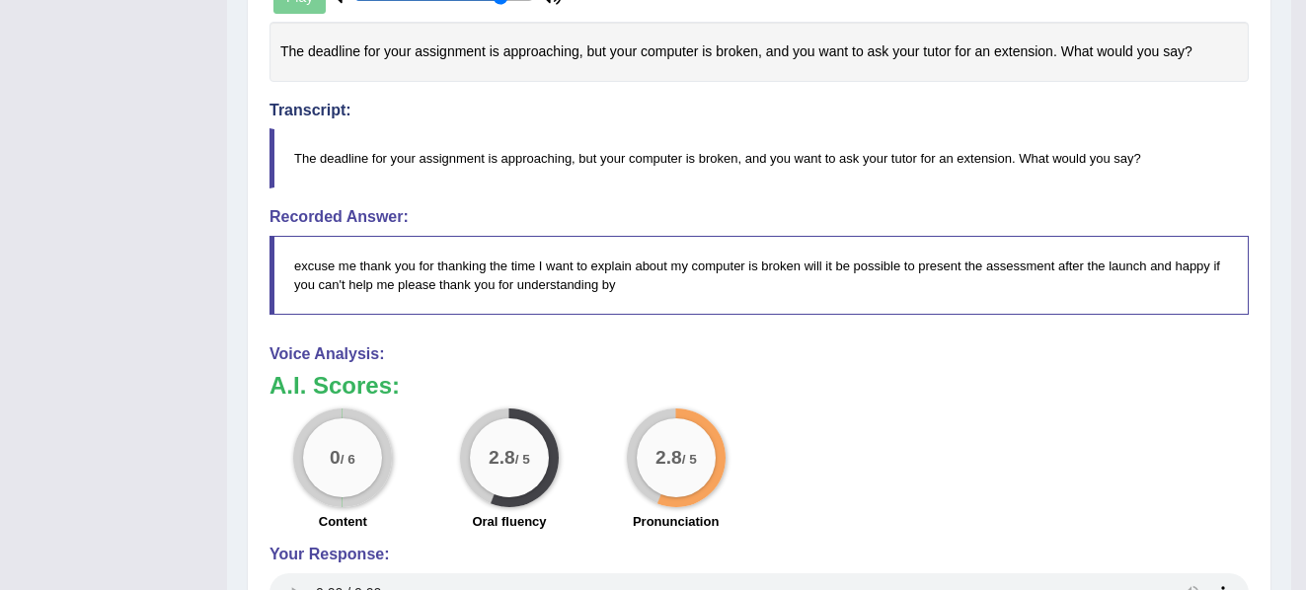
scroll to position [103, 0]
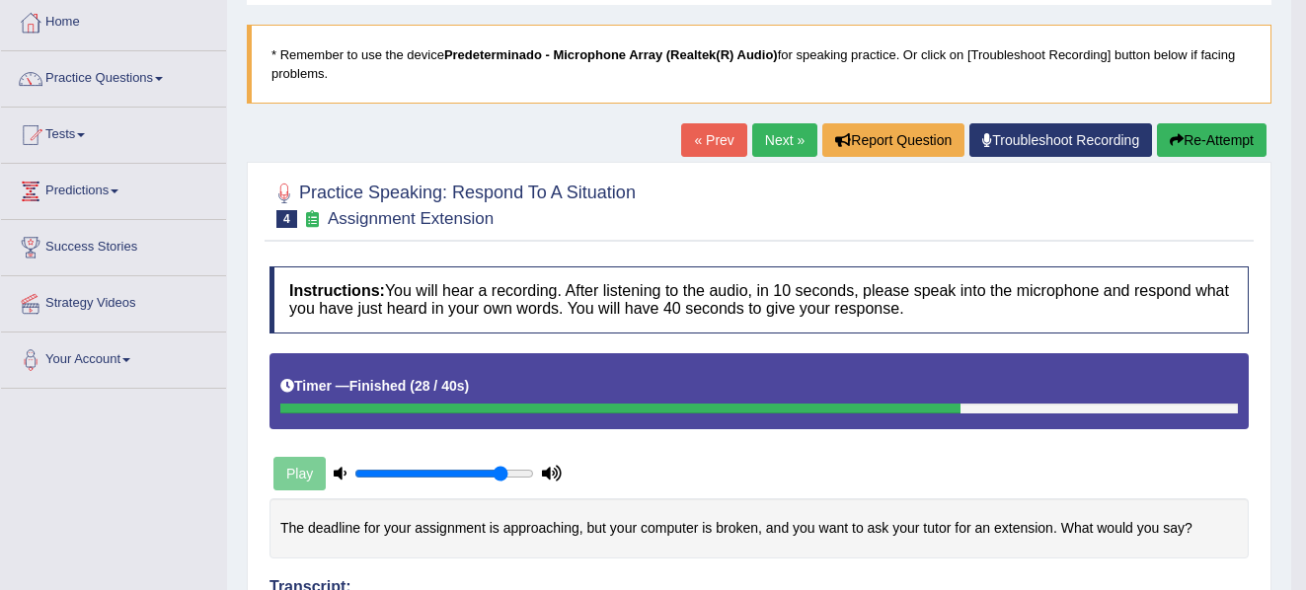
click at [1244, 149] on button "Re-Attempt" at bounding box center [1212, 140] width 110 height 34
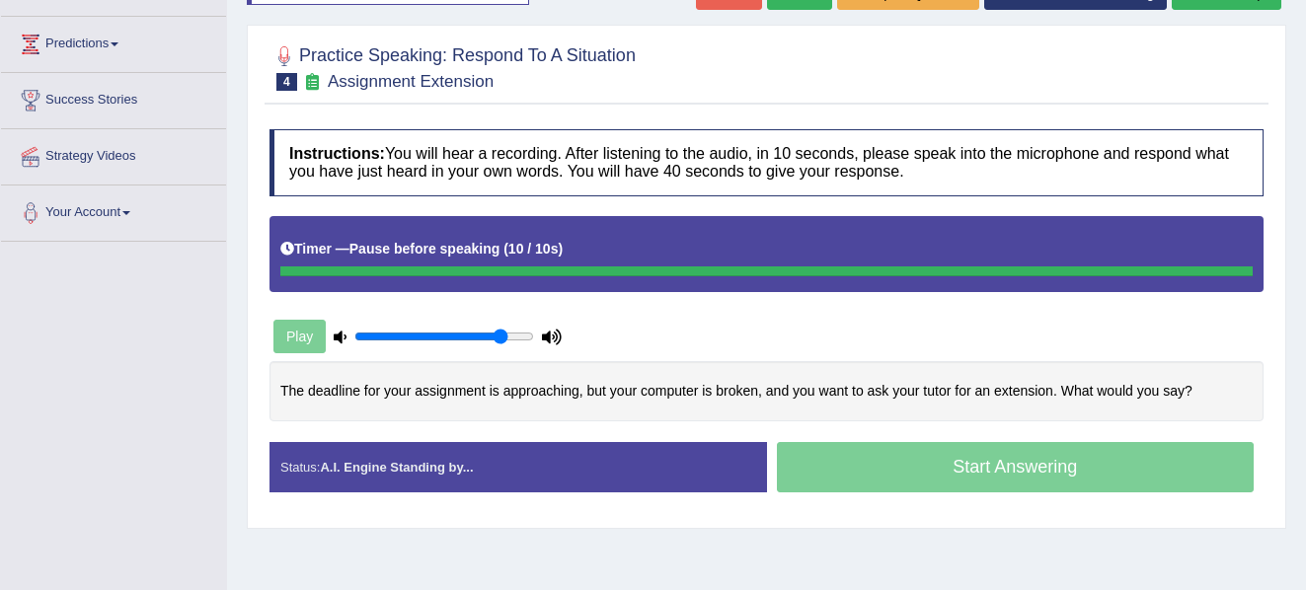
scroll to position [254, 0]
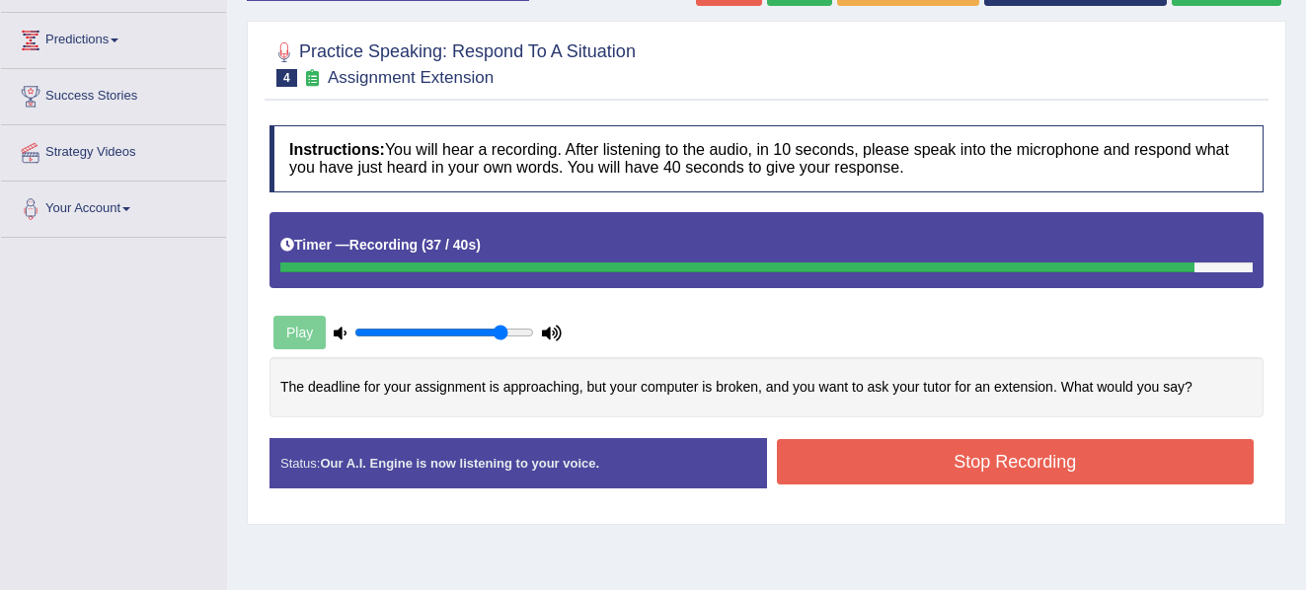
click at [1052, 460] on button "Stop Recording" at bounding box center [1016, 461] width 478 height 45
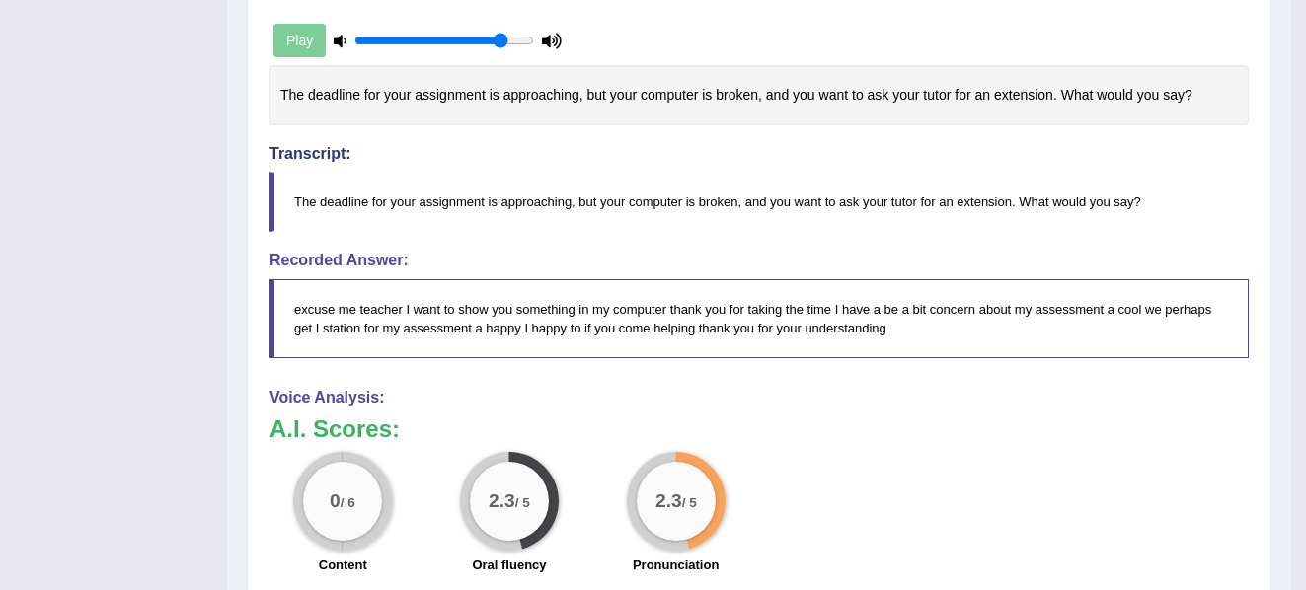
scroll to position [0, 0]
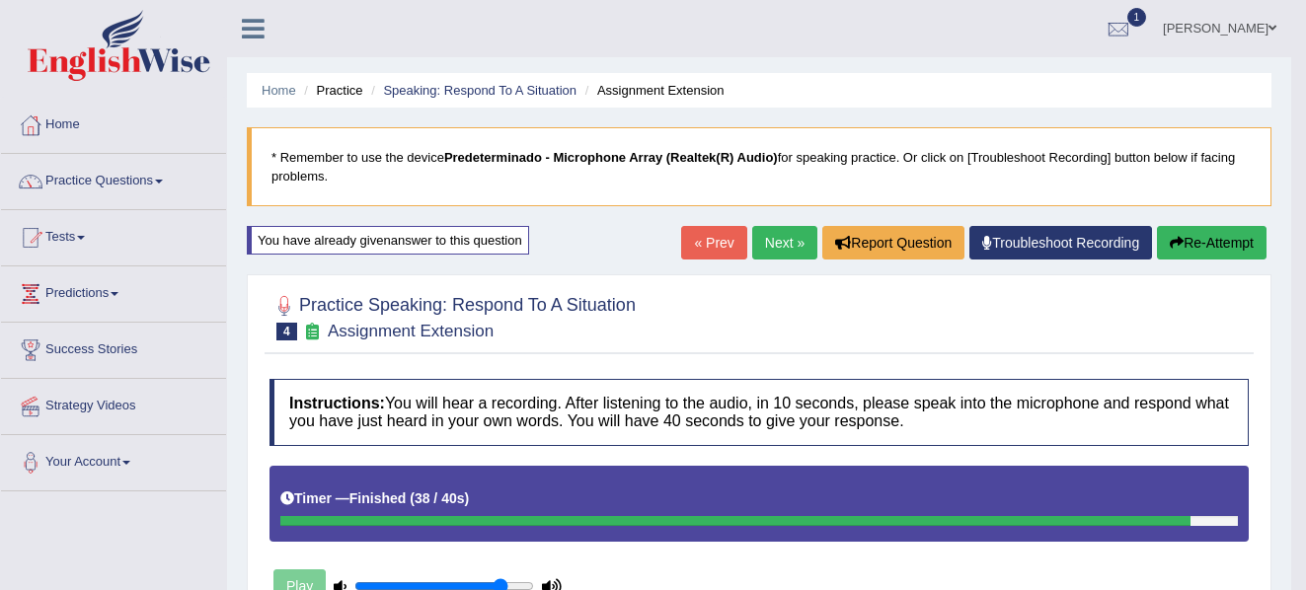
click at [778, 231] on link "Next »" at bounding box center [784, 243] width 65 height 34
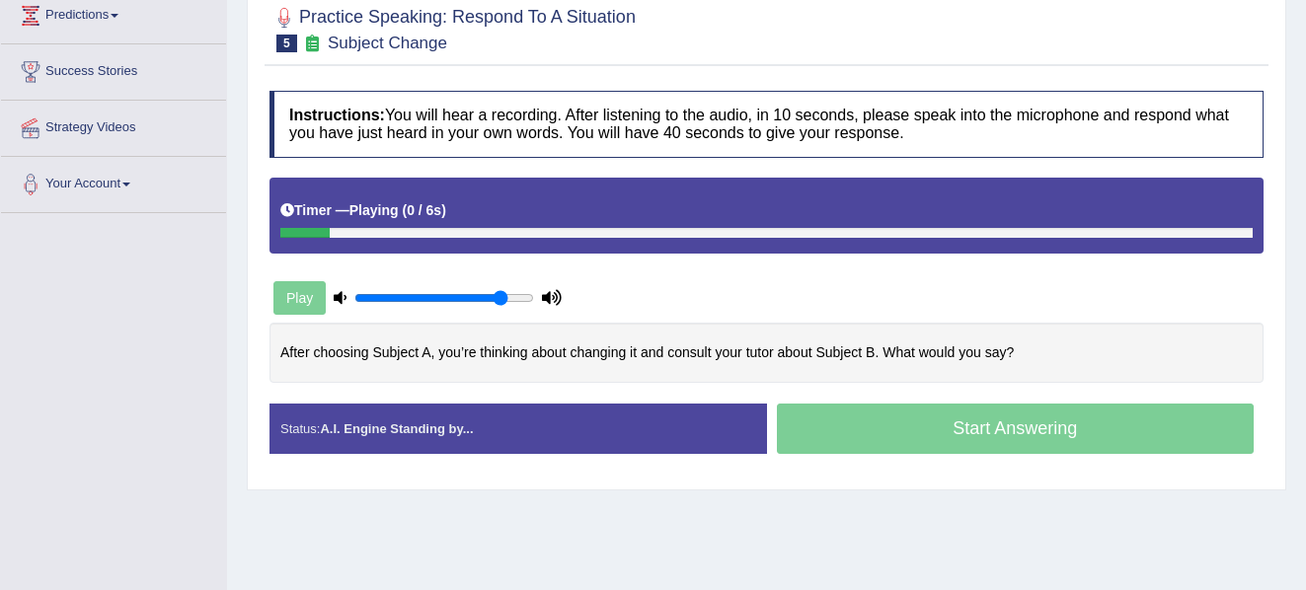
scroll to position [280, 0]
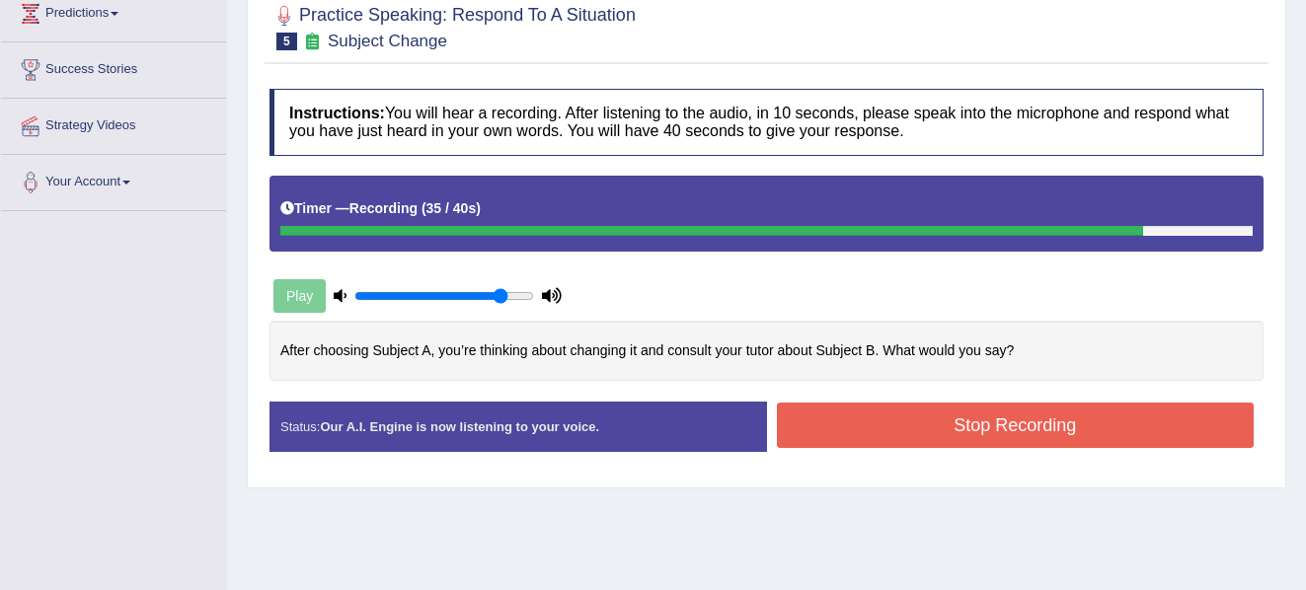
click at [1042, 439] on button "Stop Recording" at bounding box center [1016, 425] width 478 height 45
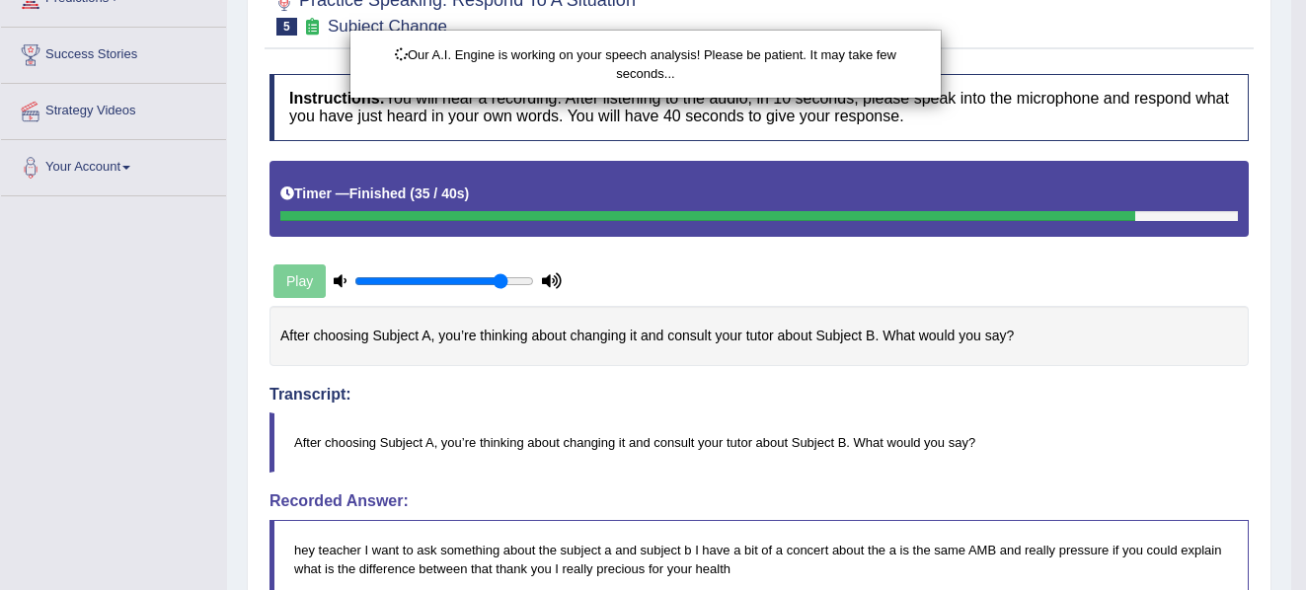
scroll to position [323, 0]
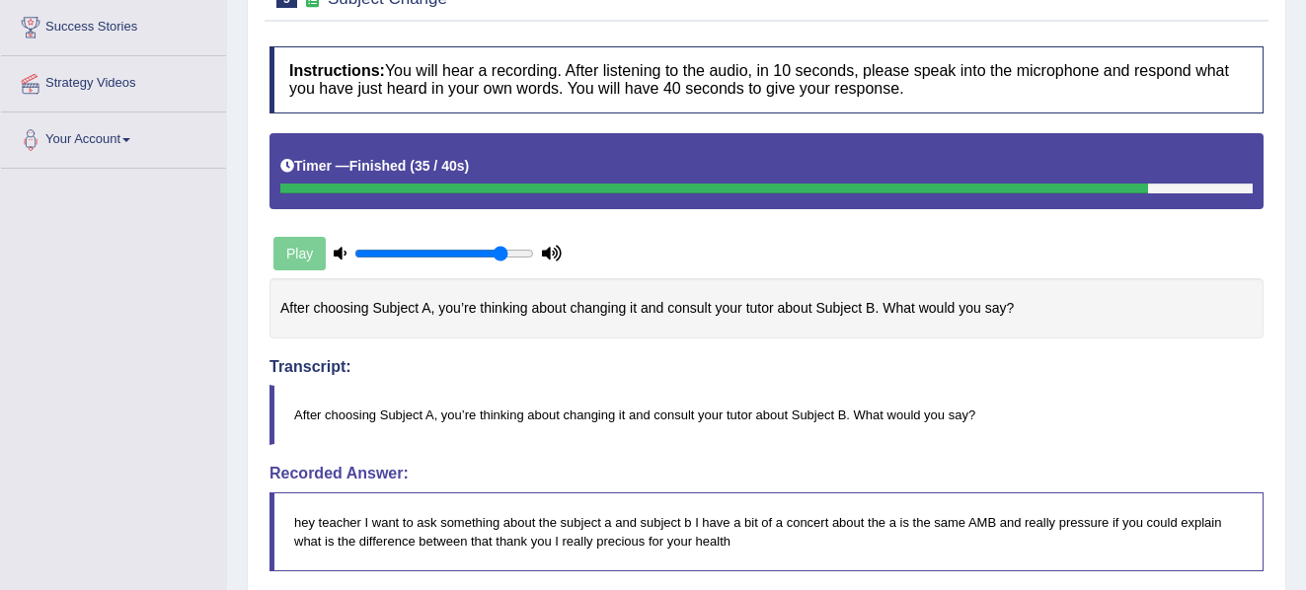
drag, startPoint x: 1320, startPoint y: 180, endPoint x: 1302, endPoint y: 336, distance: 157.0
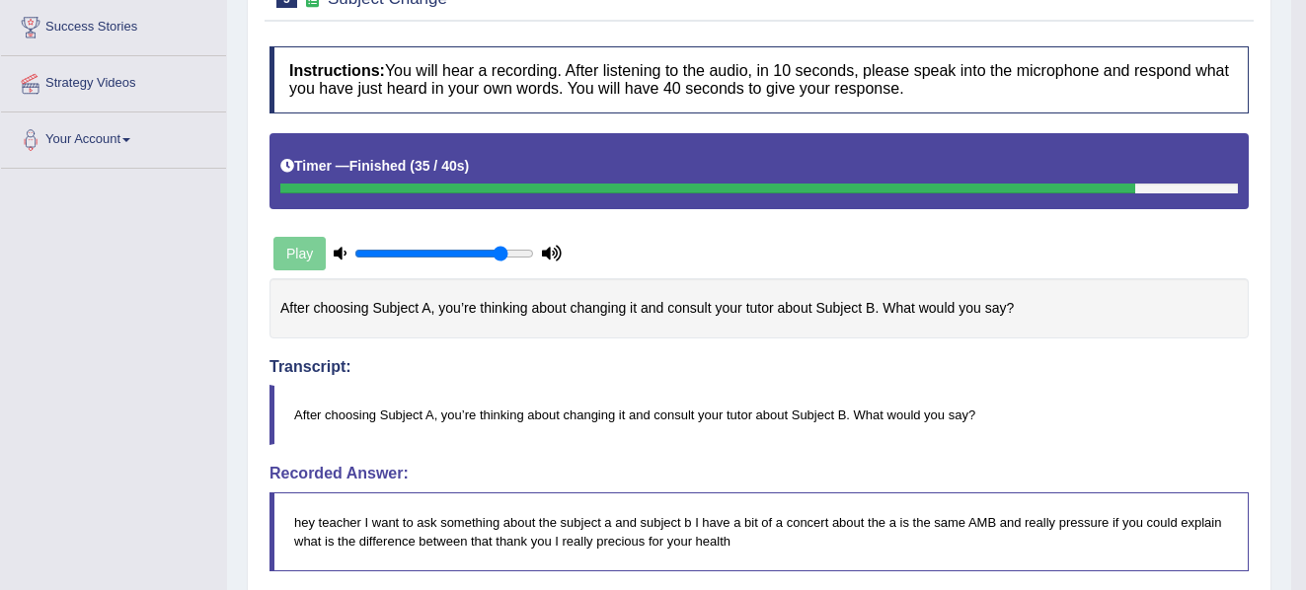
scroll to position [179, 0]
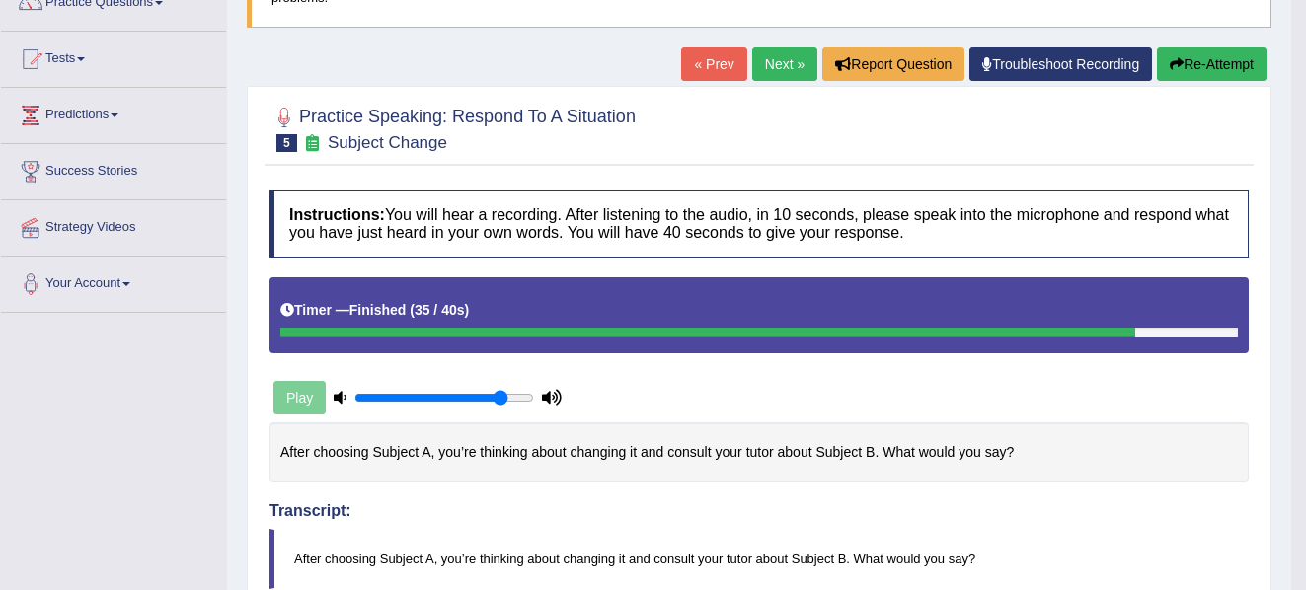
click at [773, 70] on link "Next »" at bounding box center [784, 64] width 65 height 34
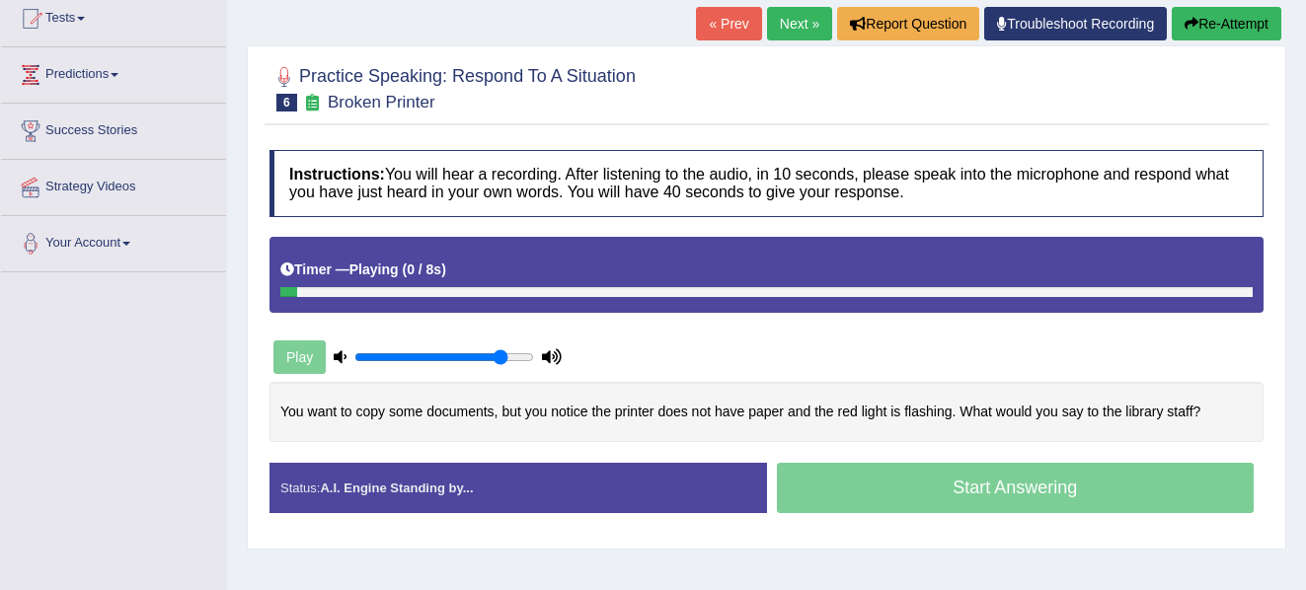
scroll to position [221, 0]
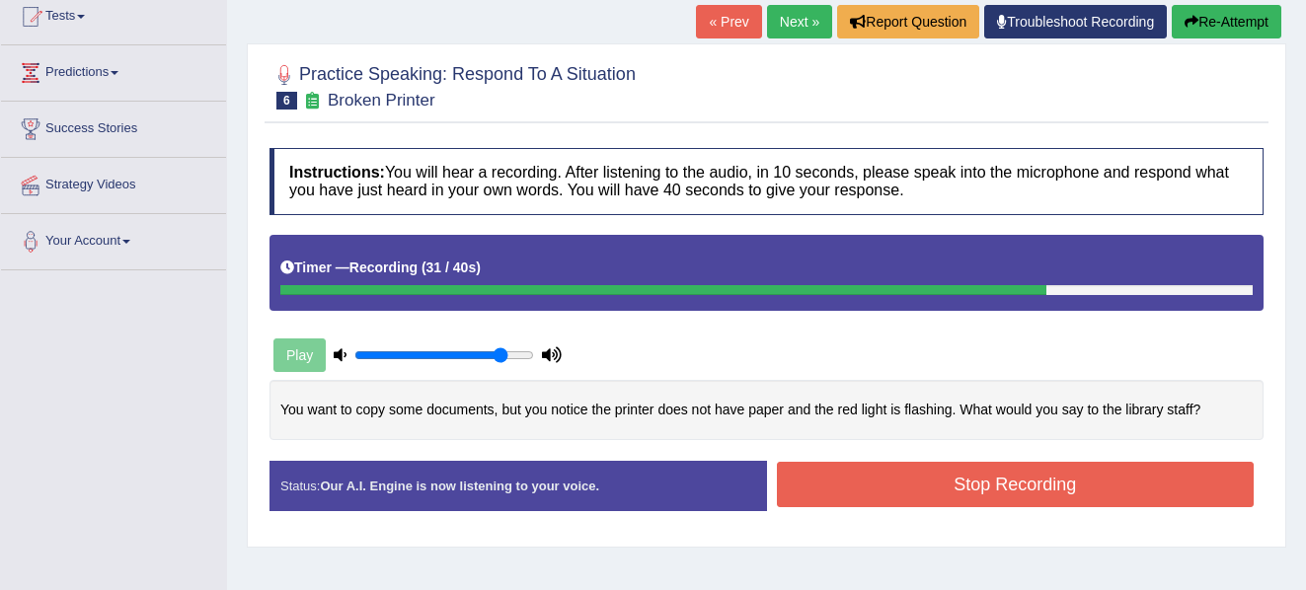
click at [1009, 479] on button "Stop Recording" at bounding box center [1016, 484] width 478 height 45
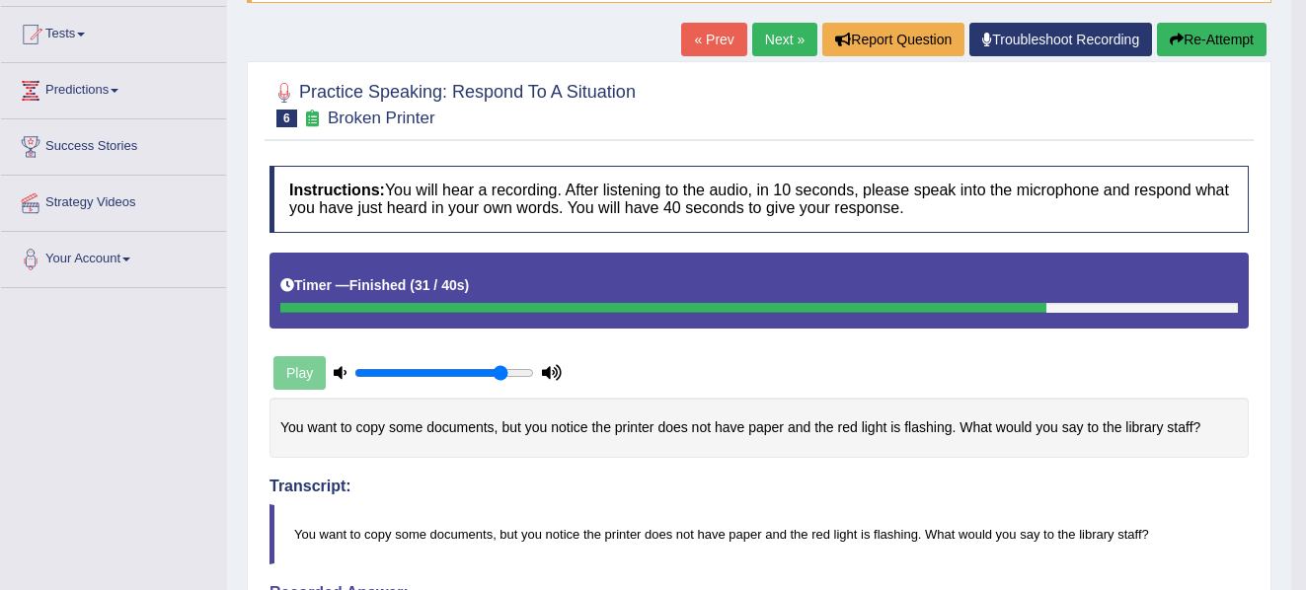
scroll to position [206, 0]
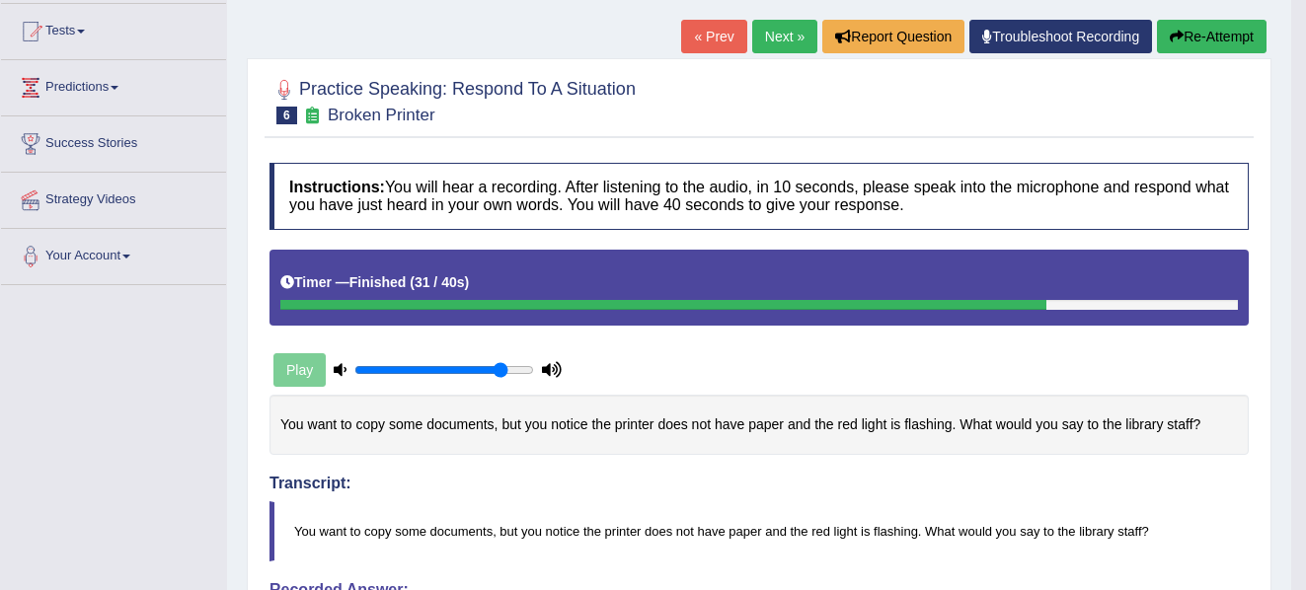
click at [1218, 35] on button "Re-Attempt" at bounding box center [1212, 37] width 110 height 34
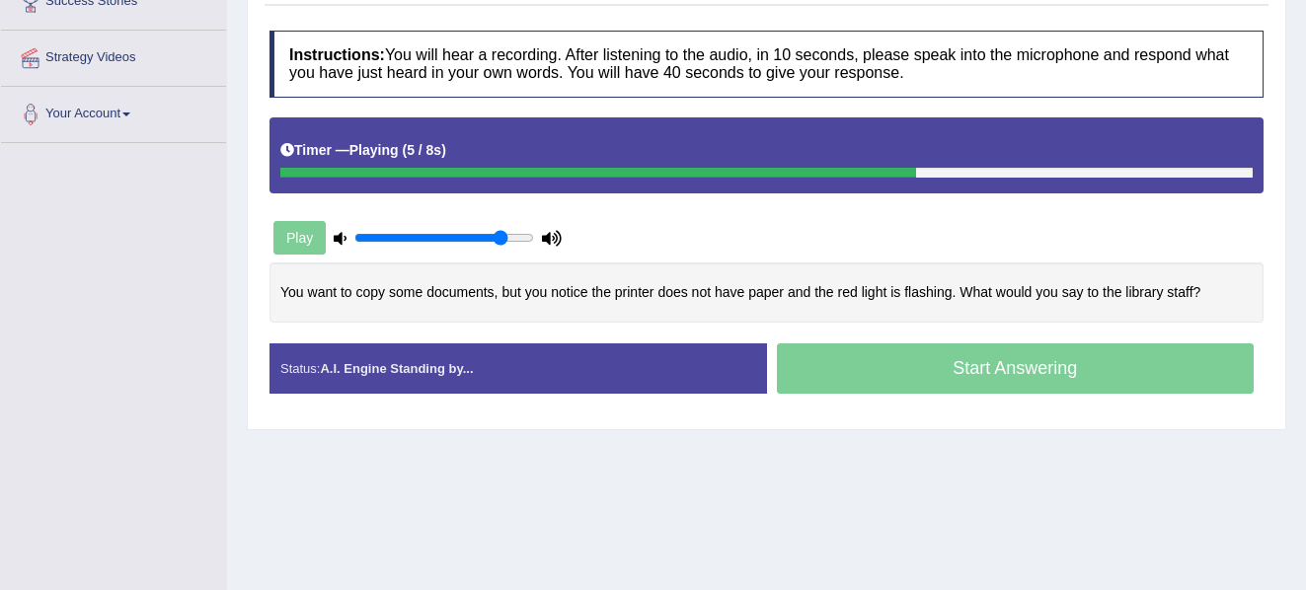
scroll to position [446, 0]
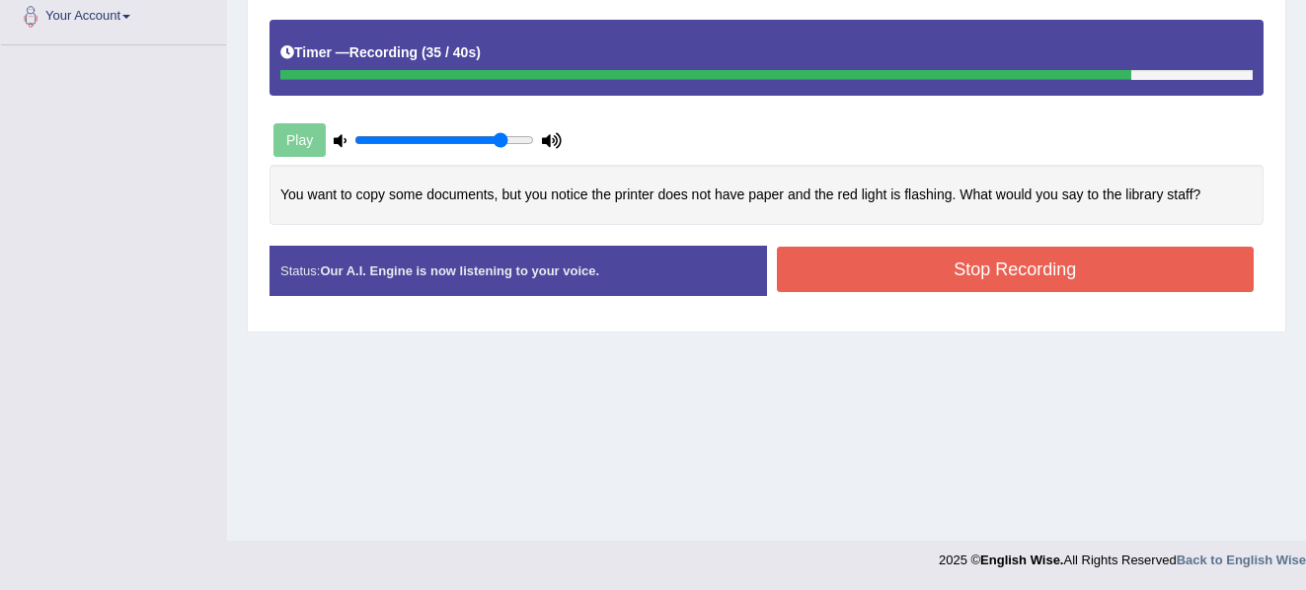
click at [952, 276] on button "Stop Recording" at bounding box center [1016, 269] width 478 height 45
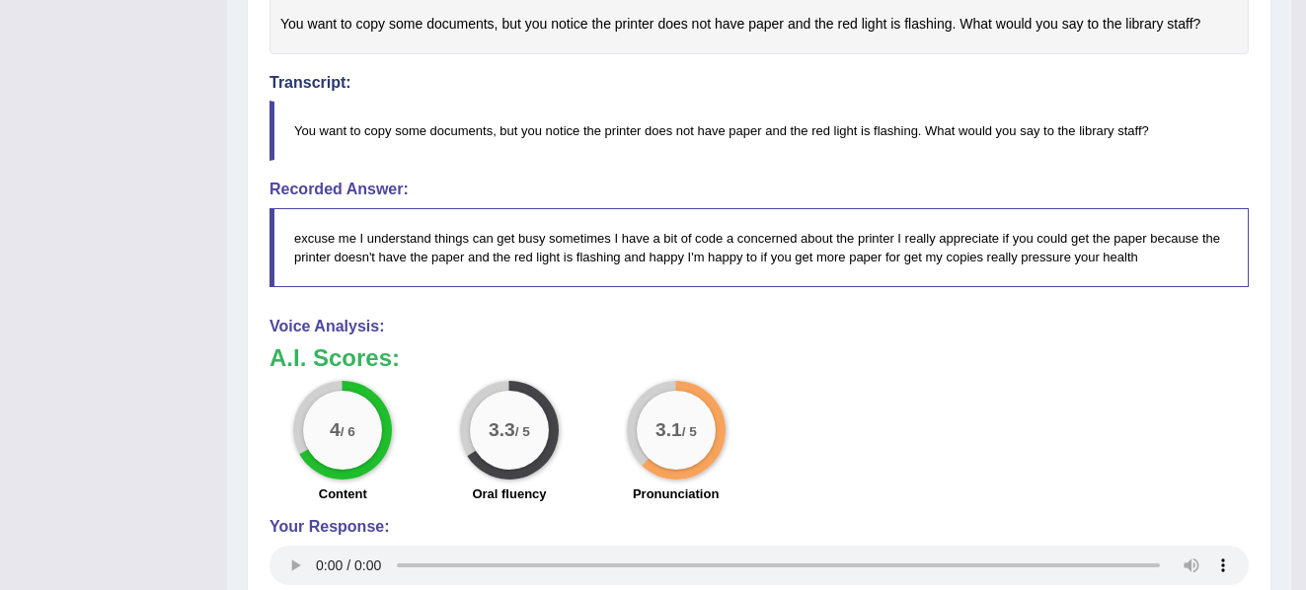
scroll to position [646, 0]
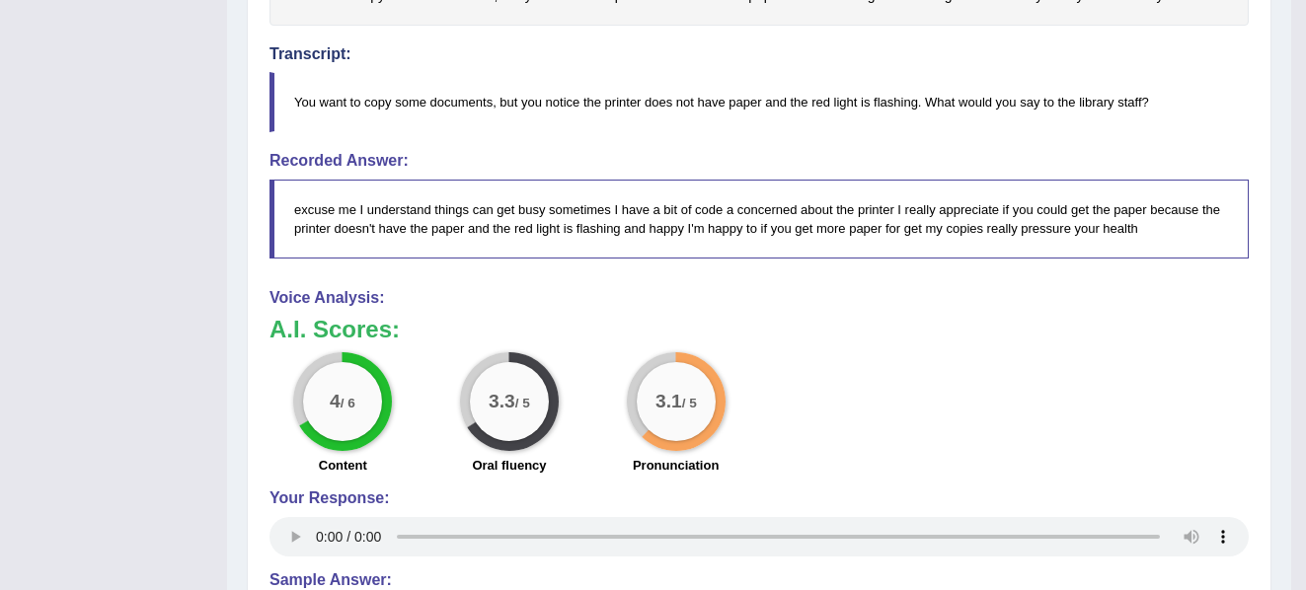
drag, startPoint x: 1307, startPoint y: 249, endPoint x: 1313, endPoint y: 413, distance: 164.0
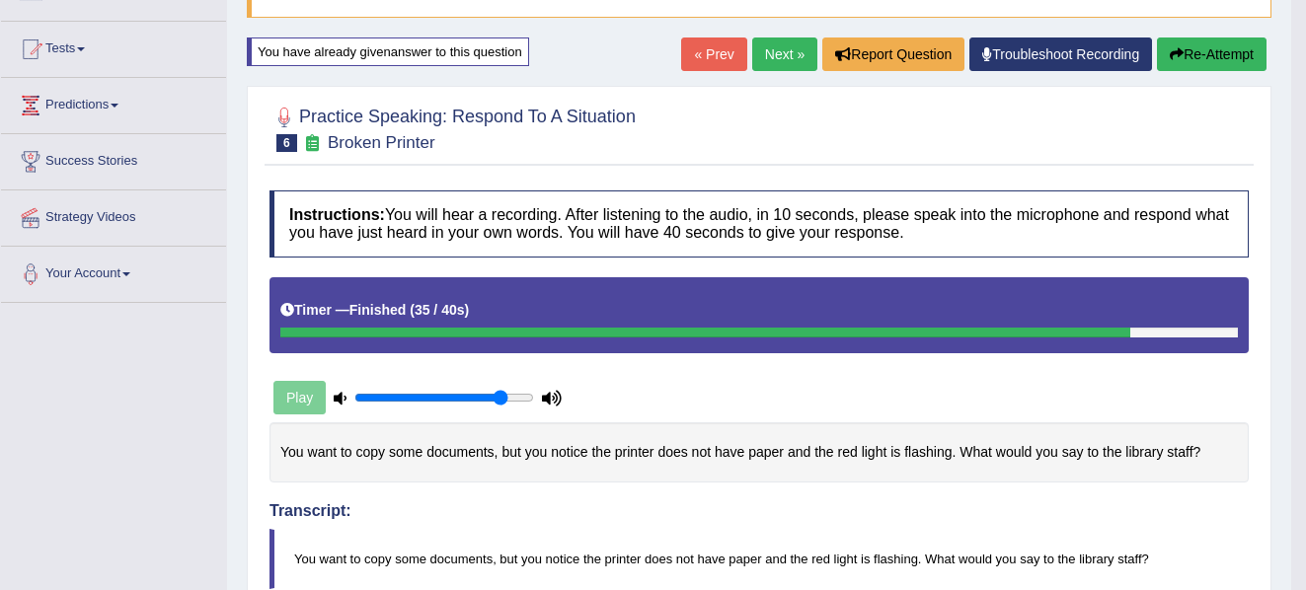
scroll to position [155, 0]
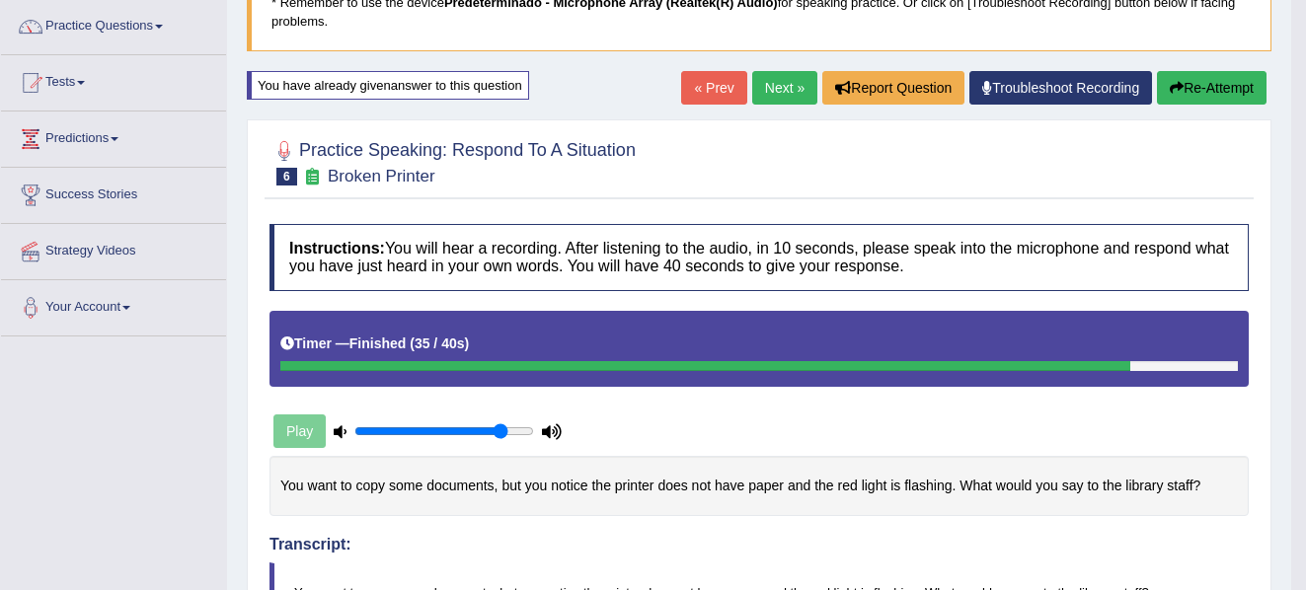
click at [779, 84] on link "Next »" at bounding box center [784, 88] width 65 height 34
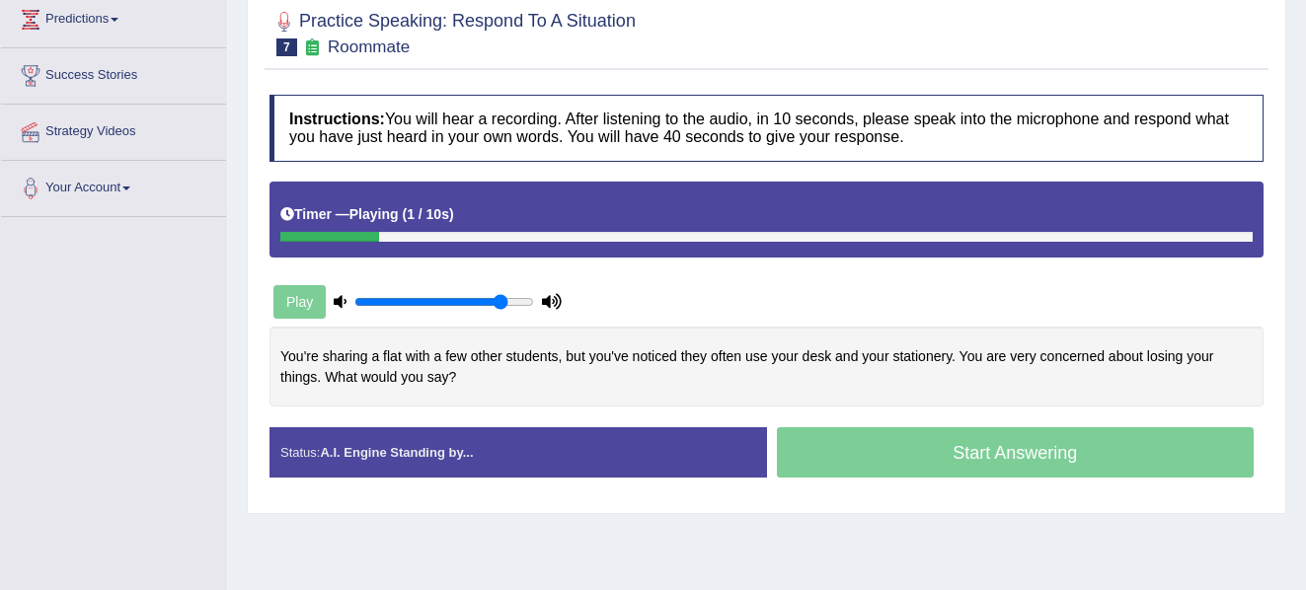
scroll to position [278, 0]
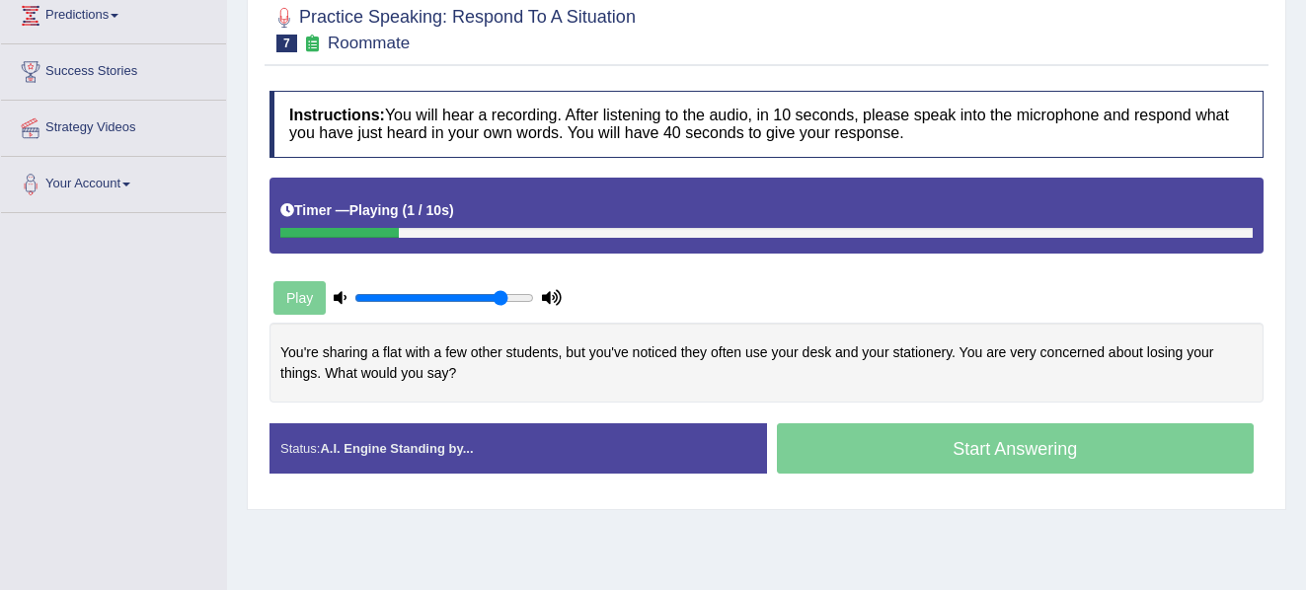
drag, startPoint x: 1311, startPoint y: 211, endPoint x: 1318, endPoint y: 360, distance: 149.2
click at [1305, 312] on html "Toggle navigation Home Practice Questions Speaking Practice Read Aloud Repeat S…" at bounding box center [653, 17] width 1306 height 590
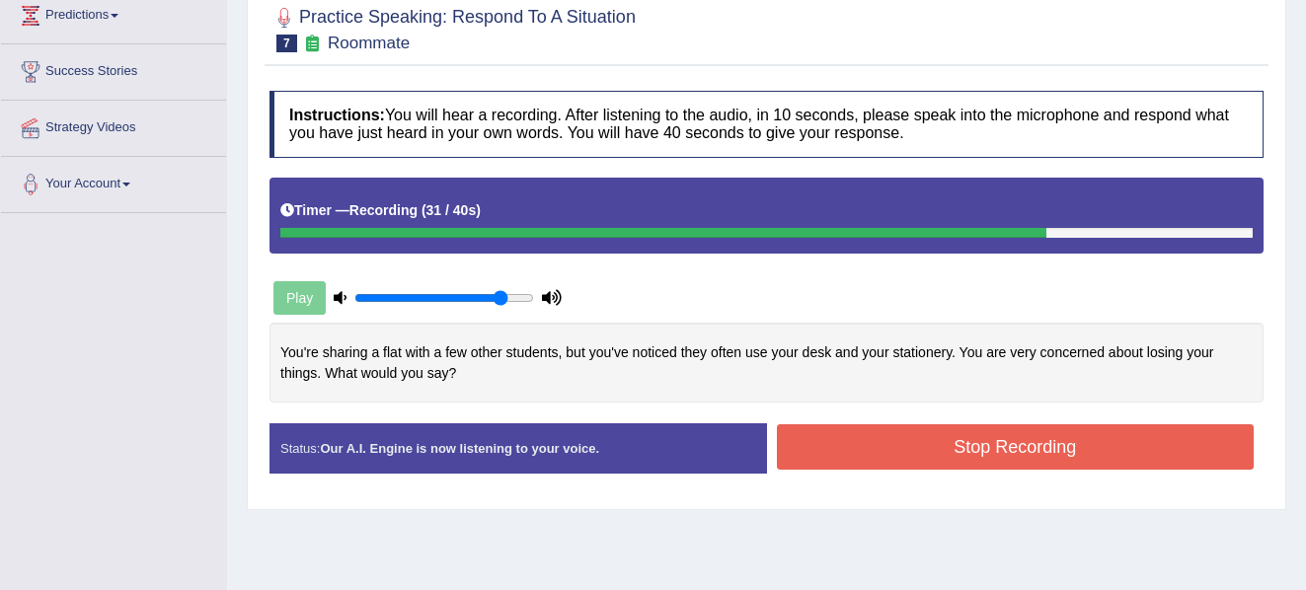
click at [942, 461] on button "Stop Recording" at bounding box center [1016, 446] width 478 height 45
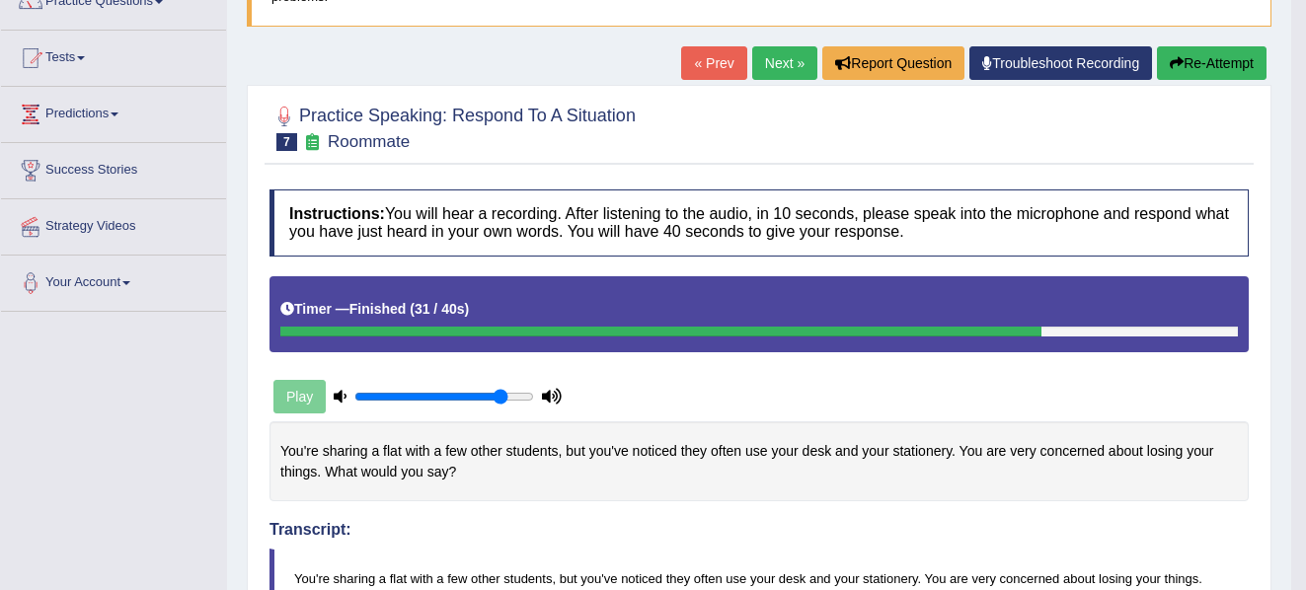
scroll to position [0, 0]
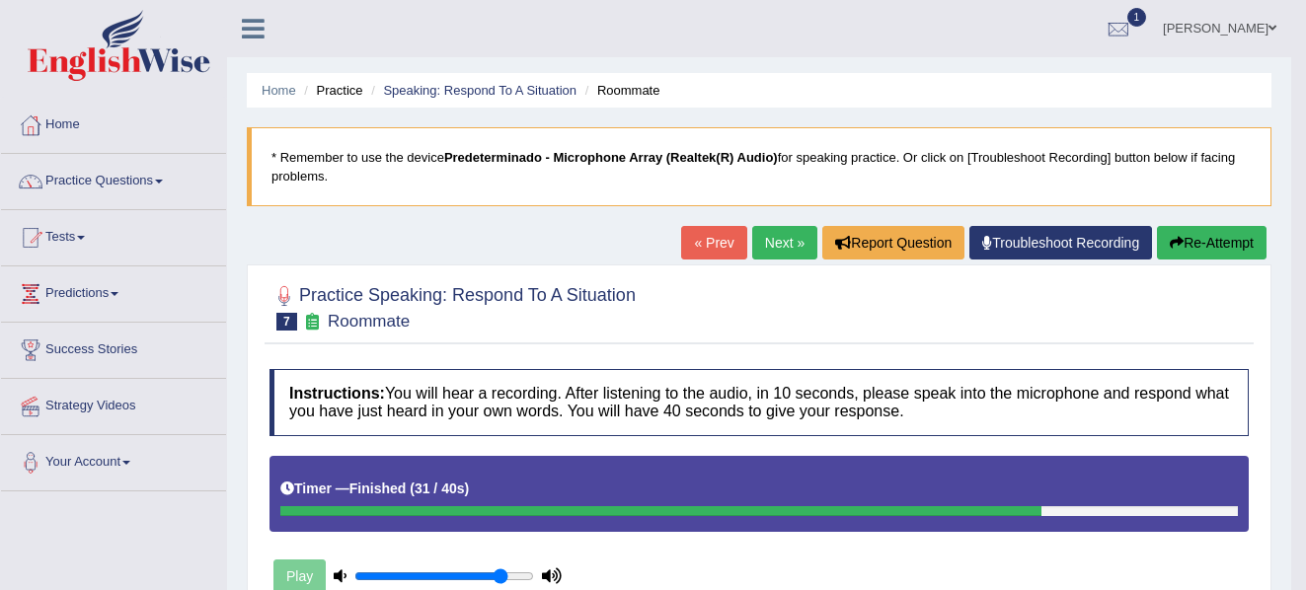
click at [785, 244] on link "Next »" at bounding box center [784, 243] width 65 height 34
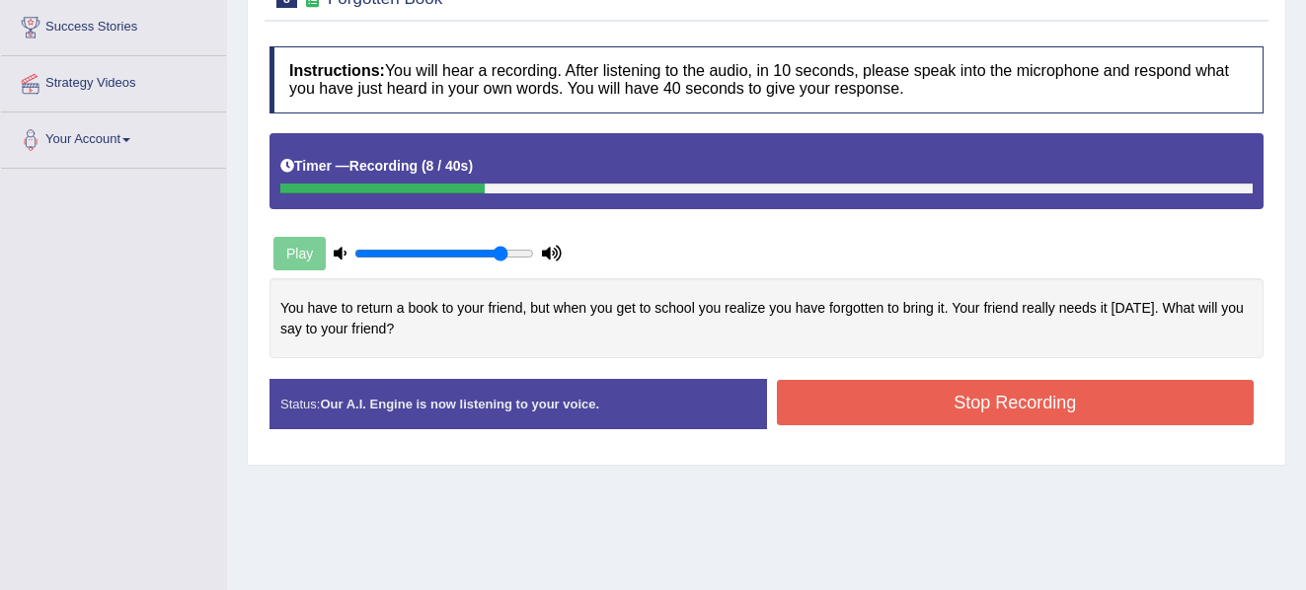
scroll to position [321, 0]
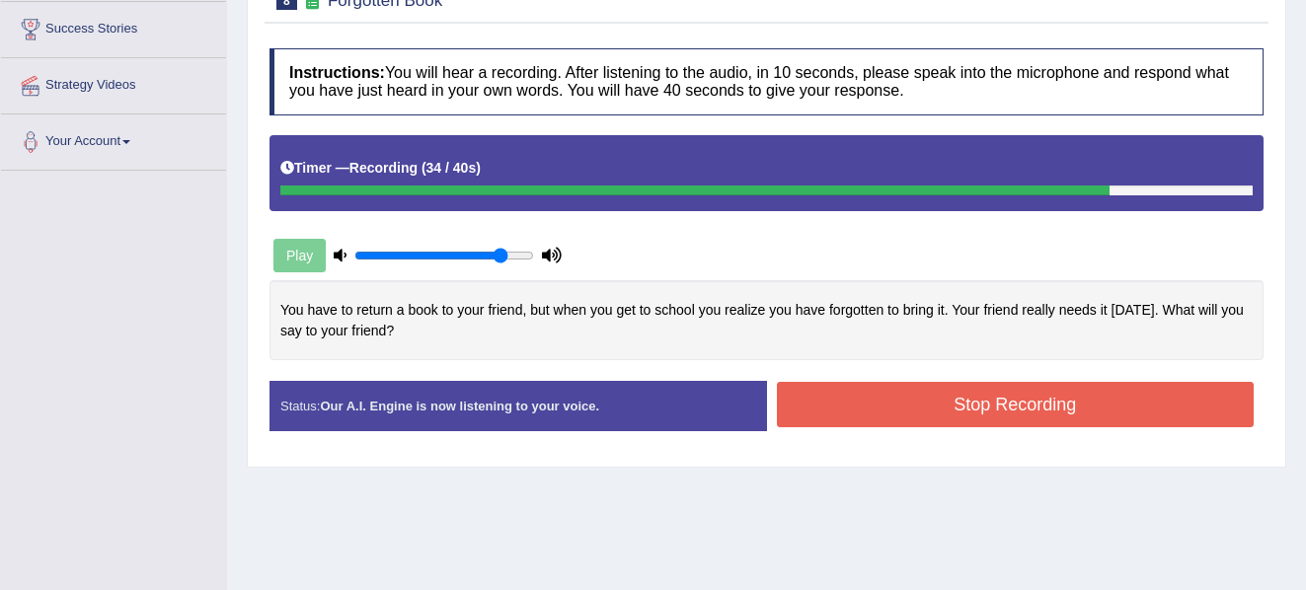
click at [901, 397] on button "Stop Recording" at bounding box center [1016, 404] width 478 height 45
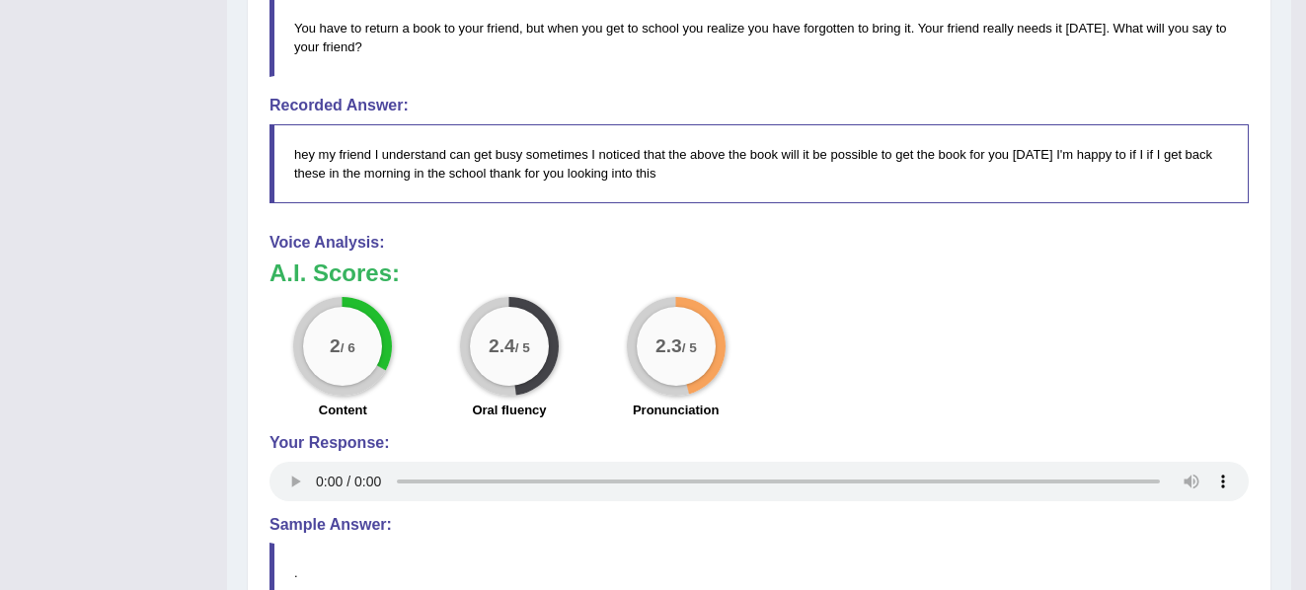
scroll to position [0, 0]
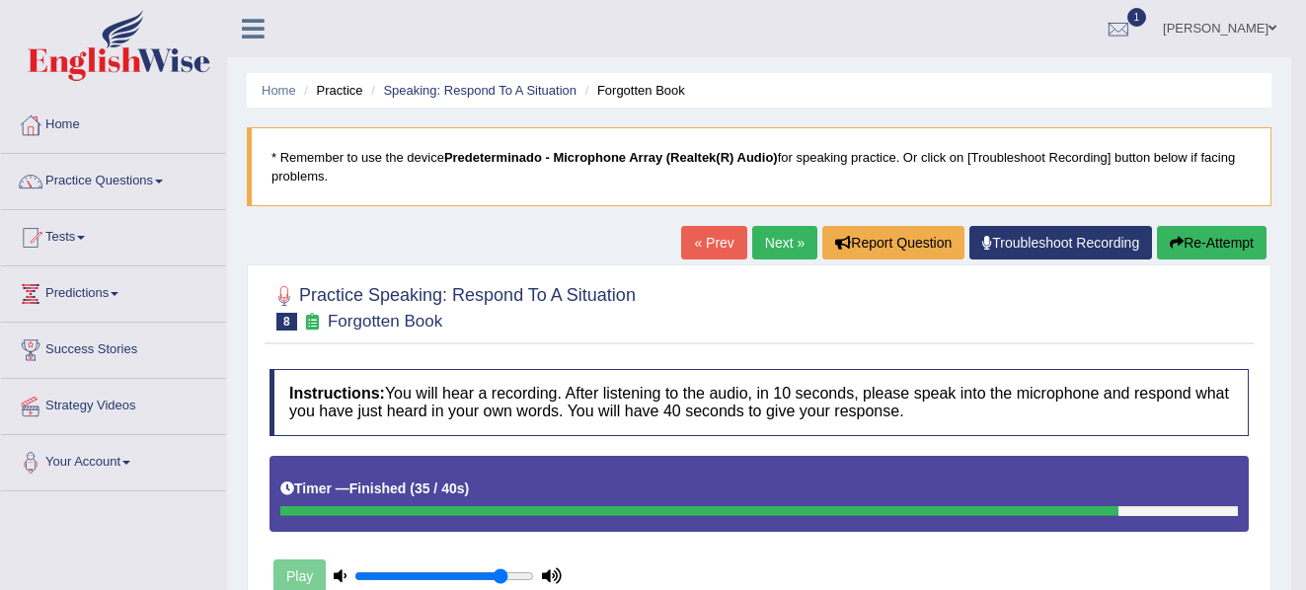
click at [1235, 28] on link "[PERSON_NAME]" at bounding box center [1219, 25] width 143 height 51
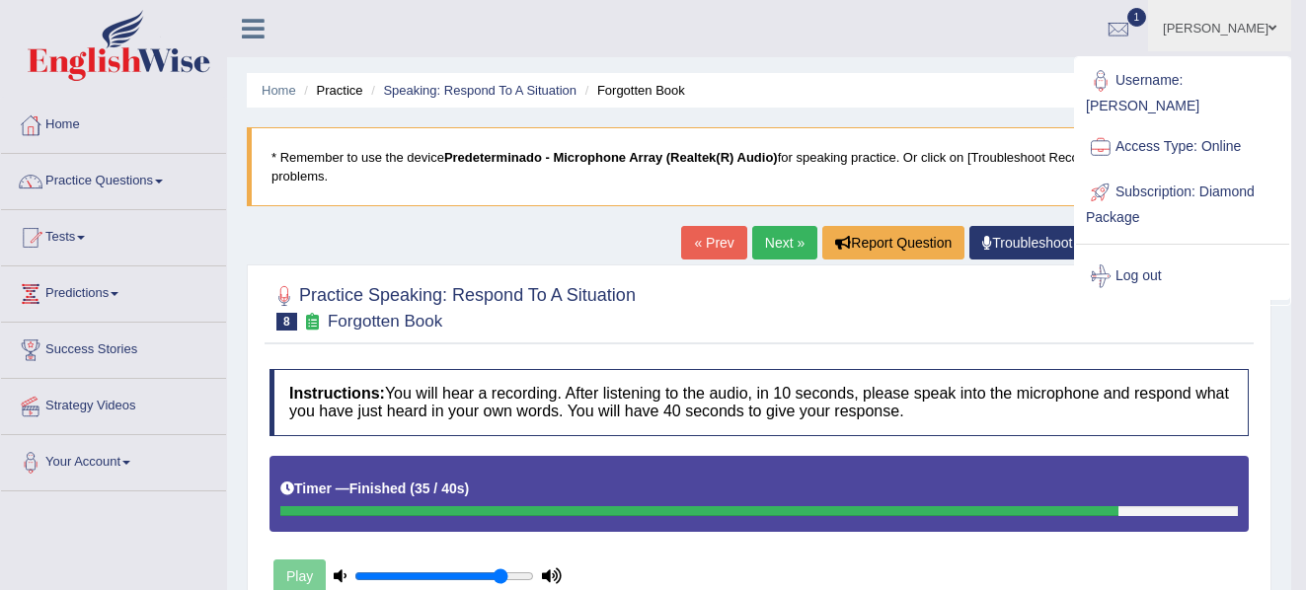
click at [763, 249] on link "Next »" at bounding box center [784, 243] width 65 height 34
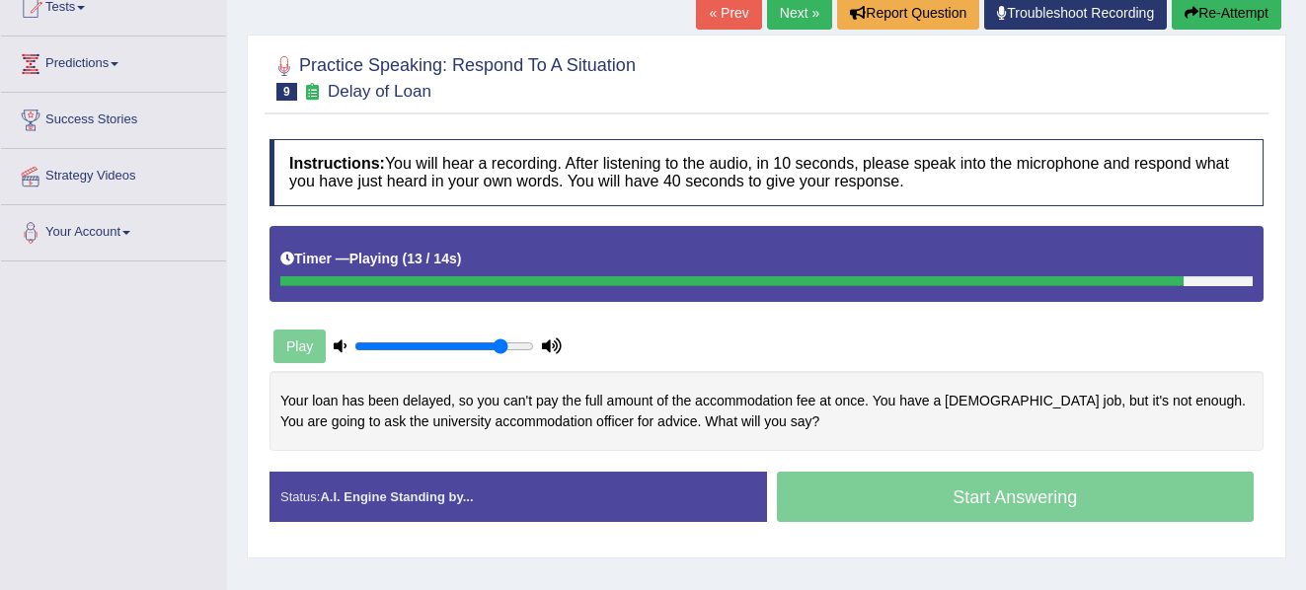
scroll to position [232, 0]
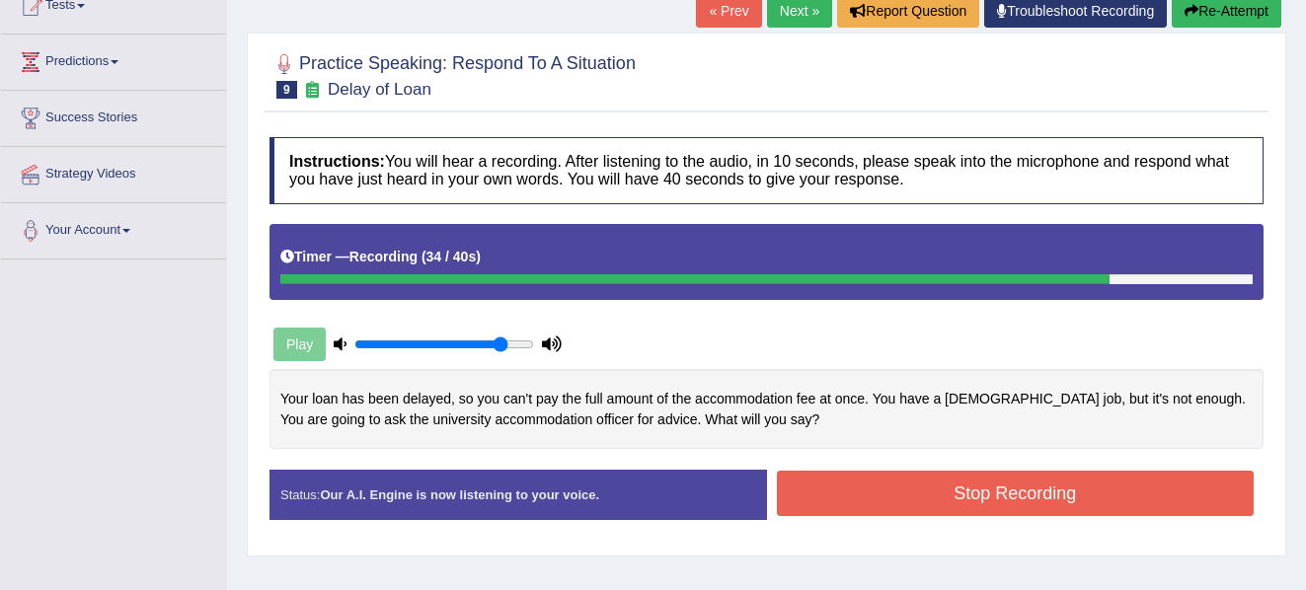
click at [1043, 509] on button "Stop Recording" at bounding box center [1016, 493] width 478 height 45
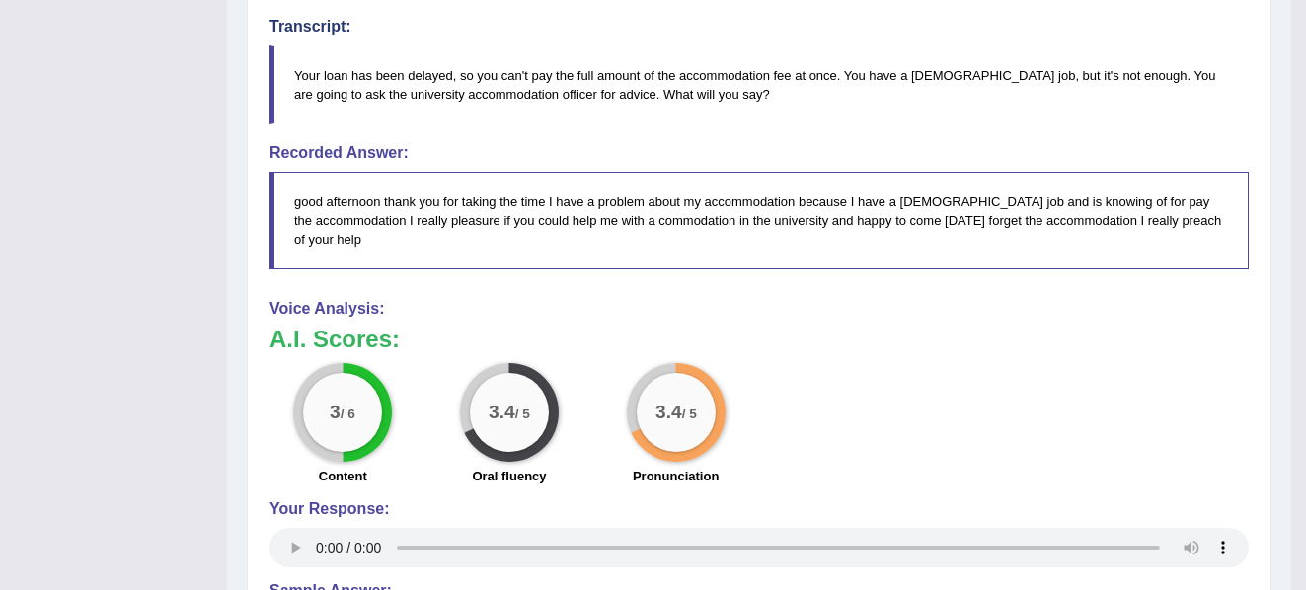
scroll to position [0, 0]
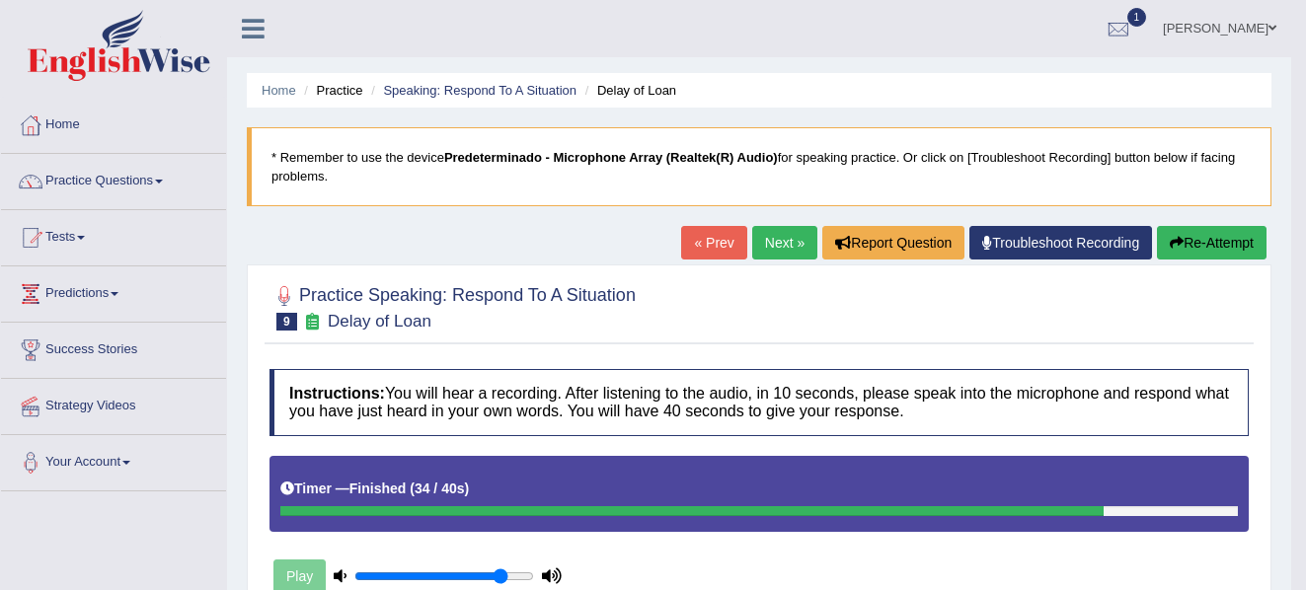
click at [768, 242] on link "Next »" at bounding box center [784, 243] width 65 height 34
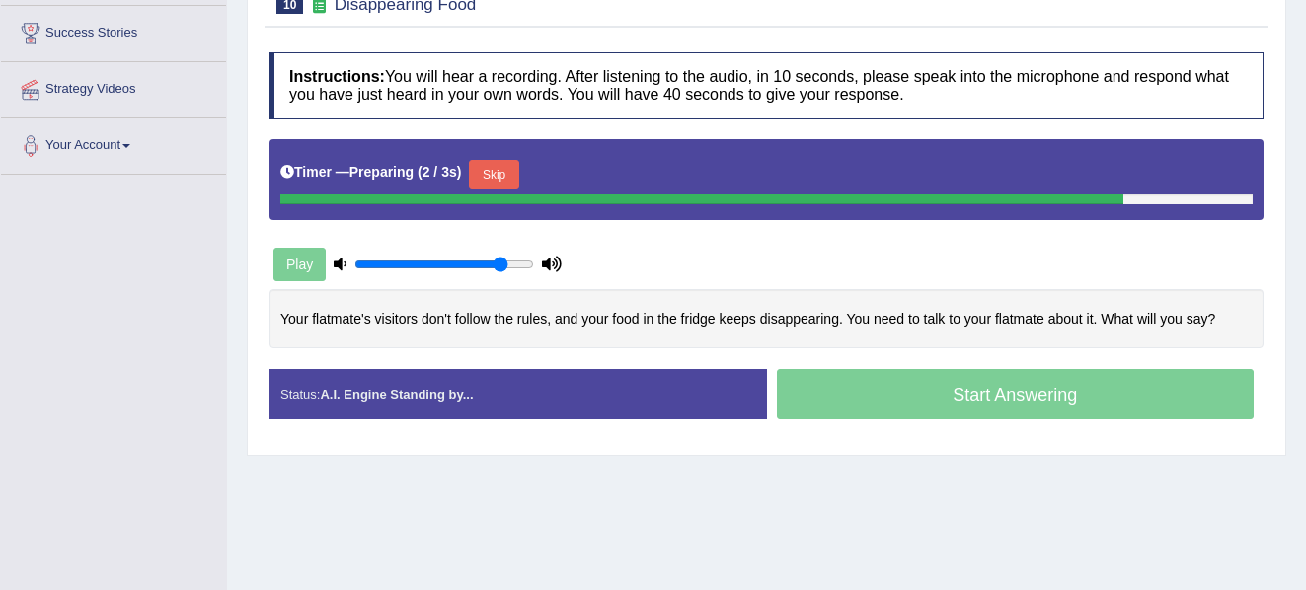
scroll to position [344, 0]
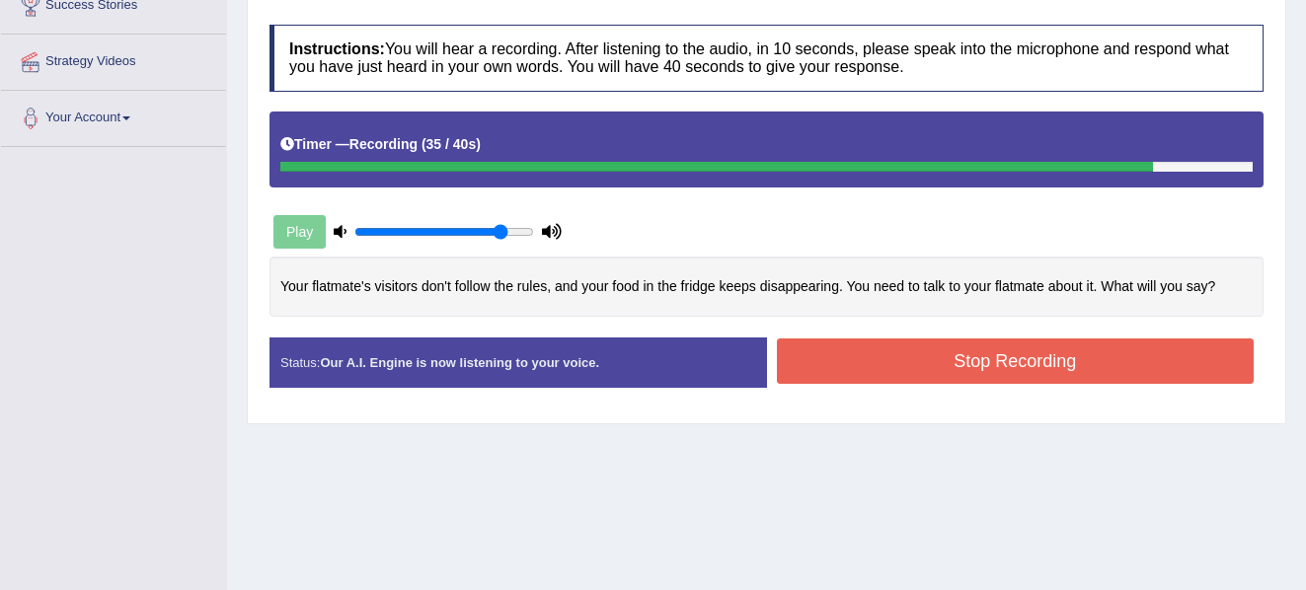
click at [985, 343] on button "Stop Recording" at bounding box center [1016, 361] width 478 height 45
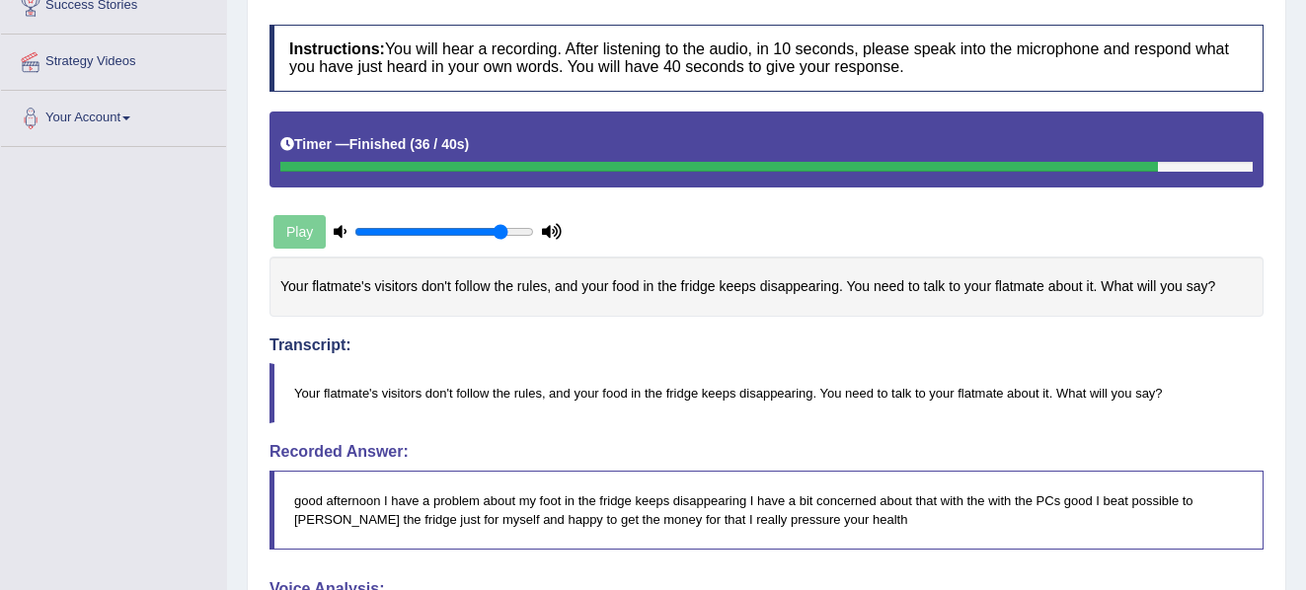
drag, startPoint x: 1314, startPoint y: 232, endPoint x: 1315, endPoint y: 287, distance: 55.3
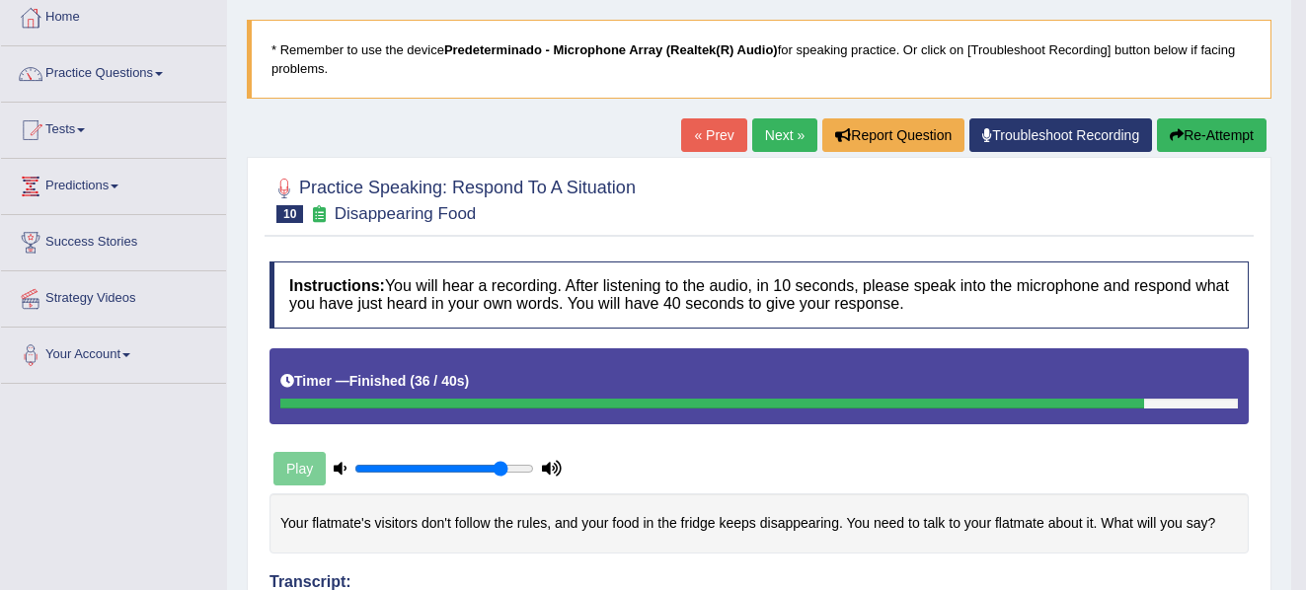
scroll to position [71, 0]
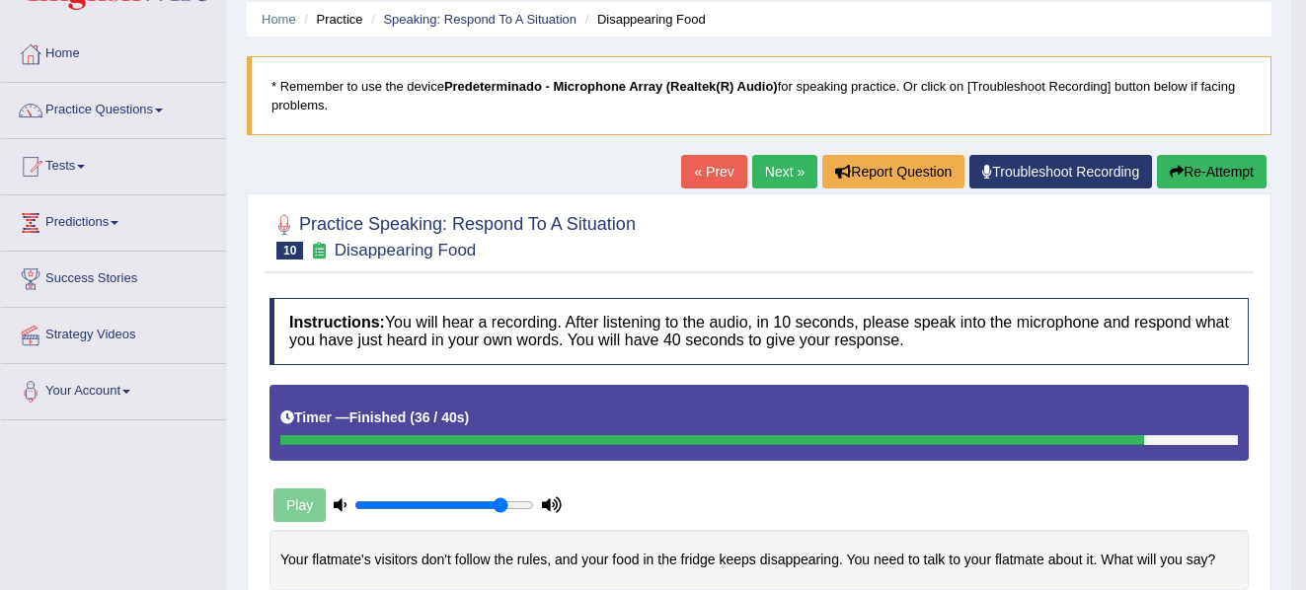
click at [759, 169] on link "Next »" at bounding box center [784, 172] width 65 height 34
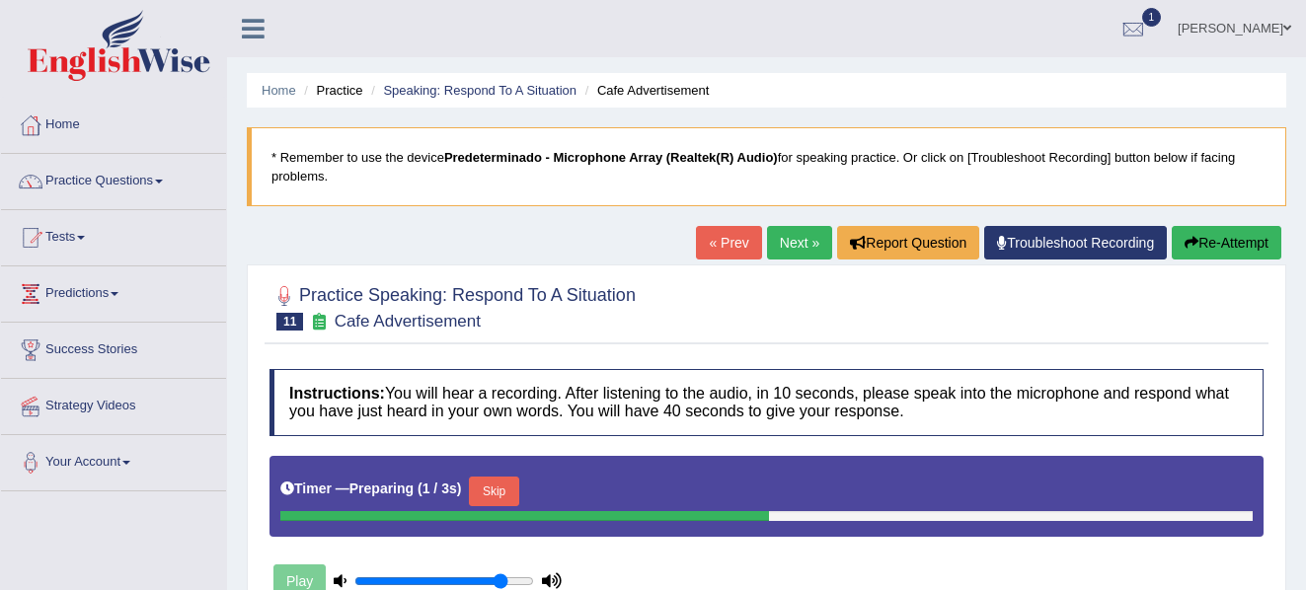
drag, startPoint x: 1310, startPoint y: 202, endPoint x: 1311, endPoint y: 214, distance: 11.9
click at [1305, 214] on html "Toggle navigation Home Practice Questions Speaking Practice Read Aloud Repeat S…" at bounding box center [653, 295] width 1306 height 590
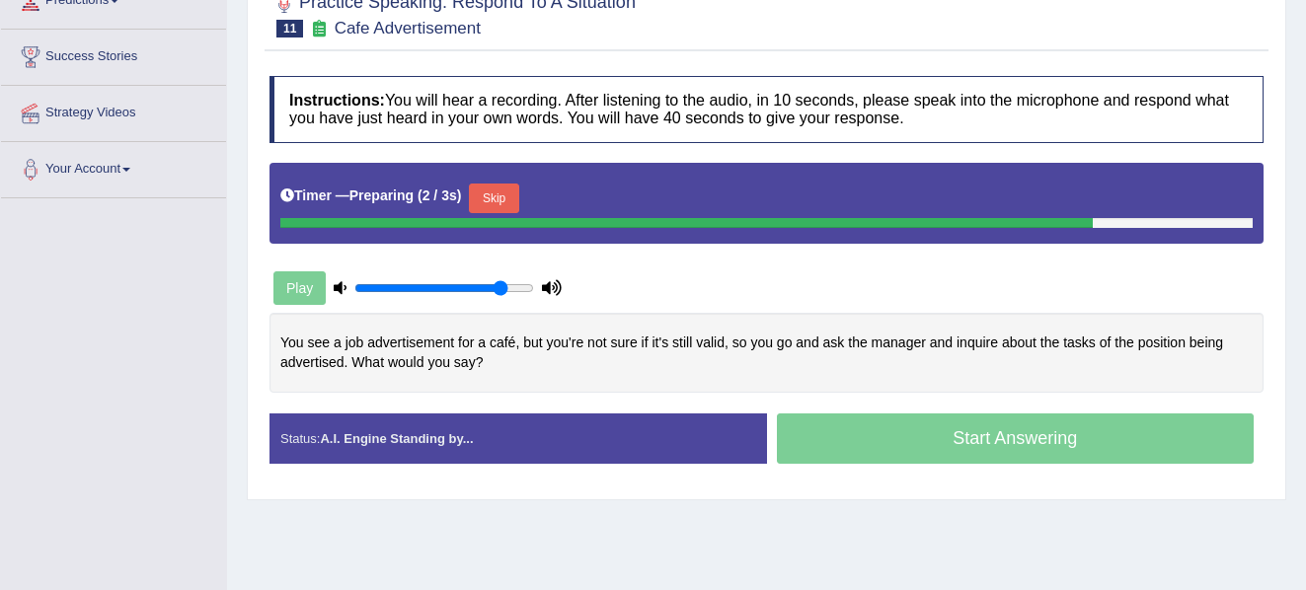
scroll to position [327, 0]
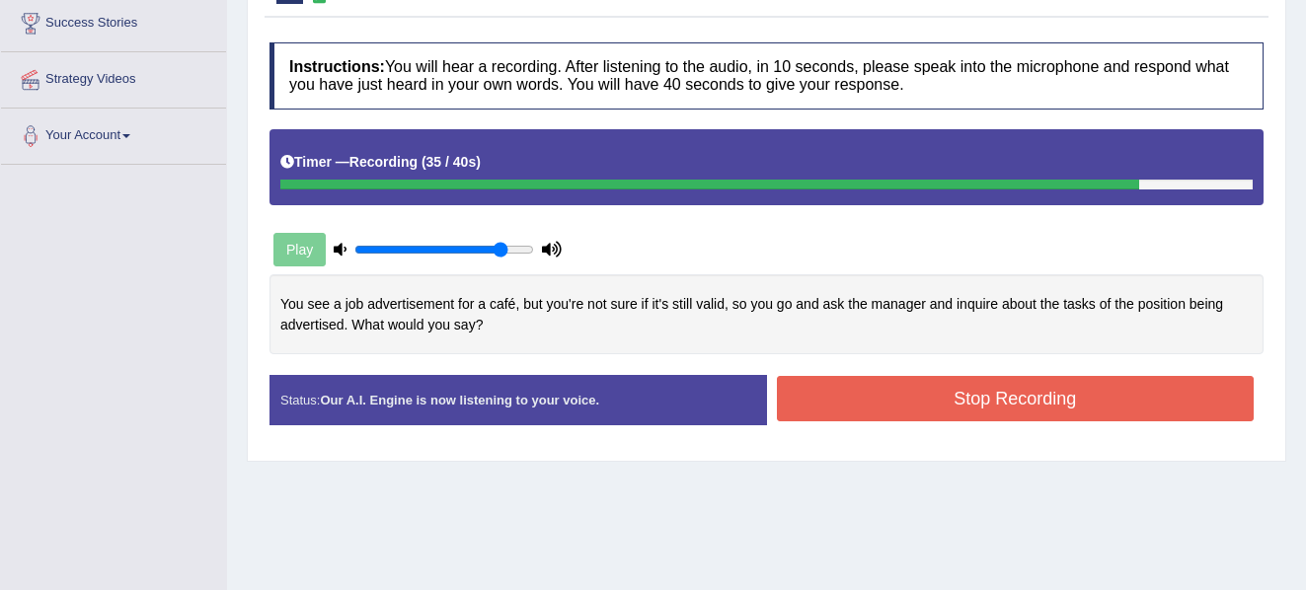
click at [969, 409] on button "Stop Recording" at bounding box center [1016, 398] width 478 height 45
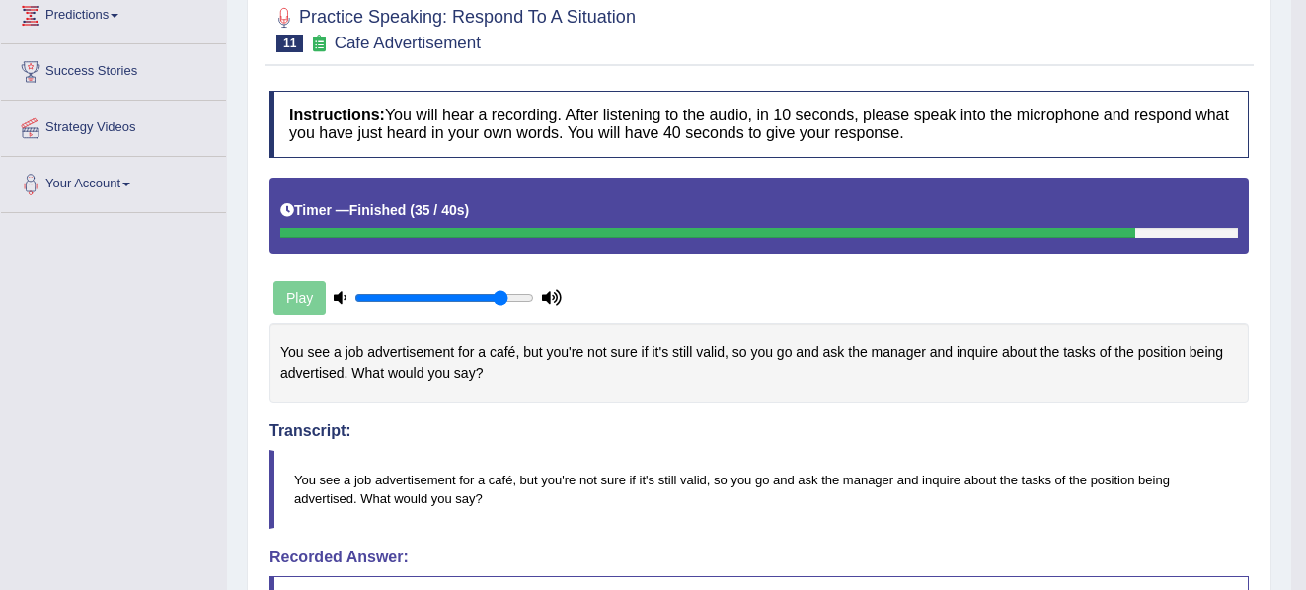
scroll to position [0, 0]
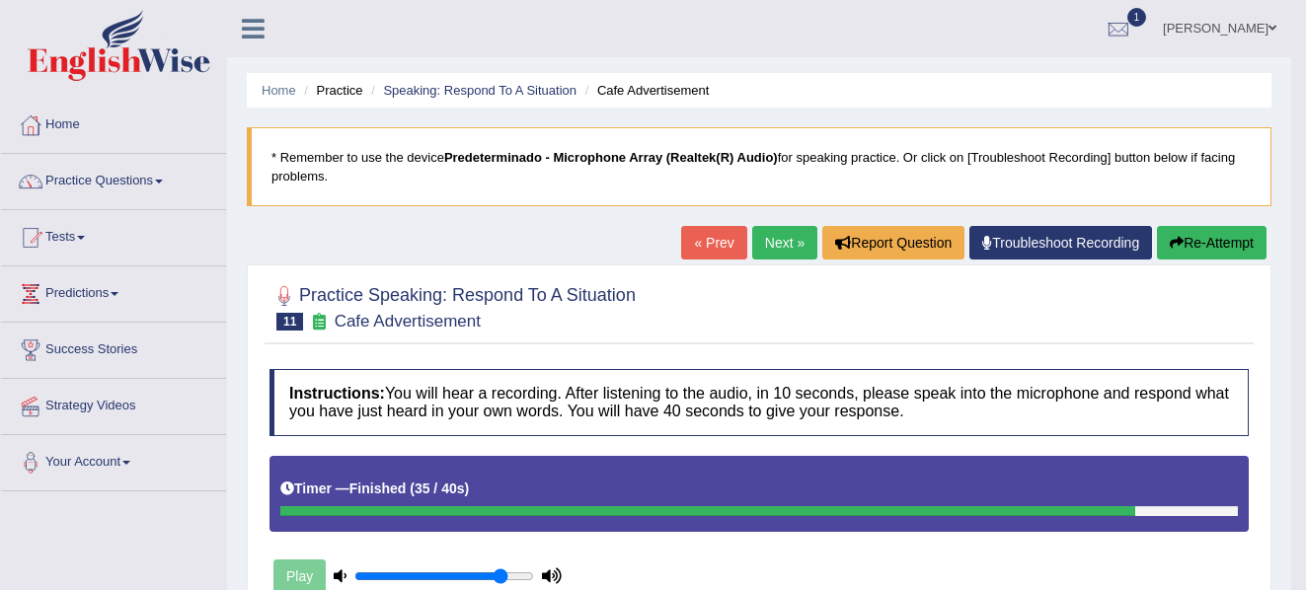
click at [782, 240] on link "Next »" at bounding box center [784, 243] width 65 height 34
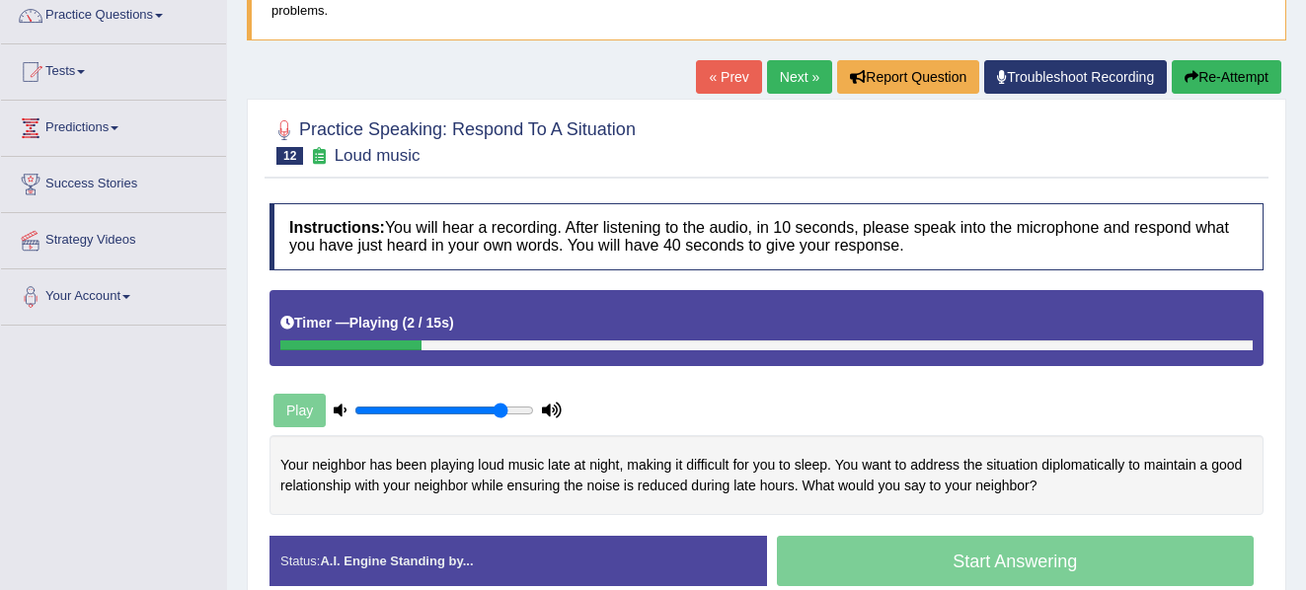
scroll to position [286, 0]
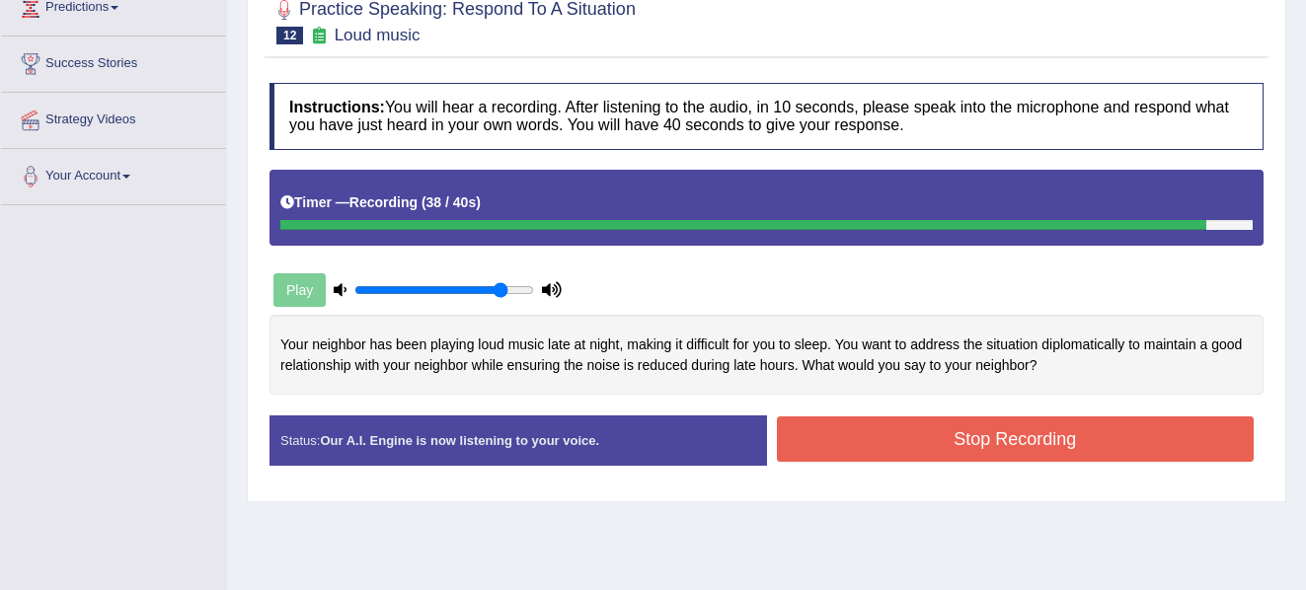
click at [997, 447] on button "Stop Recording" at bounding box center [1016, 439] width 478 height 45
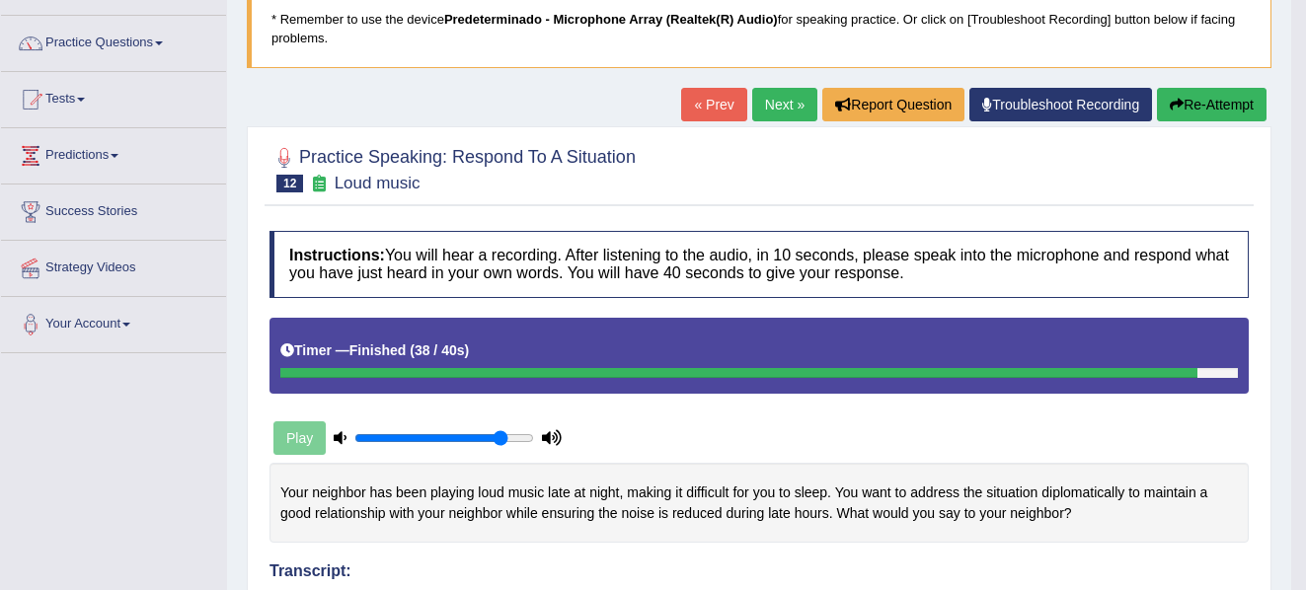
scroll to position [130, 0]
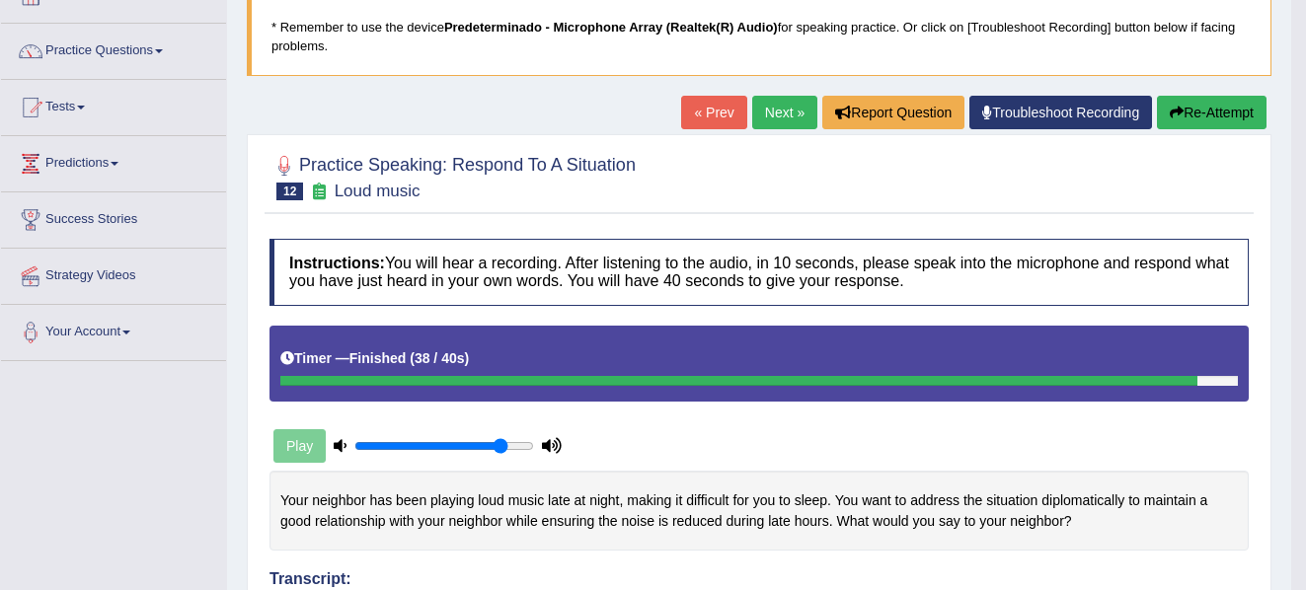
click at [781, 115] on link "Next »" at bounding box center [784, 113] width 65 height 34
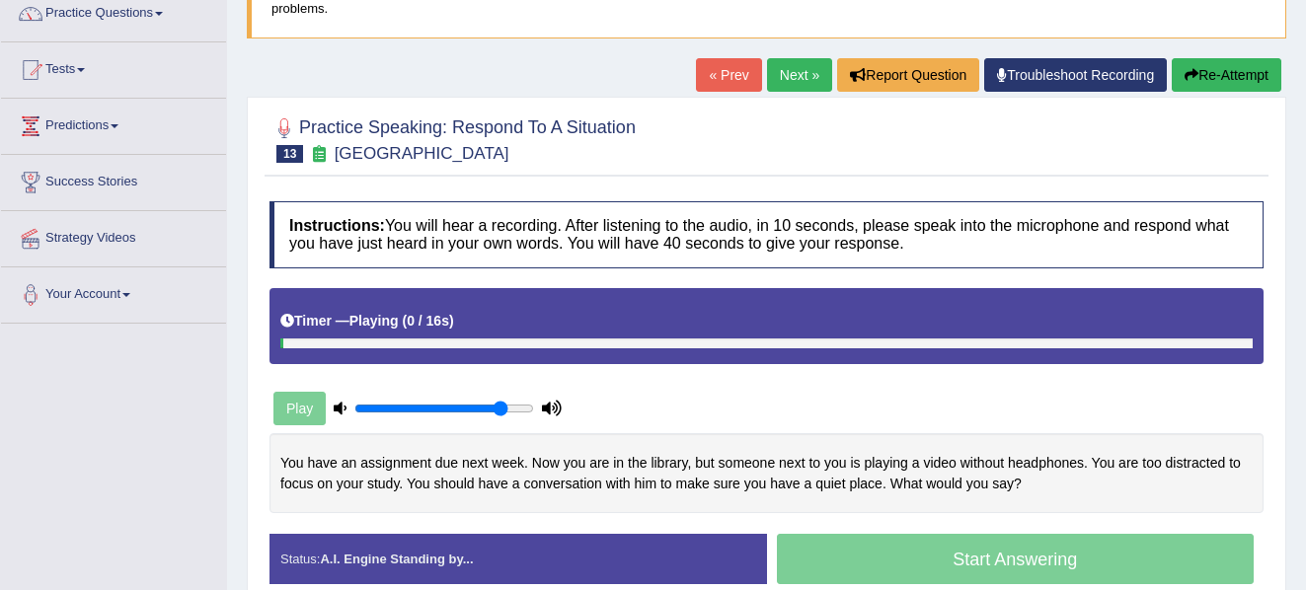
scroll to position [304, 0]
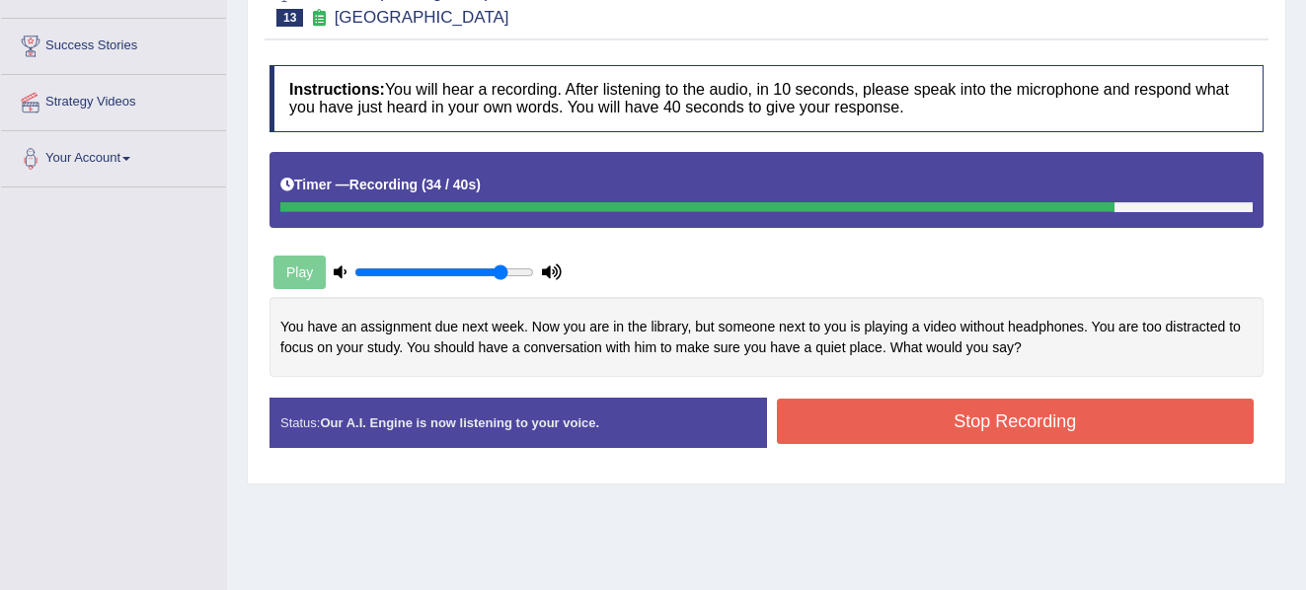
click at [1022, 407] on button "Stop Recording" at bounding box center [1016, 421] width 478 height 45
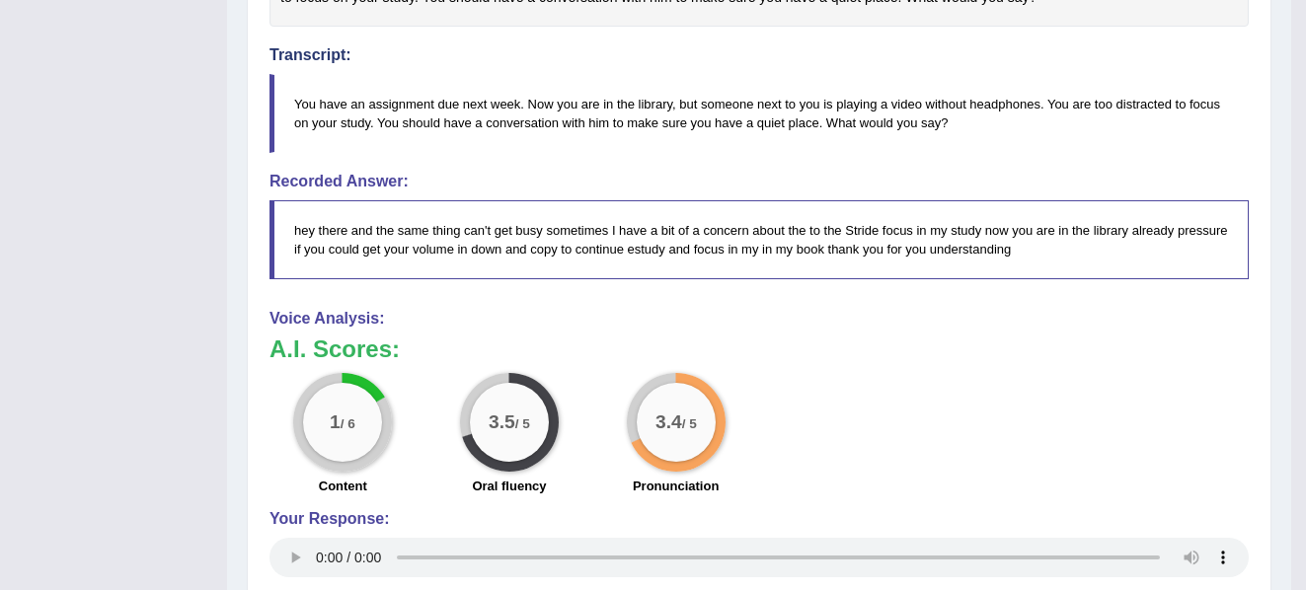
scroll to position [0, 0]
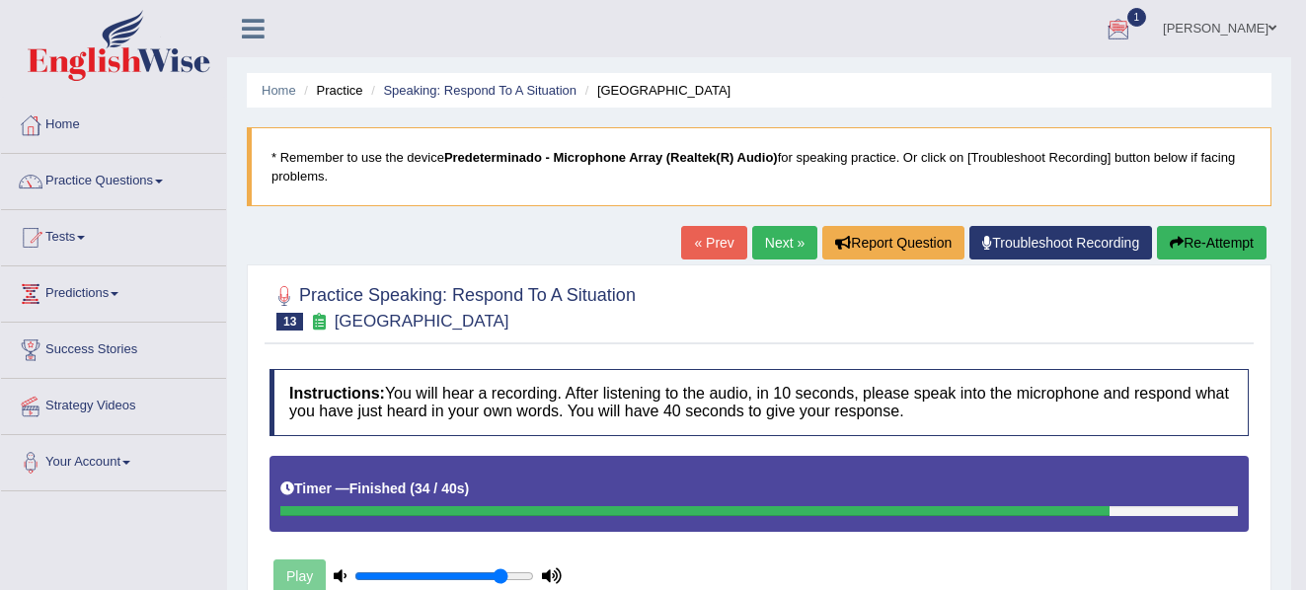
click at [1219, 31] on link "Anderson Sanabria" at bounding box center [1219, 25] width 143 height 51
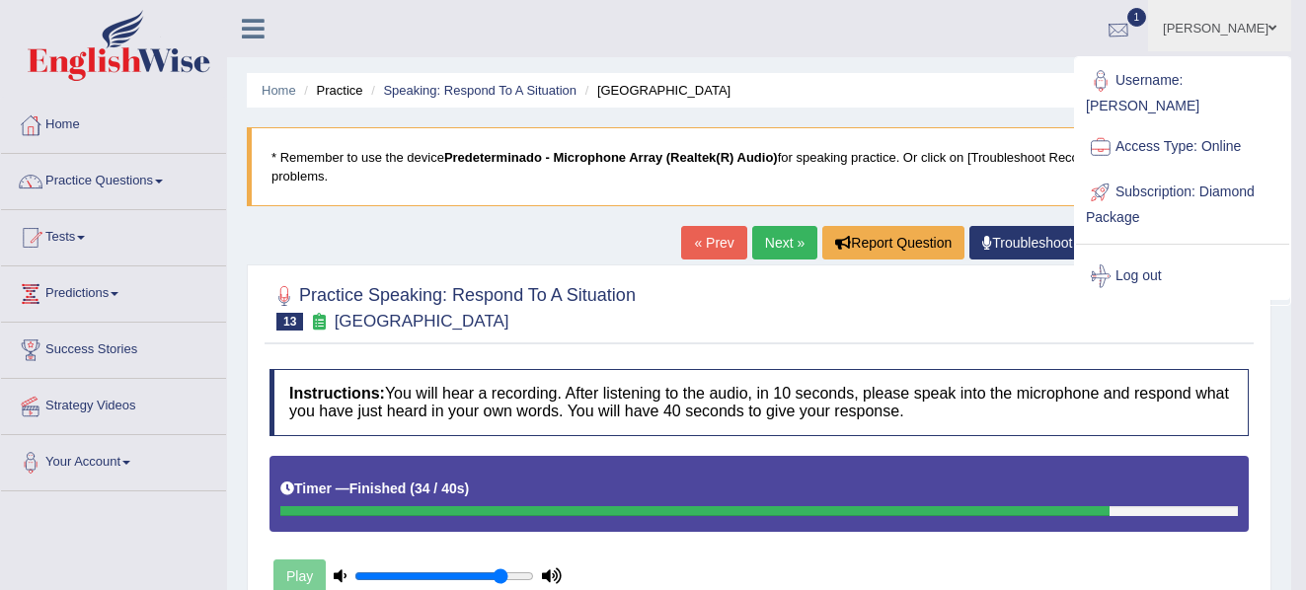
click at [1106, 28] on div at bounding box center [1119, 30] width 30 height 30
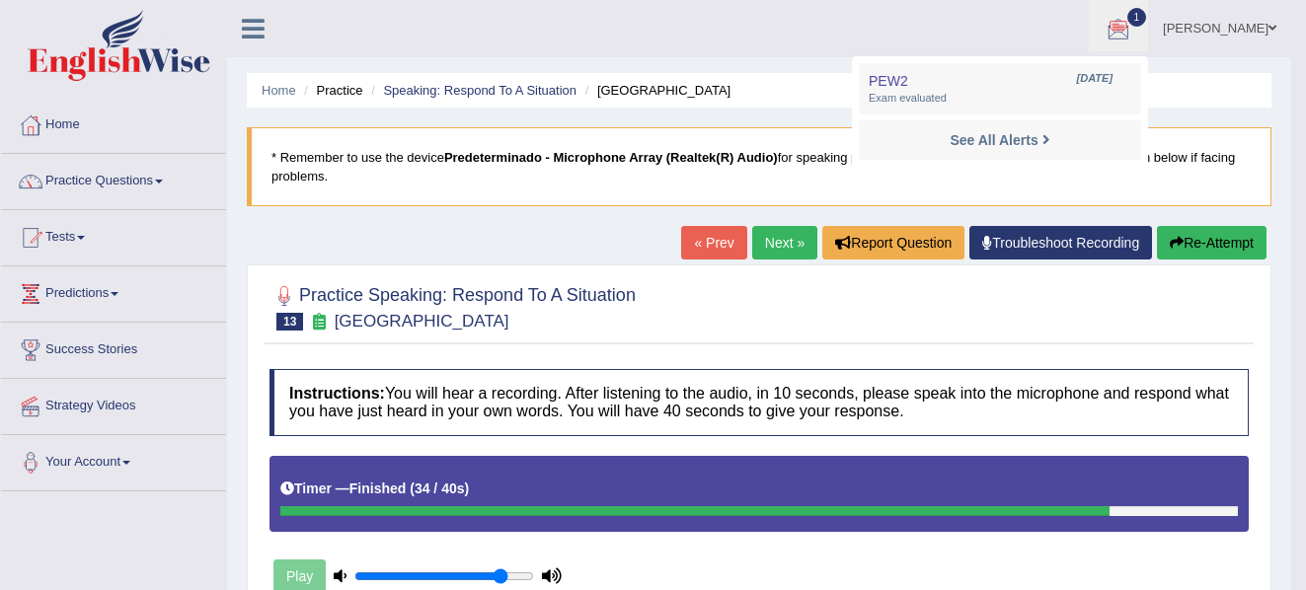
click at [1106, 28] on div at bounding box center [1119, 30] width 30 height 30
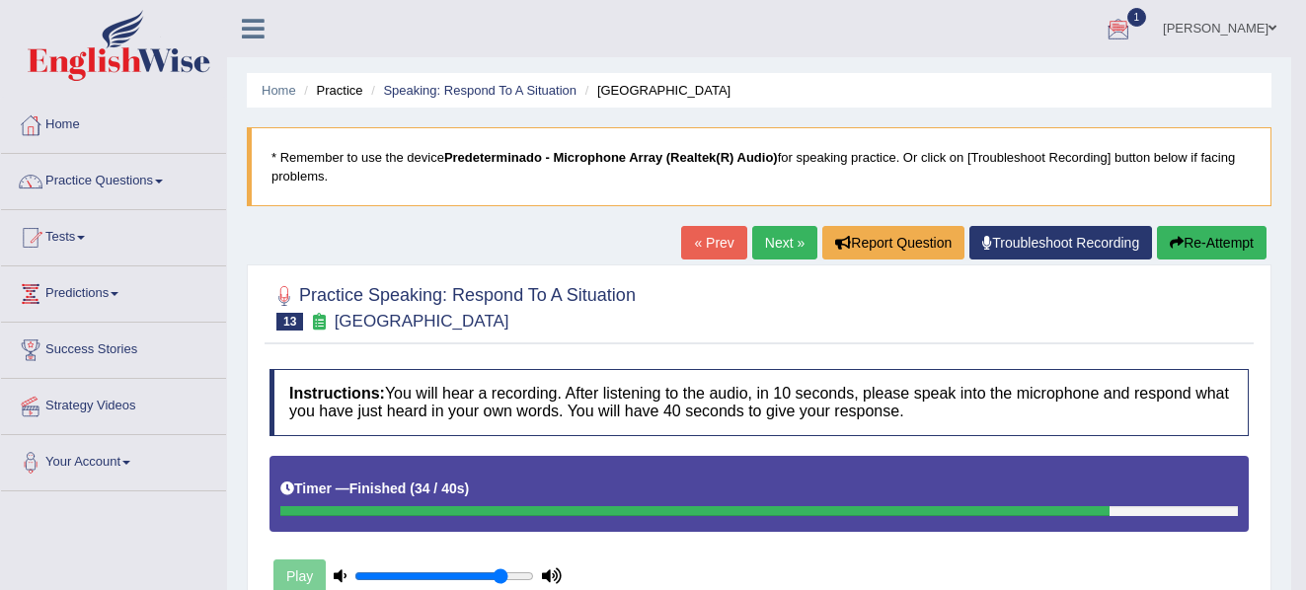
click at [1290, 26] on body "Toggle navigation Home Practice Questions Speaking Practice Read Aloud Repeat S…" at bounding box center [653, 295] width 1306 height 590
click at [1279, 23] on link "Anderson Sanabria" at bounding box center [1219, 25] width 143 height 51
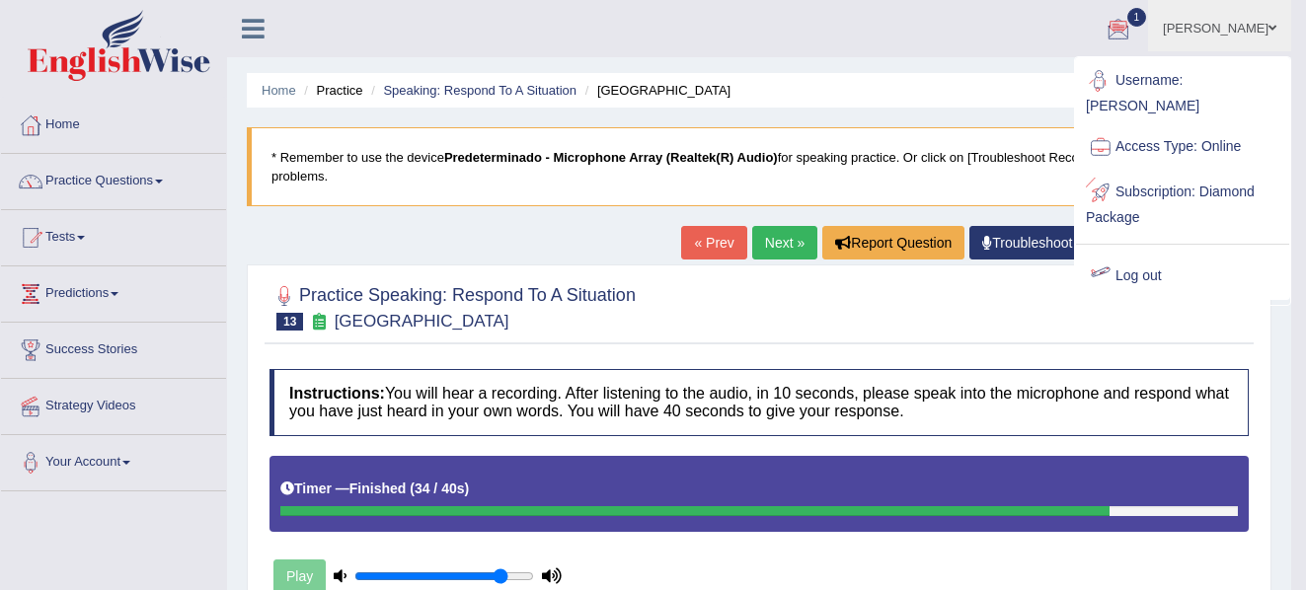
click at [1170, 254] on link "Log out" at bounding box center [1182, 276] width 213 height 45
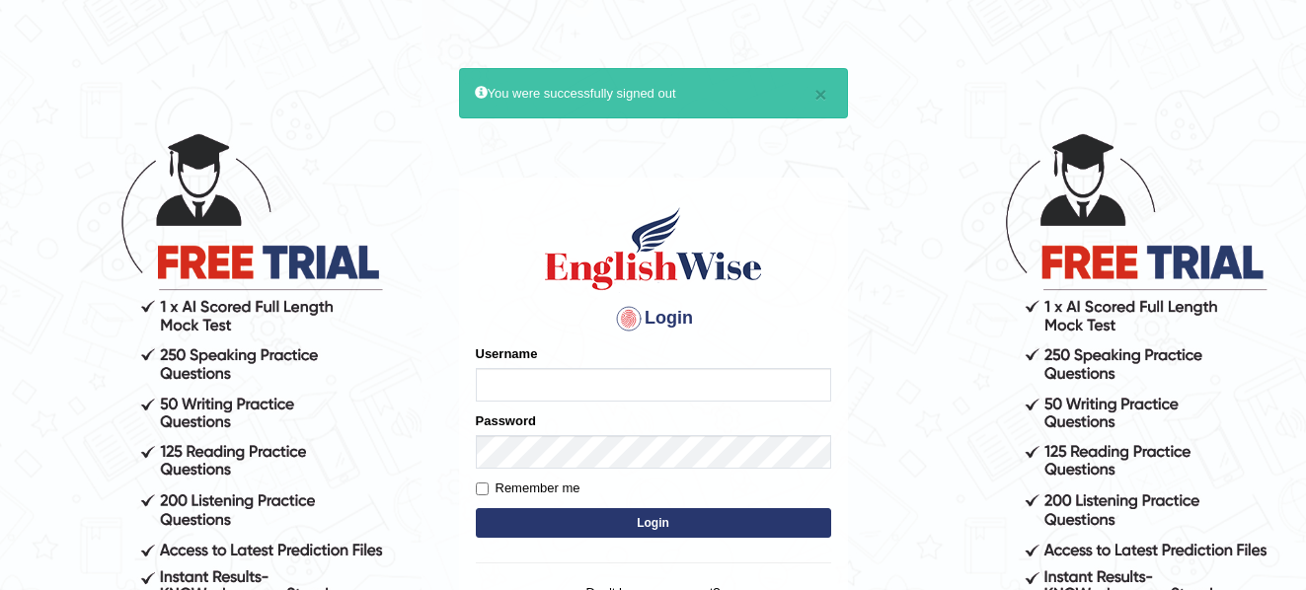
click at [1170, 251] on body "× You were successfully signed out Login Please fix the following errors: Usern…" at bounding box center [653, 360] width 1306 height 590
